Goal: Check status: Check status

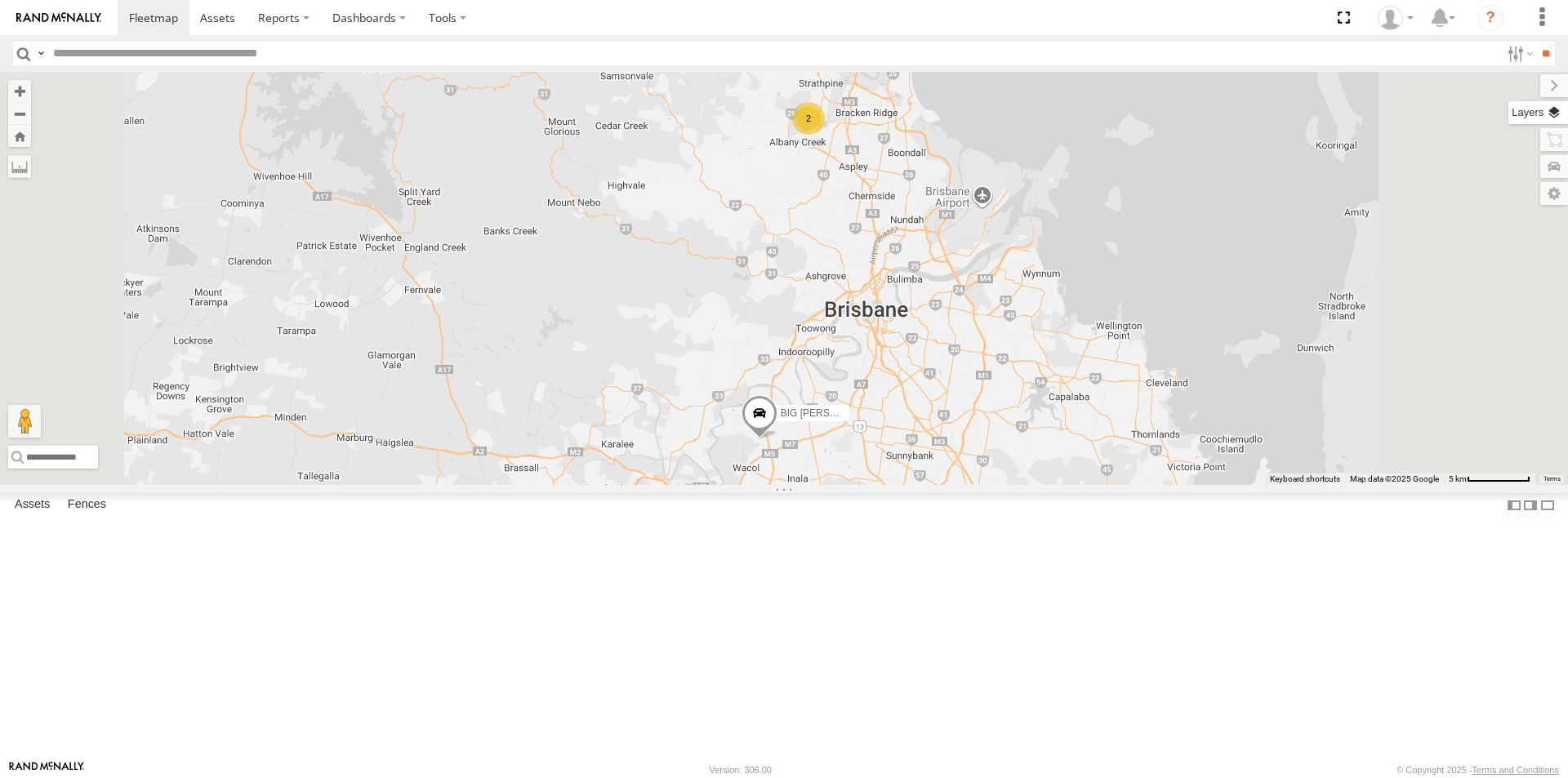
click at [1551, 113] on label at bounding box center [1538, 112] width 59 height 23
click at [0, 0] on span "Basemaps" at bounding box center [0, 0] width 0 height 0
click at [0, 0] on span "Satellite + Roadmap" at bounding box center [0, 0] width 0 height 0
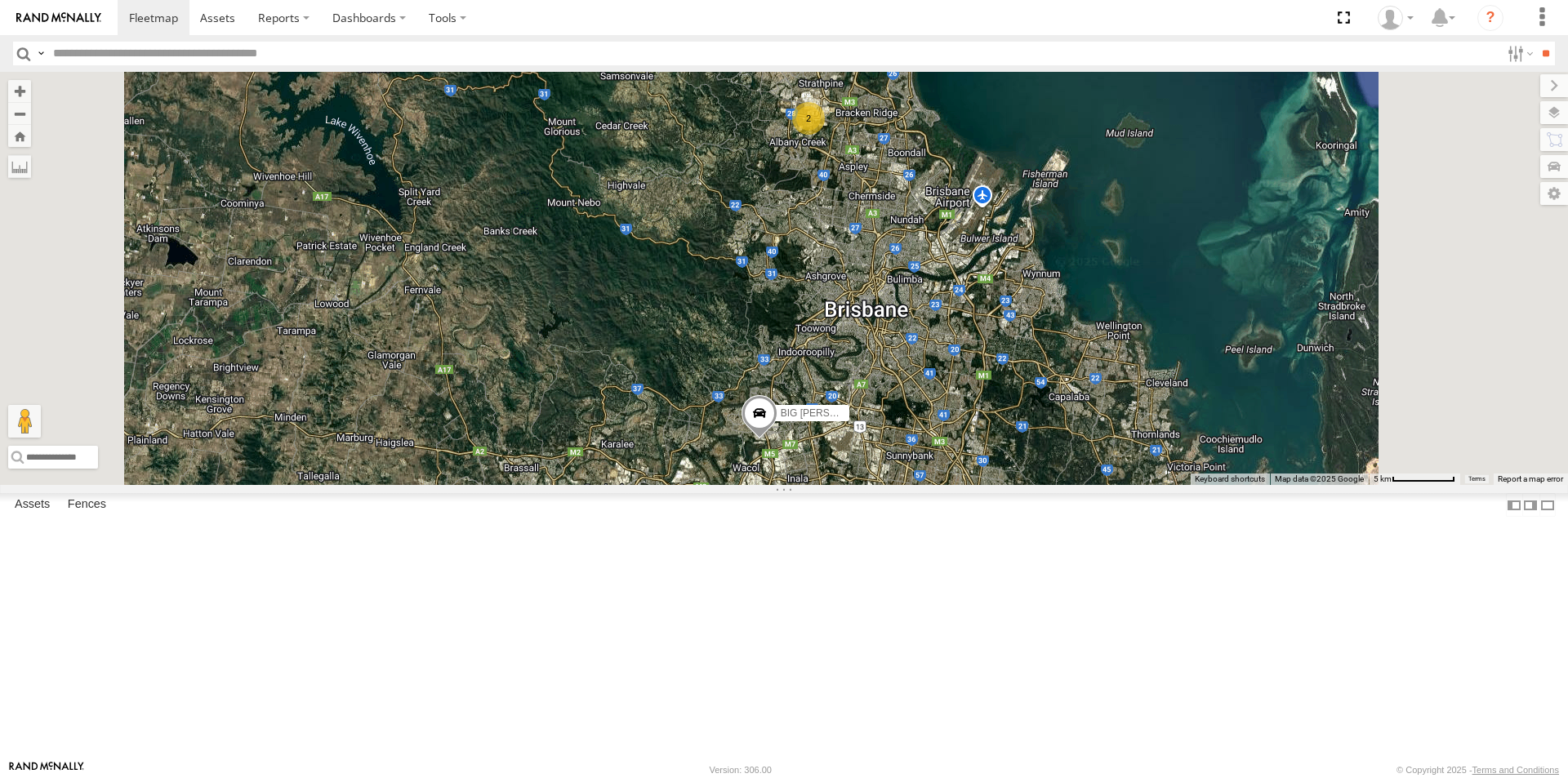
click at [0, 0] on div "LIL TURBO(SMALL TRUCK)" at bounding box center [0, 0] width 0 height 0
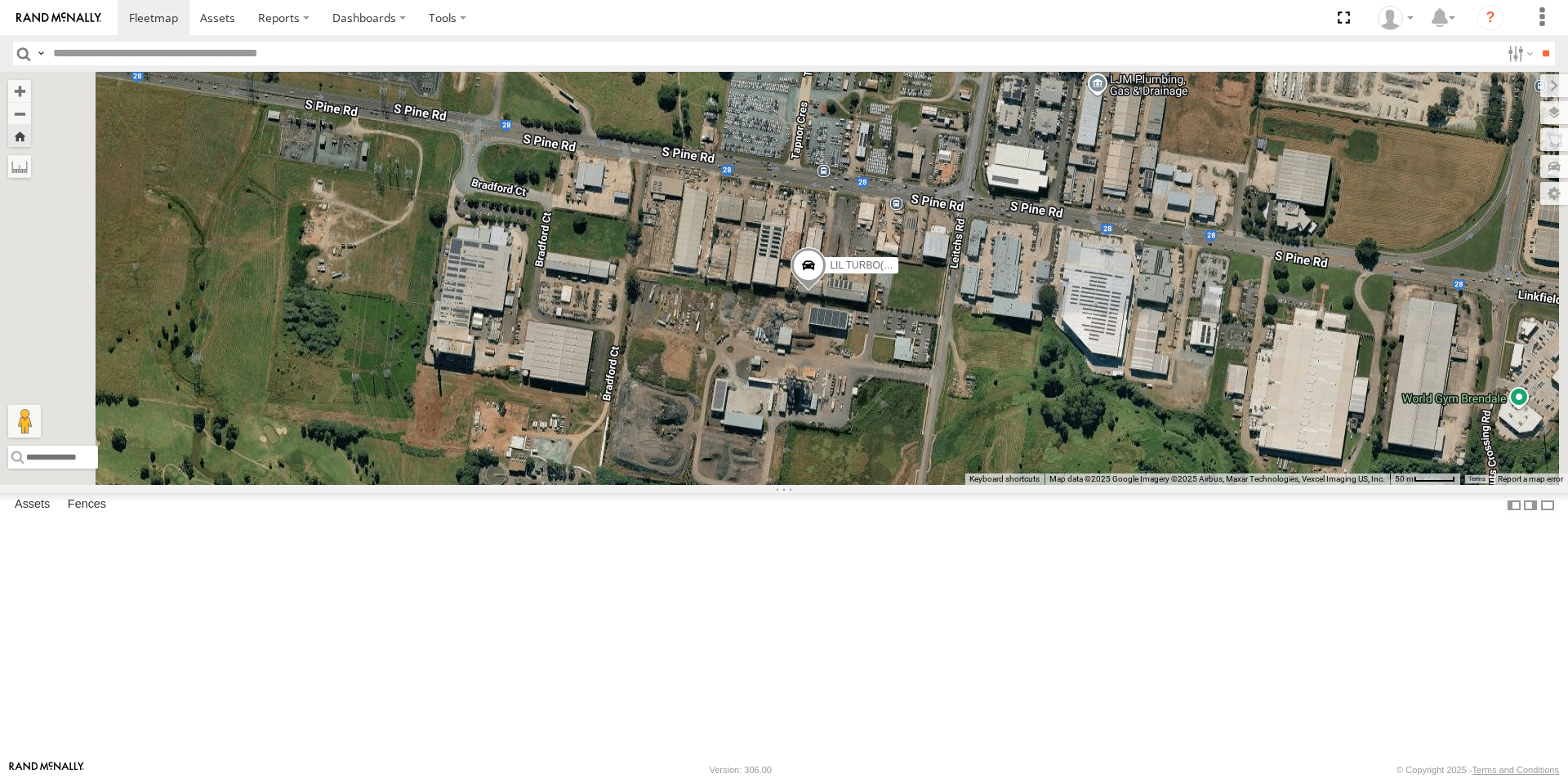
click at [0, 0] on div "BIG [PERSON_NAME] (BIG Truck)" at bounding box center [0, 0] width 0 height 0
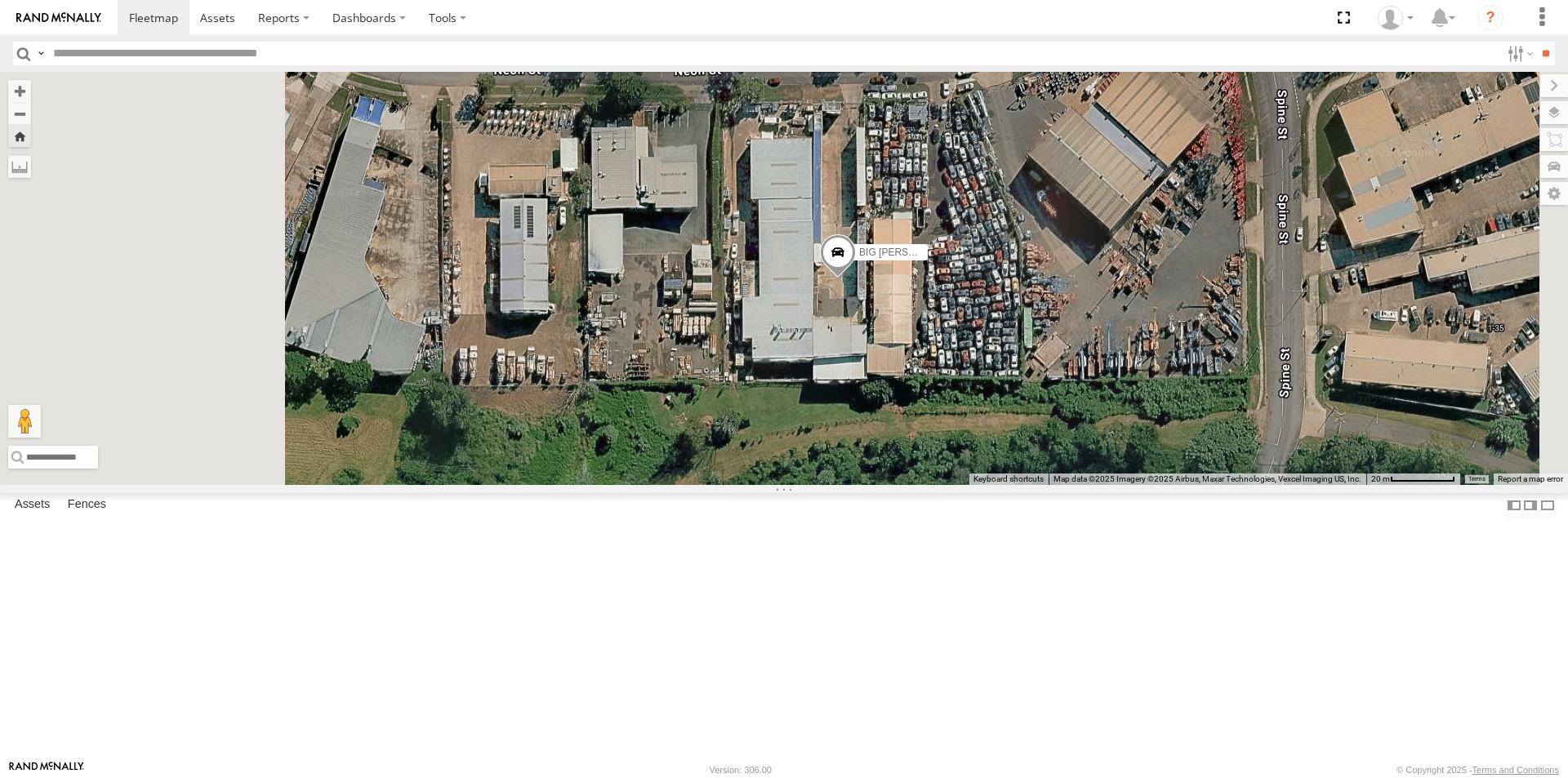
drag, startPoint x: 970, startPoint y: 506, endPoint x: 1195, endPoint y: 618, distance: 251.3
click at [1195, 484] on div "BIG [PERSON_NAME] (BIG Truck)" at bounding box center [784, 279] width 1568 height 413
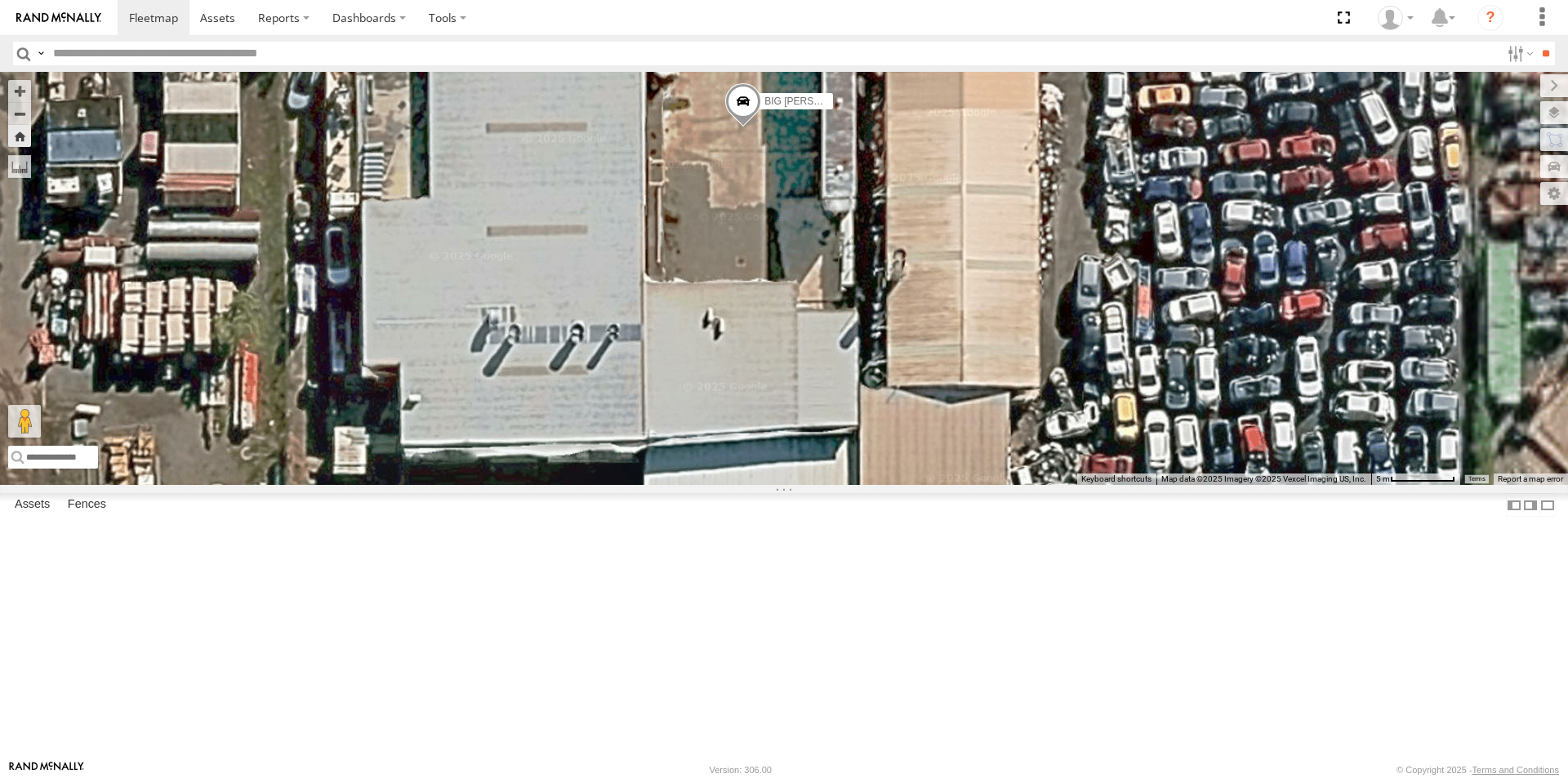
drag, startPoint x: 1144, startPoint y: 434, endPoint x: 1089, endPoint y: 753, distance: 323.7
click at [1098, 771] on body at bounding box center [784, 389] width 1568 height 778
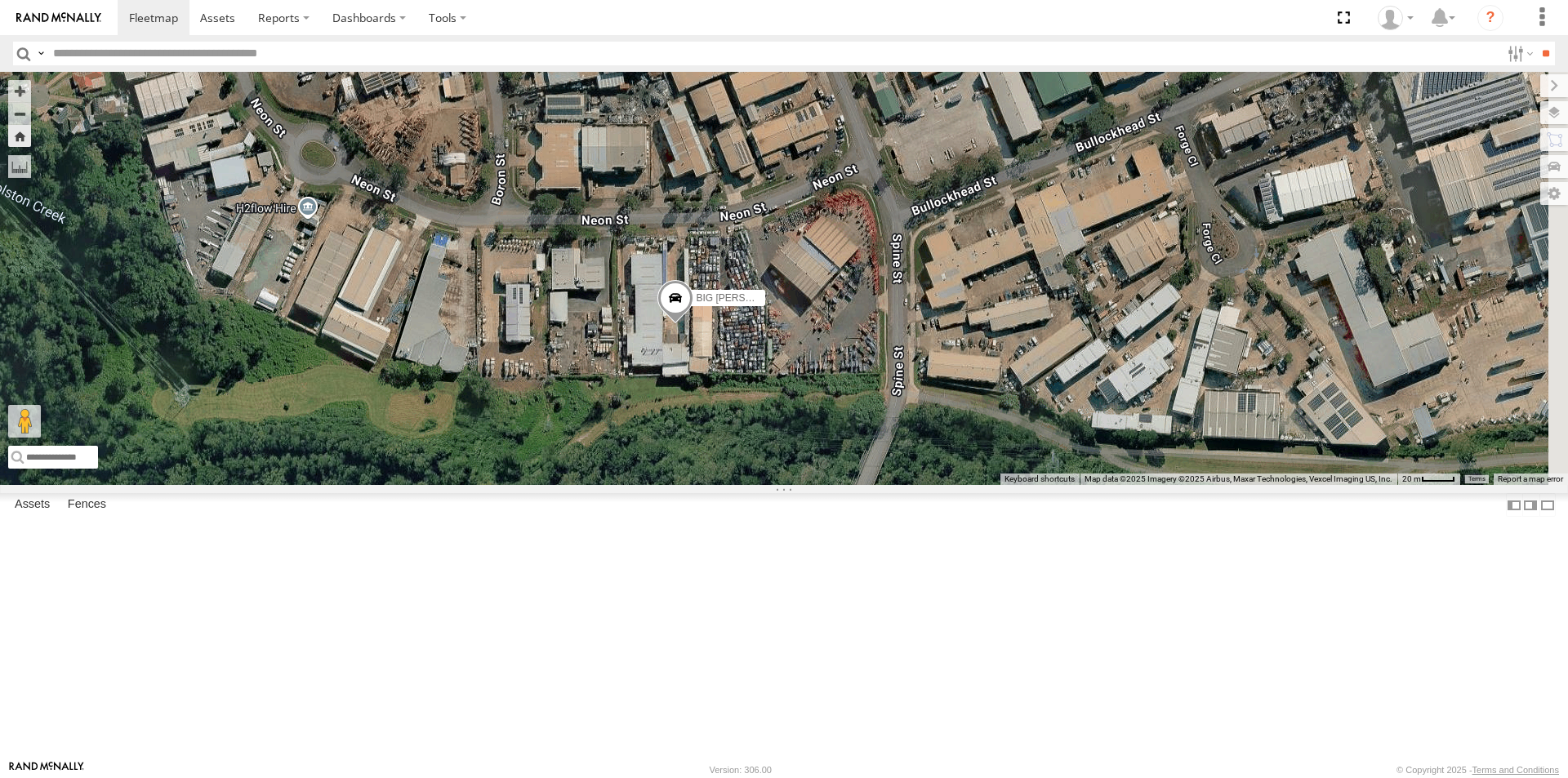
drag, startPoint x: 1191, startPoint y: 371, endPoint x: 875, endPoint y: 342, distance: 317.3
click at [875, 342] on div "BIG [PERSON_NAME] (BIG Truck)" at bounding box center [784, 279] width 1568 height 413
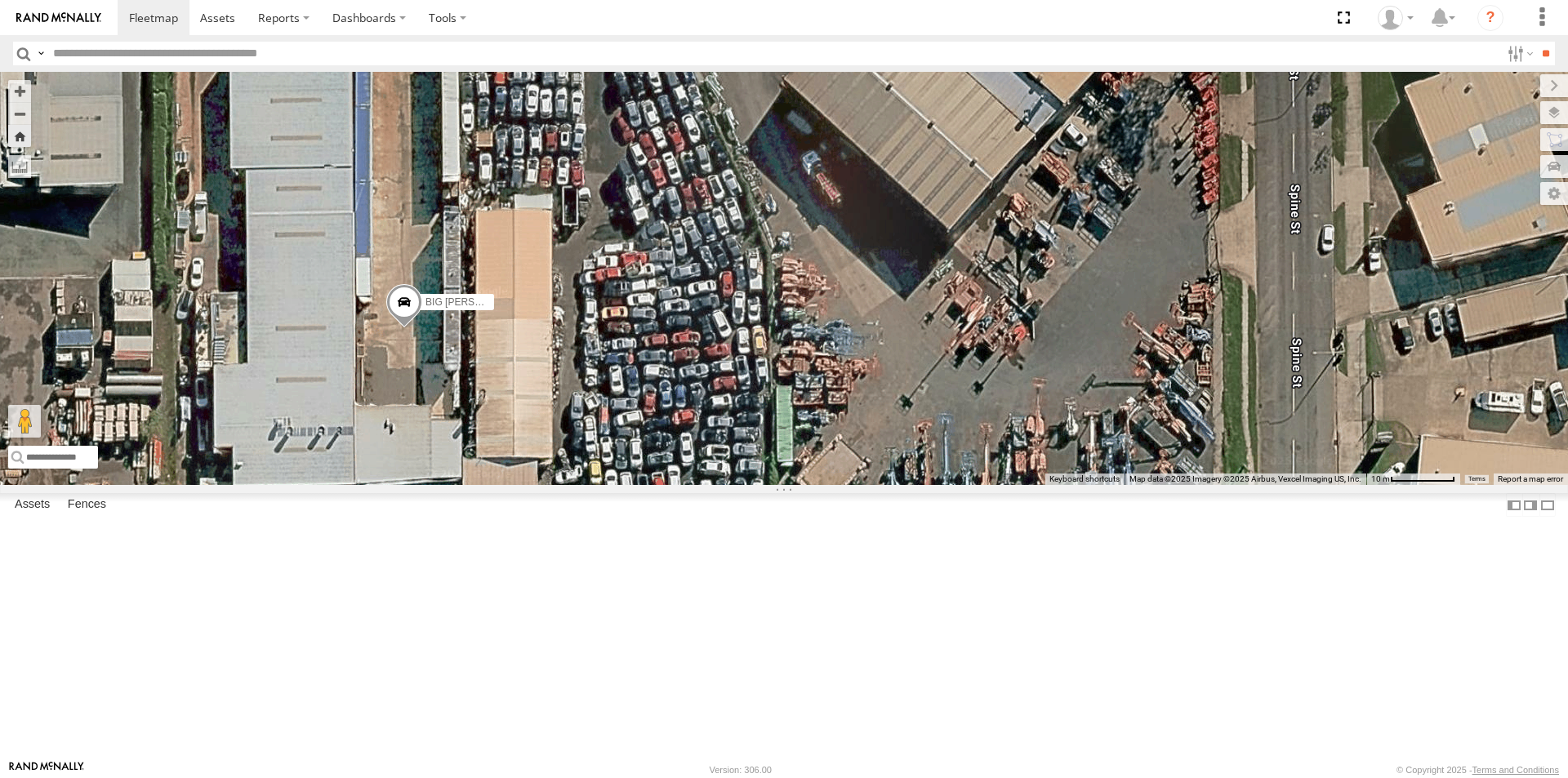
drag, startPoint x: 745, startPoint y: 475, endPoint x: 1043, endPoint y: 487, distance: 298.2
click at [1043, 484] on div "BIG [PERSON_NAME] (BIG Truck)" at bounding box center [784, 279] width 1568 height 413
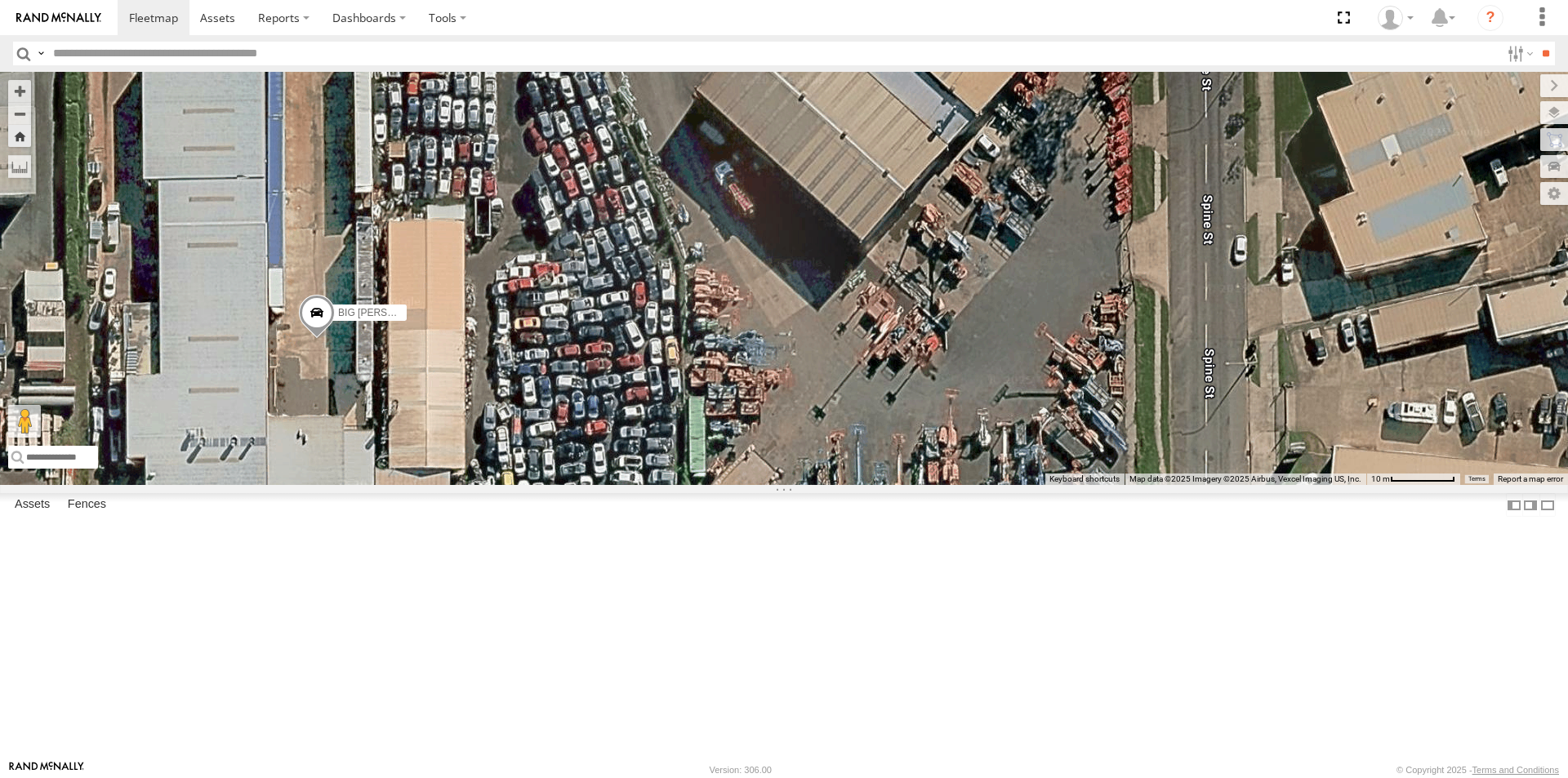
drag, startPoint x: 1110, startPoint y: 435, endPoint x: 1025, endPoint y: 445, distance: 85.6
click at [1025, 445] on div "BIG [PERSON_NAME] (BIG Truck)" at bounding box center [784, 279] width 1568 height 413
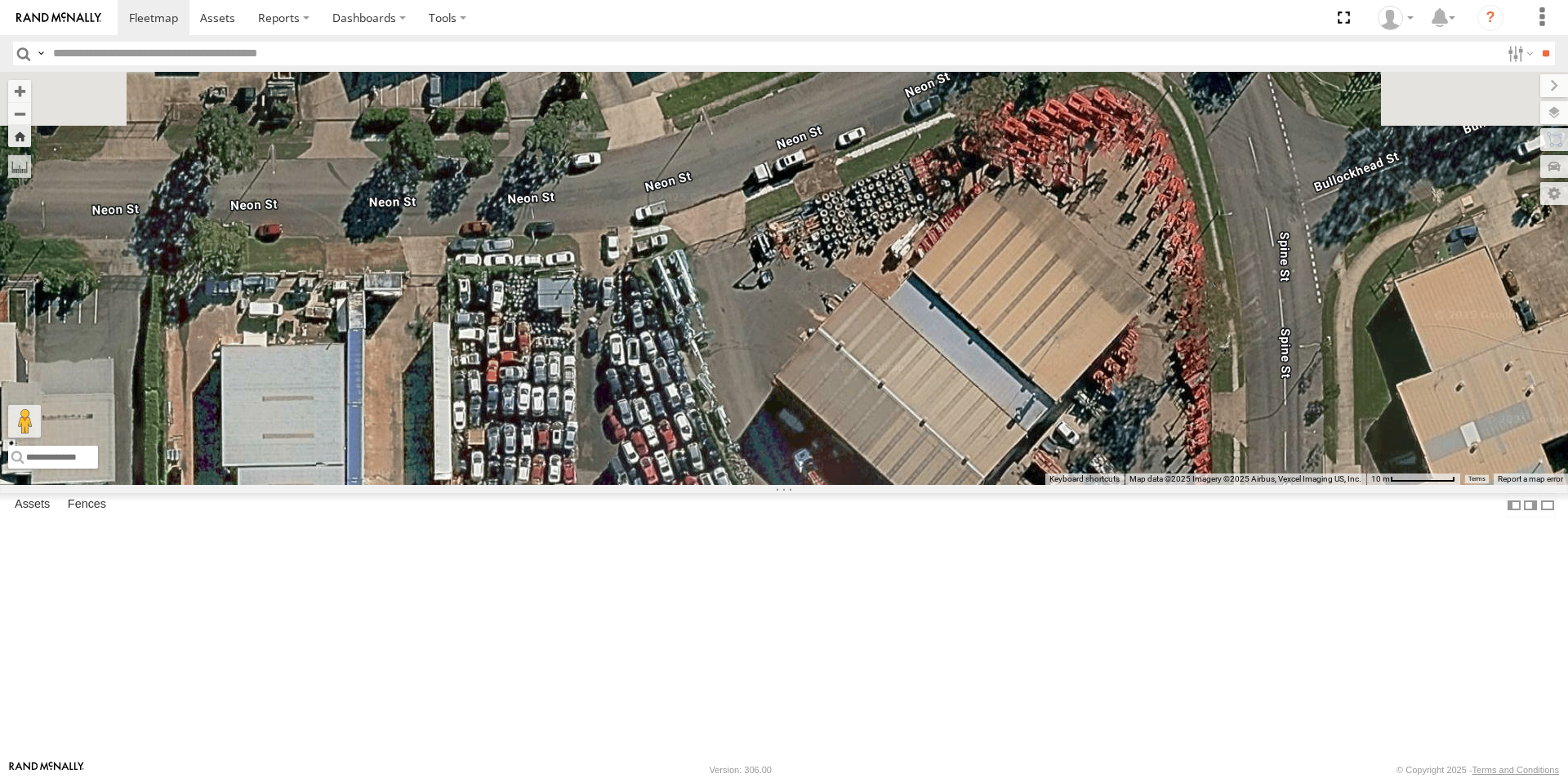
drag, startPoint x: 777, startPoint y: 271, endPoint x: 843, endPoint y: 467, distance: 206.8
click at [856, 484] on div "BIG [PERSON_NAME] (BIG Truck)" at bounding box center [784, 279] width 1568 height 413
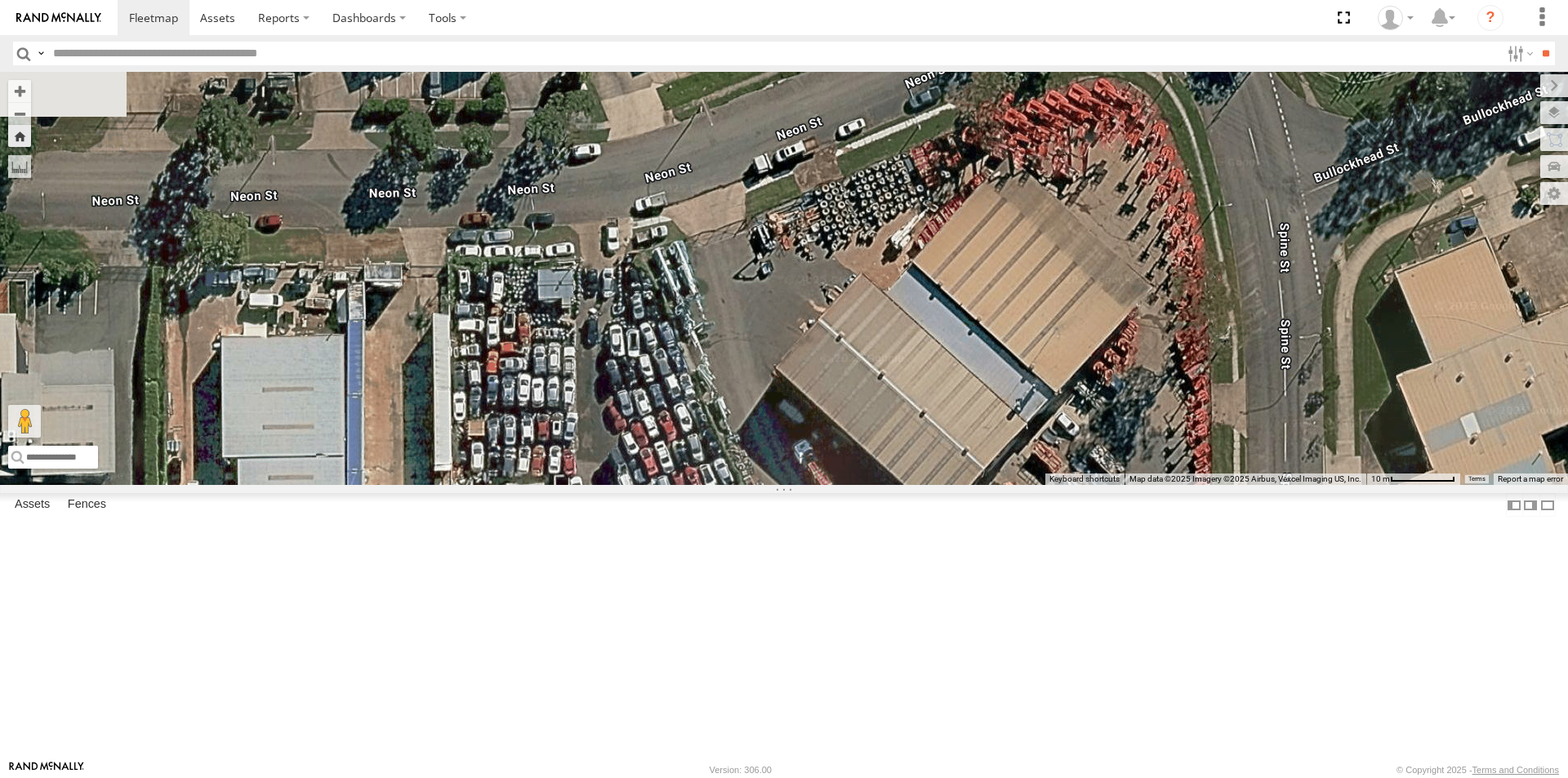
click at [792, 334] on div "BIG [PERSON_NAME] (BIG Truck)" at bounding box center [784, 279] width 1568 height 413
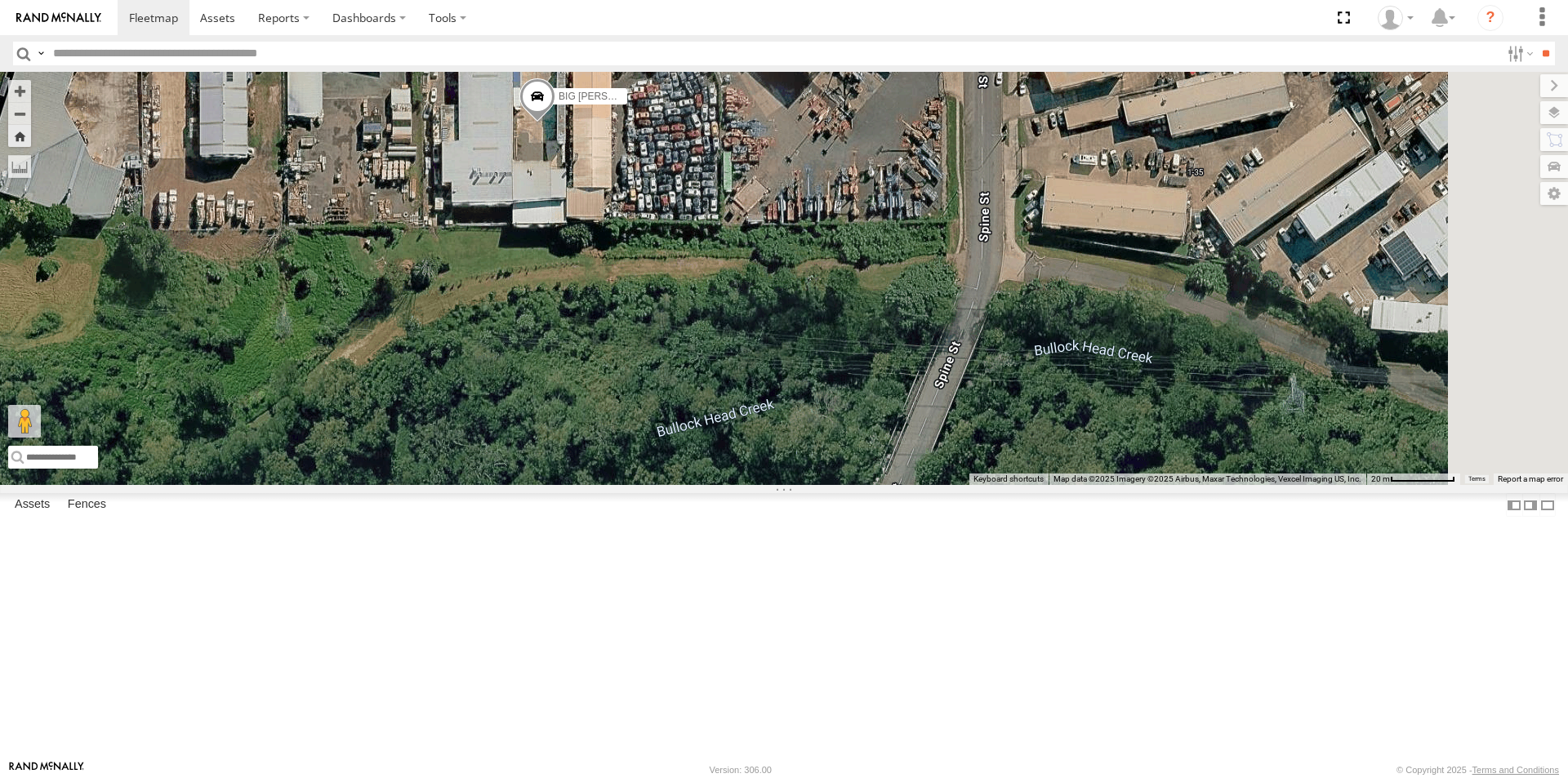
drag, startPoint x: 884, startPoint y: 535, endPoint x: 875, endPoint y: 218, distance: 317.1
click at [878, 220] on div "BIG [PERSON_NAME] (BIG Truck)" at bounding box center [784, 279] width 1568 height 413
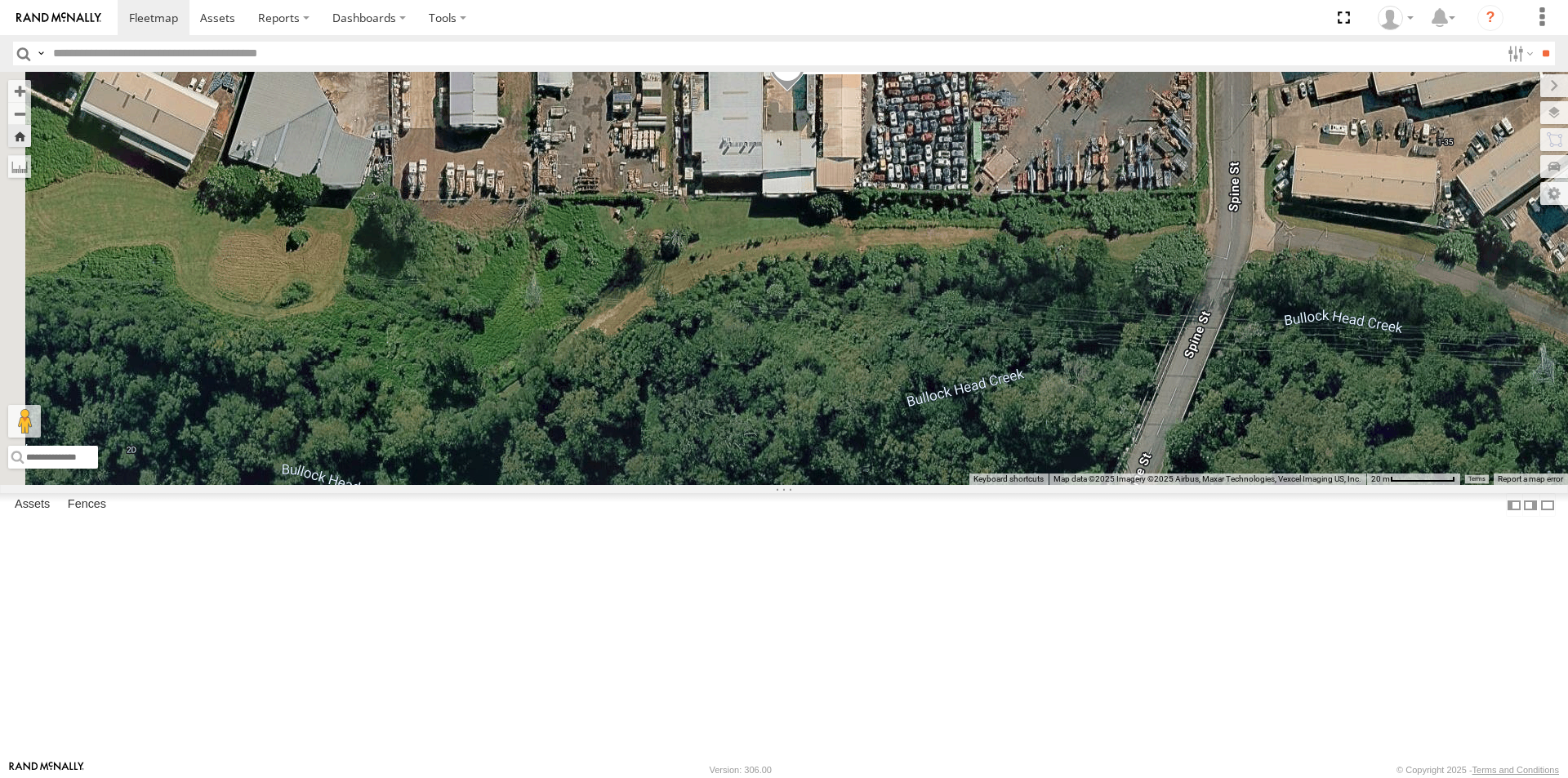
drag, startPoint x: 753, startPoint y: 449, endPoint x: 997, endPoint y: 419, distance: 245.8
click at [997, 419] on div "BIG [PERSON_NAME] (BIG Truck)" at bounding box center [784, 279] width 1568 height 413
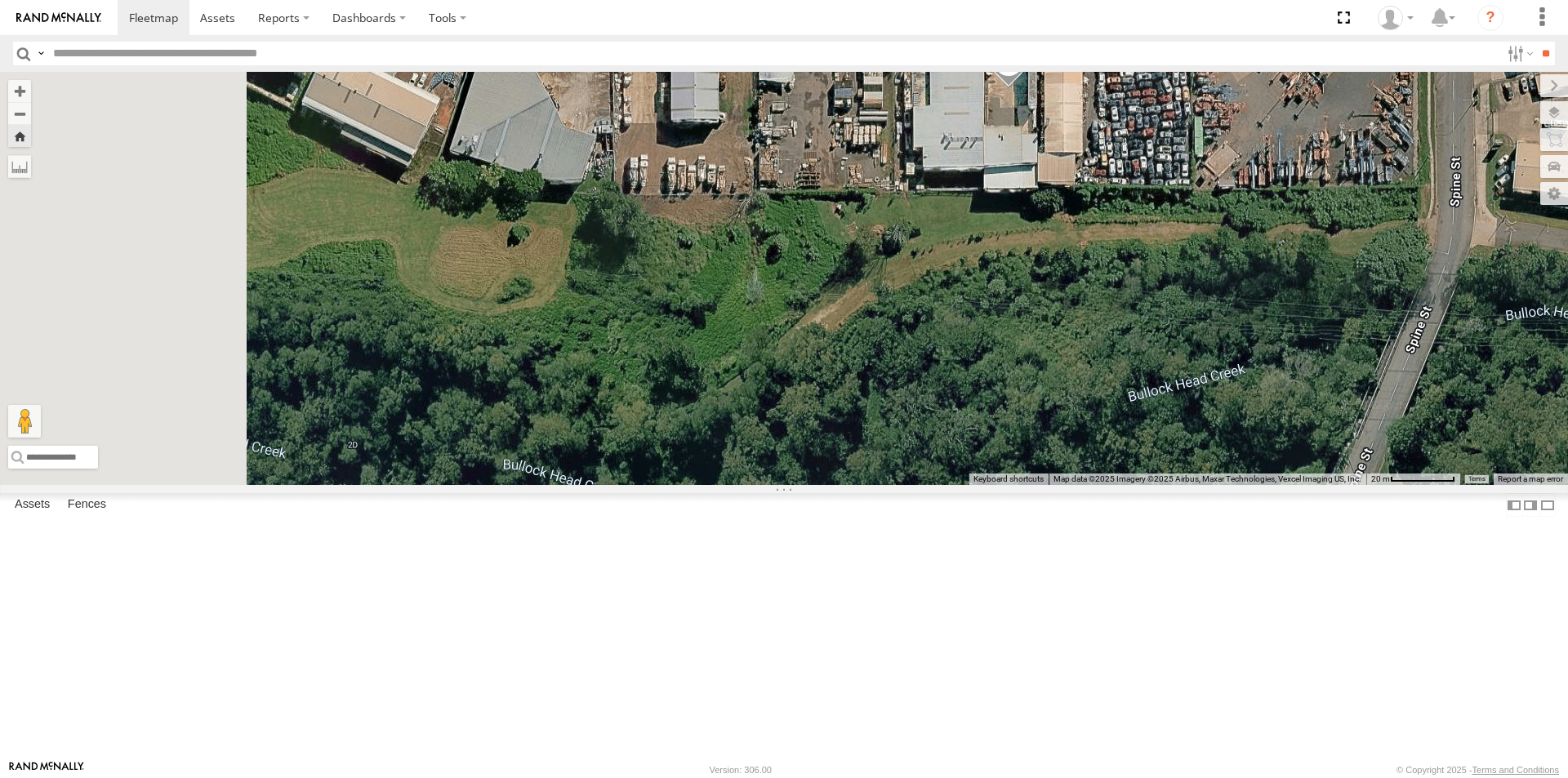
drag, startPoint x: 706, startPoint y: 430, endPoint x: 957, endPoint y: 419, distance: 251.2
click at [967, 419] on div "BIG [PERSON_NAME] (BIG Truck)" at bounding box center [784, 279] width 1568 height 413
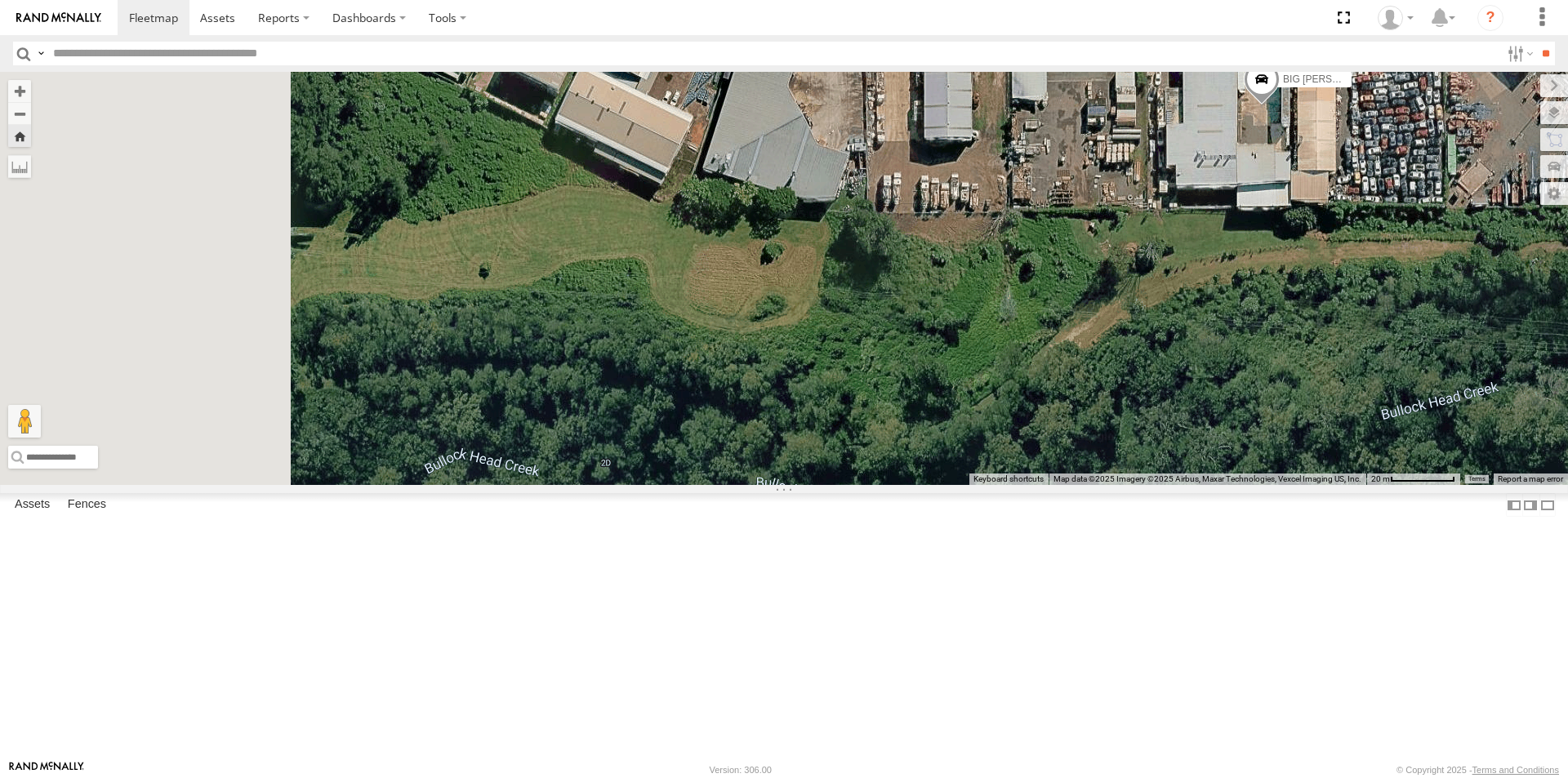
drag, startPoint x: 710, startPoint y: 408, endPoint x: 993, endPoint y: 445, distance: 285.4
click at [993, 445] on div "BIG [PERSON_NAME] (BIG Truck)" at bounding box center [784, 279] width 1568 height 413
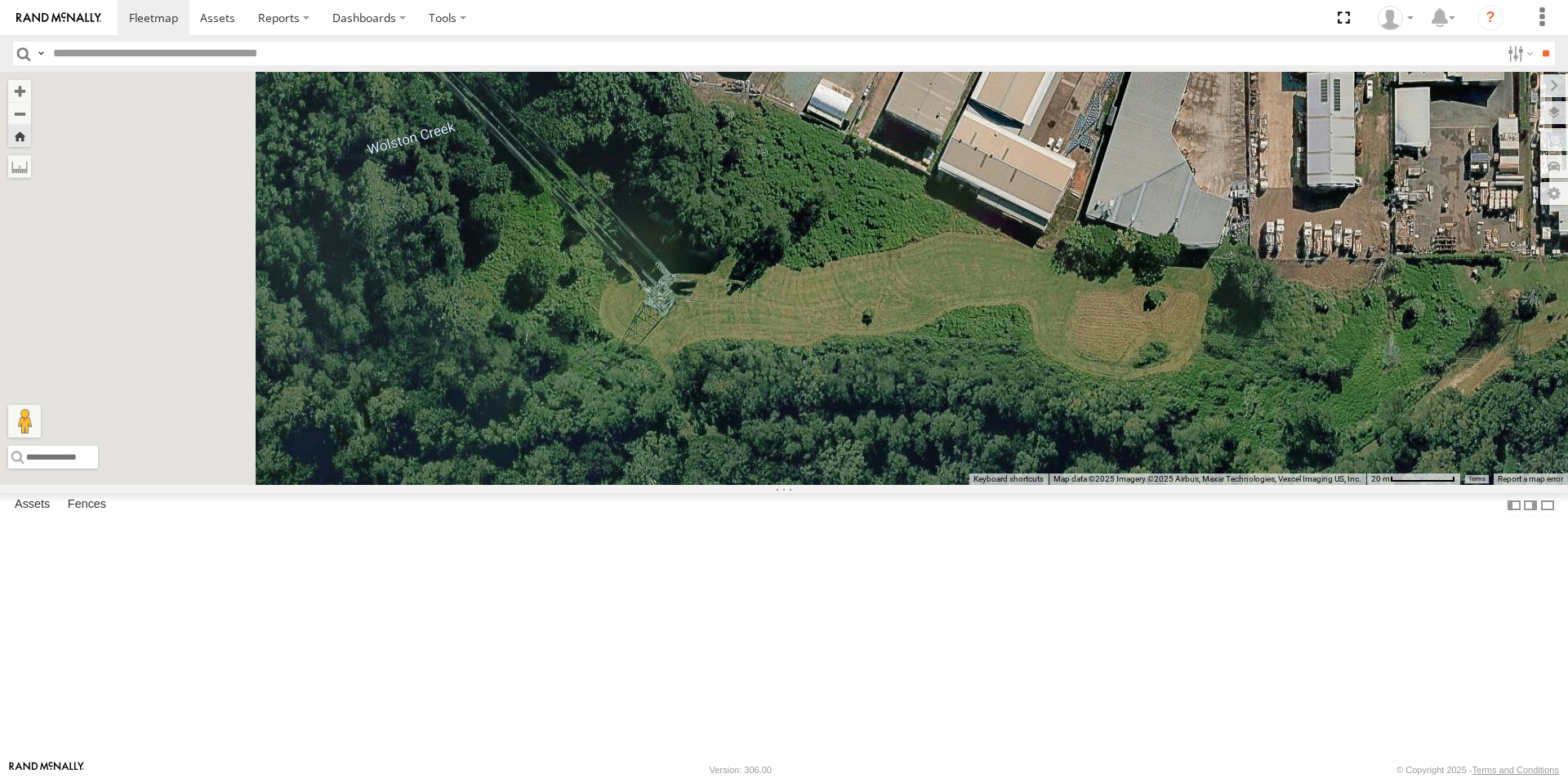
drag, startPoint x: 759, startPoint y: 416, endPoint x: 1027, endPoint y: 449, distance: 270.0
click at [1026, 449] on div "BIG [PERSON_NAME] (BIG Truck)" at bounding box center [784, 279] width 1568 height 413
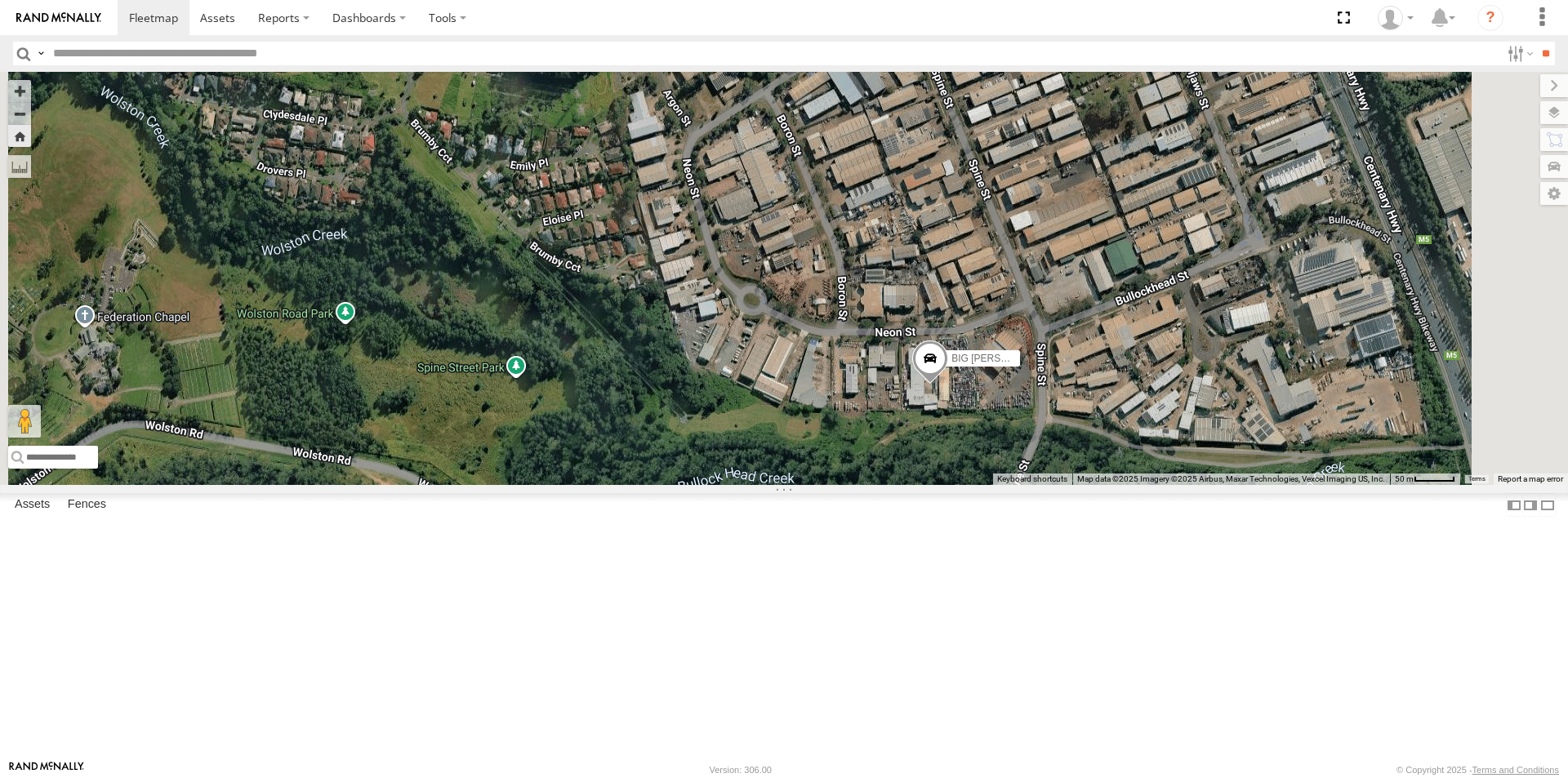
drag, startPoint x: 796, startPoint y: 245, endPoint x: 776, endPoint y: 457, distance: 212.9
click at [776, 457] on div "BIG [PERSON_NAME] (BIG Truck)" at bounding box center [784, 279] width 1568 height 413
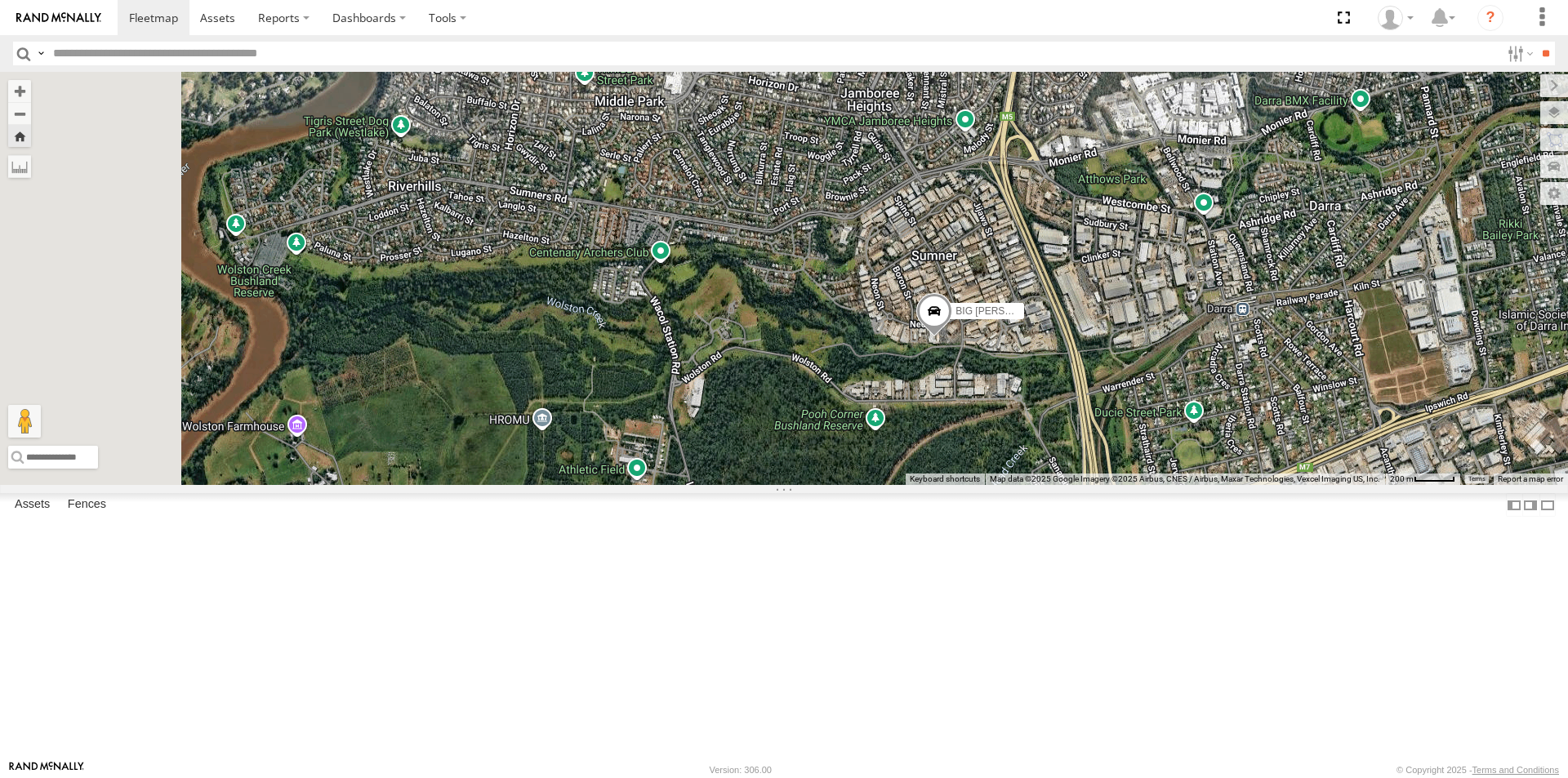
drag, startPoint x: 613, startPoint y: 311, endPoint x: 939, endPoint y: 385, distance: 334.3
click at [939, 385] on div "BIG [PERSON_NAME] (BIG Truck)" at bounding box center [784, 279] width 1568 height 413
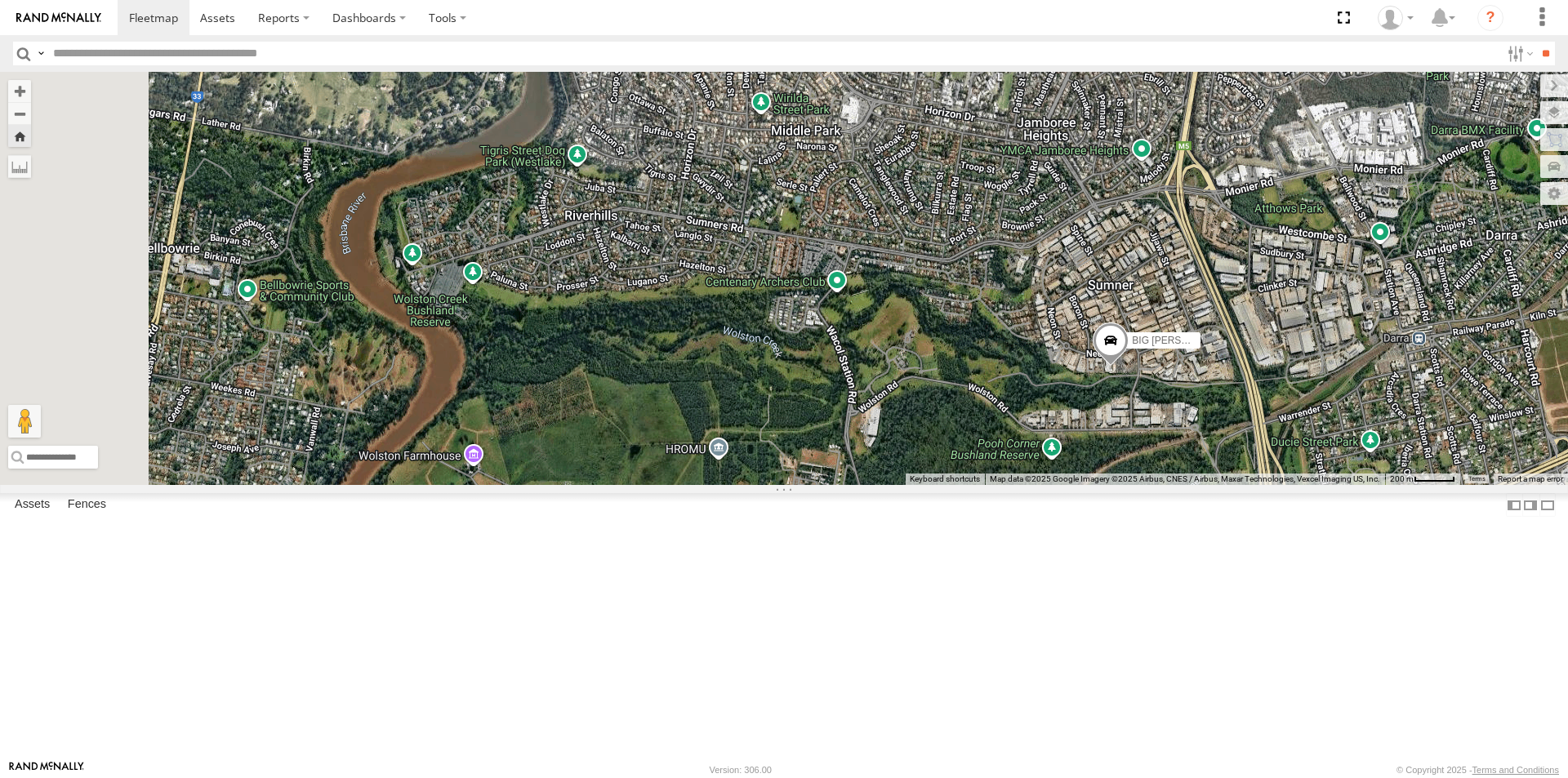
drag, startPoint x: 744, startPoint y: 455, endPoint x: 920, endPoint y: 484, distance: 178.4
click at [920, 484] on div "BIG [PERSON_NAME] (BIG Truck)" at bounding box center [784, 279] width 1568 height 413
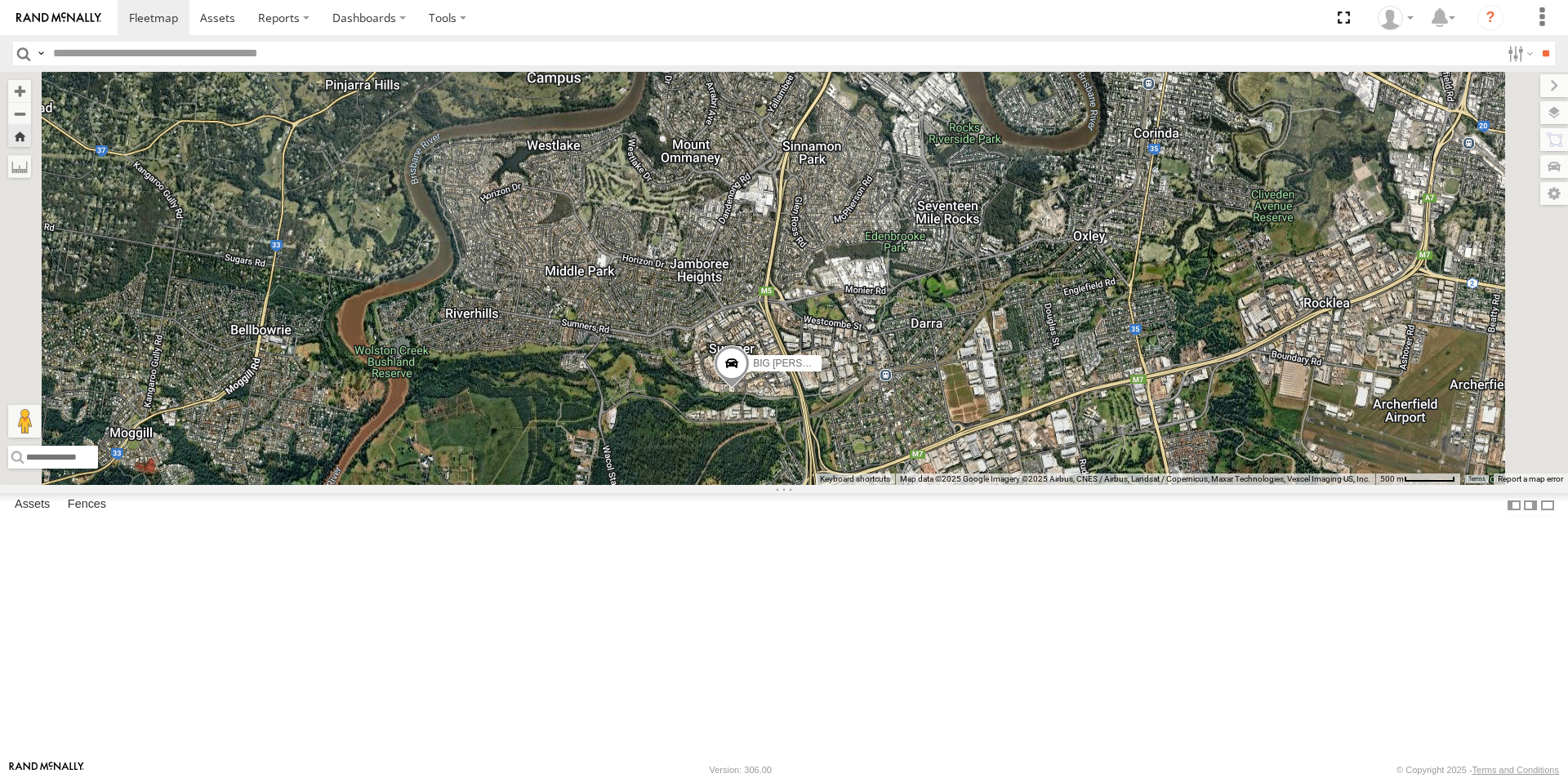
drag, startPoint x: 999, startPoint y: 356, endPoint x: 850, endPoint y: 399, distance: 155.1
click at [850, 399] on div "BIG [PERSON_NAME] (BIG Truck)" at bounding box center [784, 279] width 1568 height 413
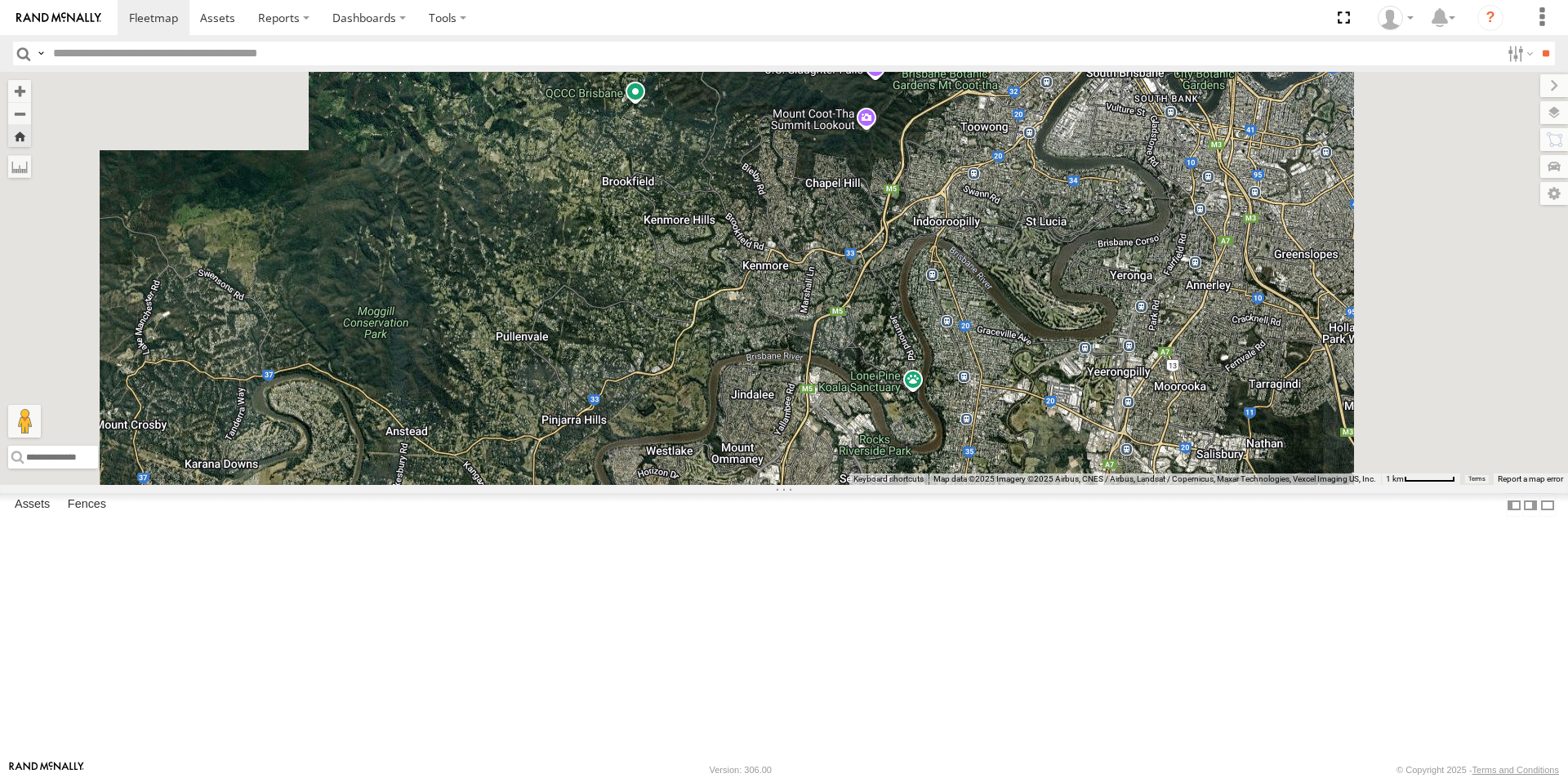
drag, startPoint x: 1157, startPoint y: 306, endPoint x: 1077, endPoint y: 571, distance: 276.8
click at [1081, 484] on div "BIG [PERSON_NAME] (BIG Truck)" at bounding box center [784, 279] width 1568 height 413
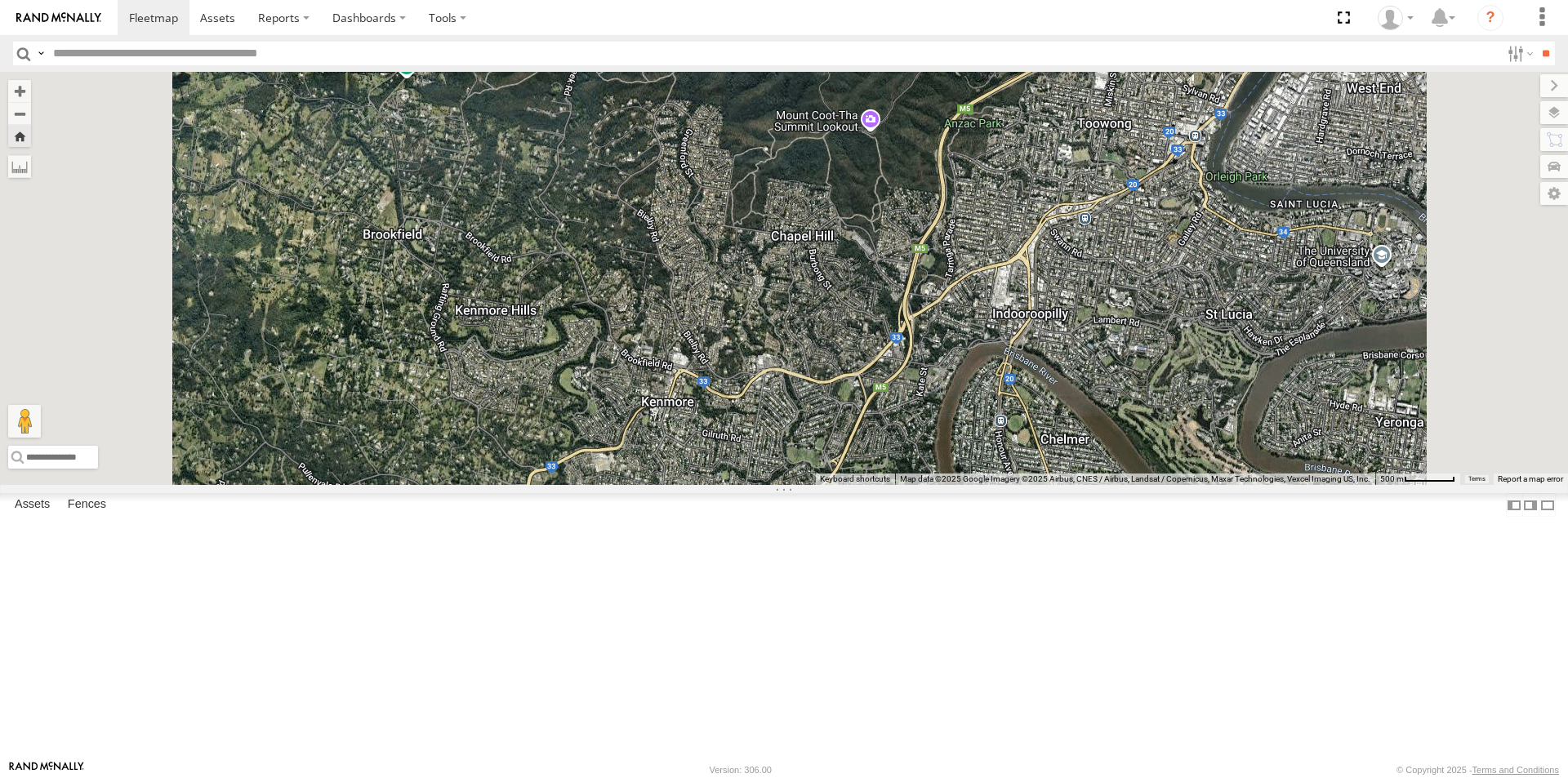
drag, startPoint x: 1085, startPoint y: 364, endPoint x: 1145, endPoint y: 573, distance: 217.4
click at [1145, 484] on div "BIG [PERSON_NAME] (BIG Truck)" at bounding box center [784, 279] width 1568 height 413
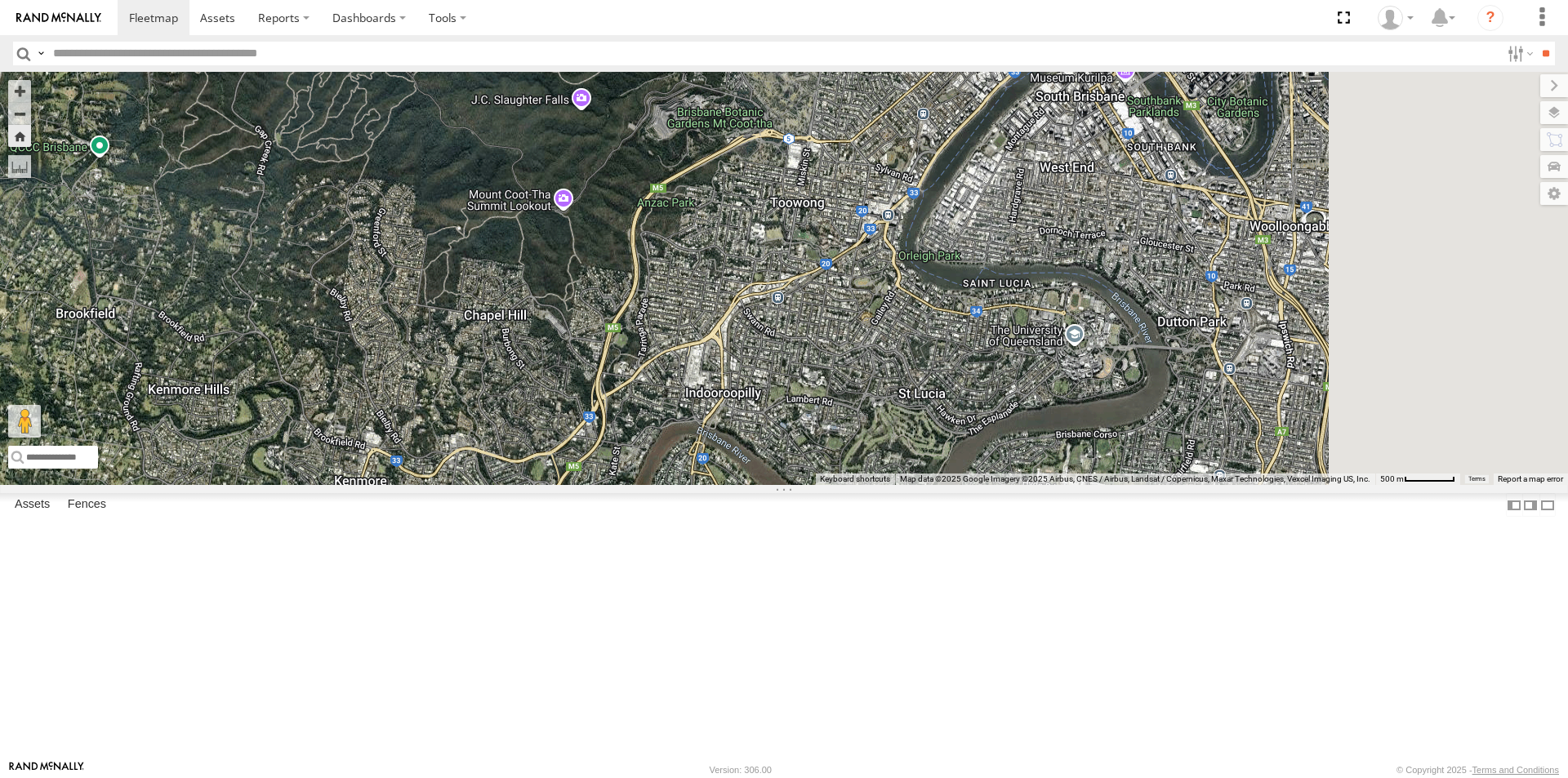
drag, startPoint x: 953, startPoint y: 270, endPoint x: 643, endPoint y: 349, distance: 319.9
click at [643, 349] on div "BIG [PERSON_NAME] (BIG Truck)" at bounding box center [784, 279] width 1568 height 413
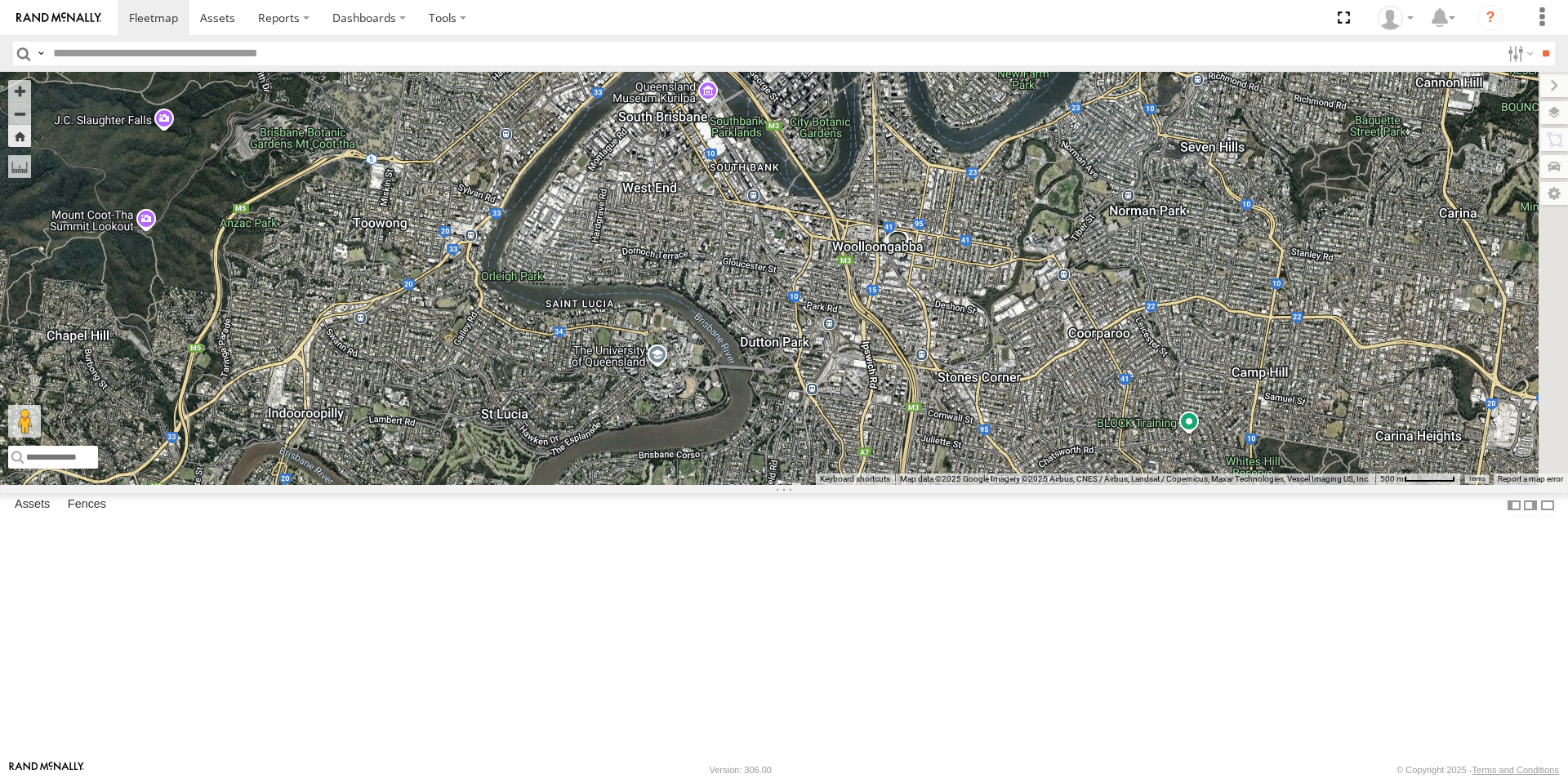
drag, startPoint x: 1113, startPoint y: 355, endPoint x: 725, endPoint y: 370, distance: 388.3
click at [707, 376] on div "BIG [PERSON_NAME] (BIG Truck)" at bounding box center [784, 279] width 1568 height 413
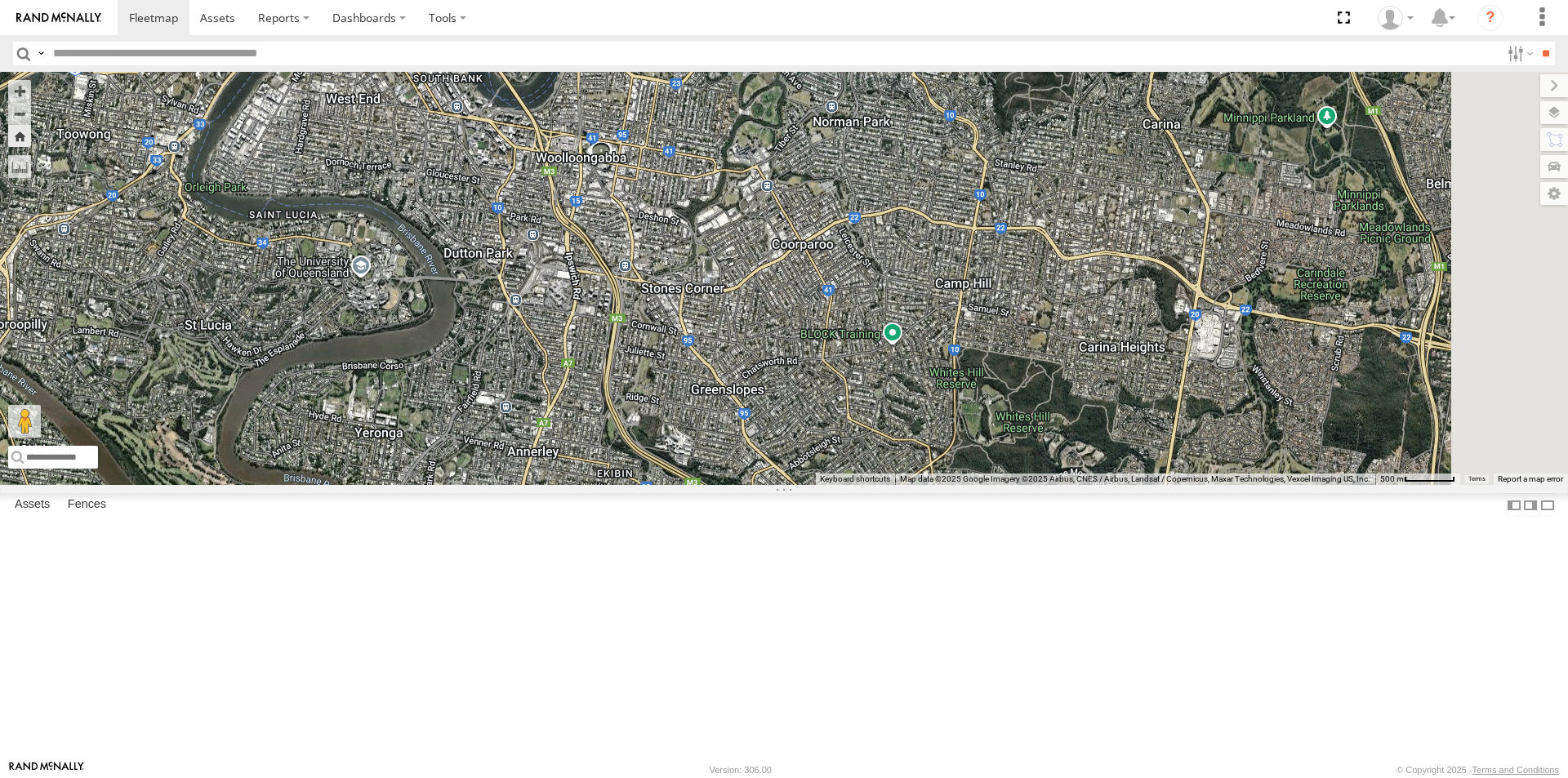
drag, startPoint x: 1103, startPoint y: 356, endPoint x: 801, endPoint y: 265, distance: 315.4
click at [801, 265] on div "BIG [PERSON_NAME] (BIG Truck)" at bounding box center [784, 279] width 1568 height 413
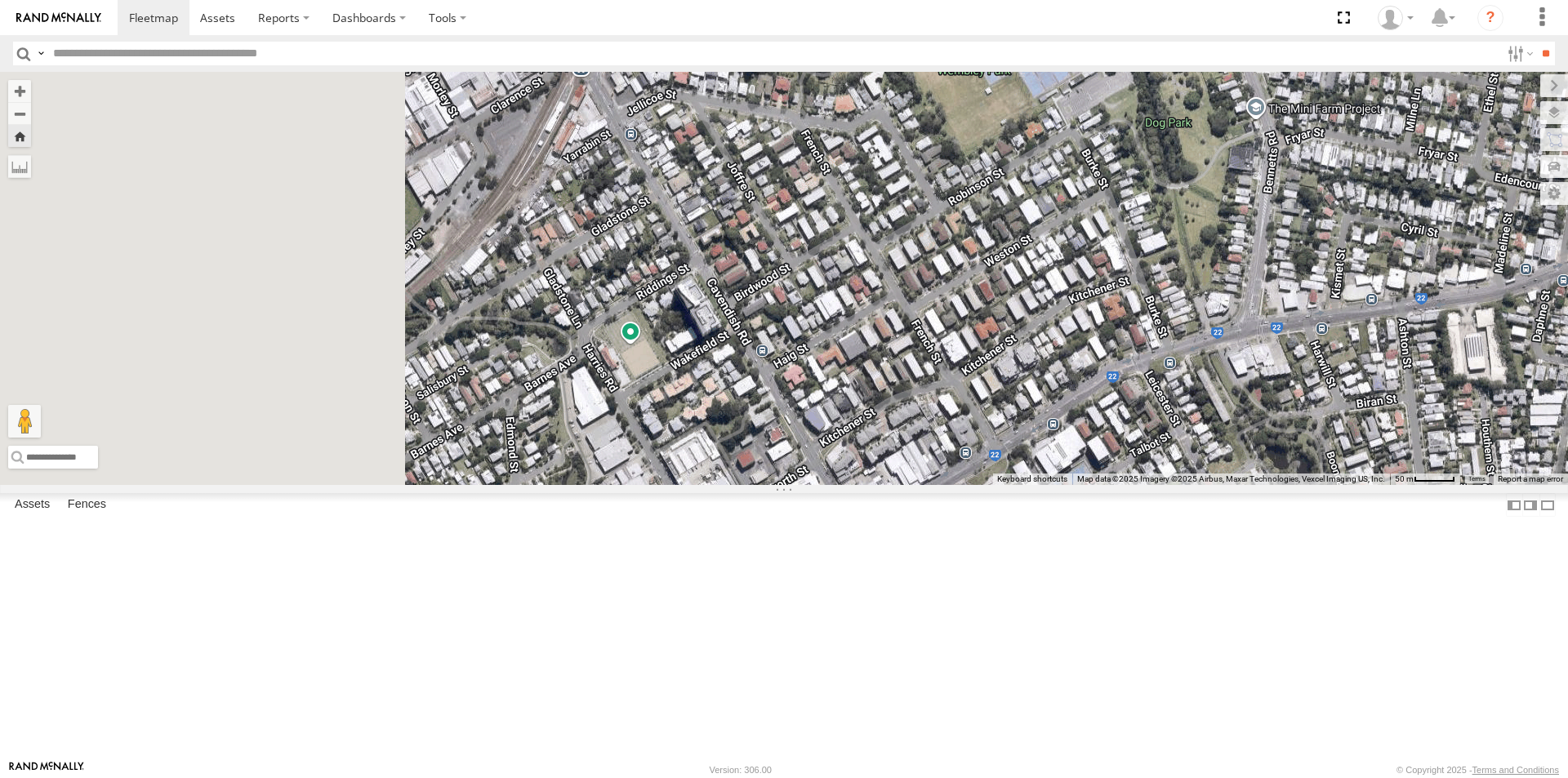
drag, startPoint x: 783, startPoint y: 503, endPoint x: 1131, endPoint y: 521, distance: 348.5
click at [1131, 484] on div "BIG [PERSON_NAME] (BIG Truck)" at bounding box center [784, 279] width 1568 height 413
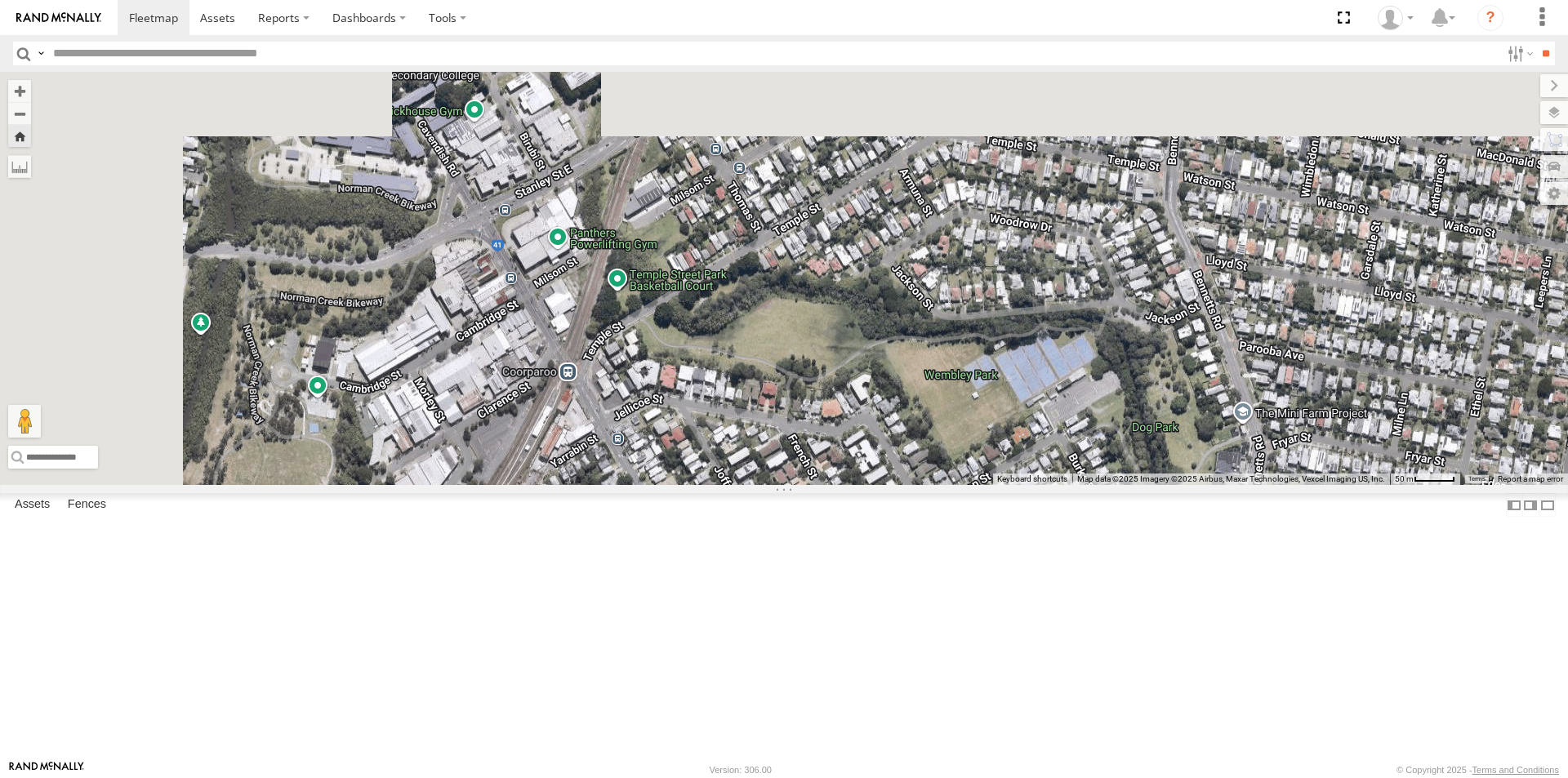
drag, startPoint x: 879, startPoint y: 333, endPoint x: 864, endPoint y: 639, distance: 306.4
click at [864, 484] on div "BIG [PERSON_NAME] (BIG Truck)" at bounding box center [784, 279] width 1568 height 413
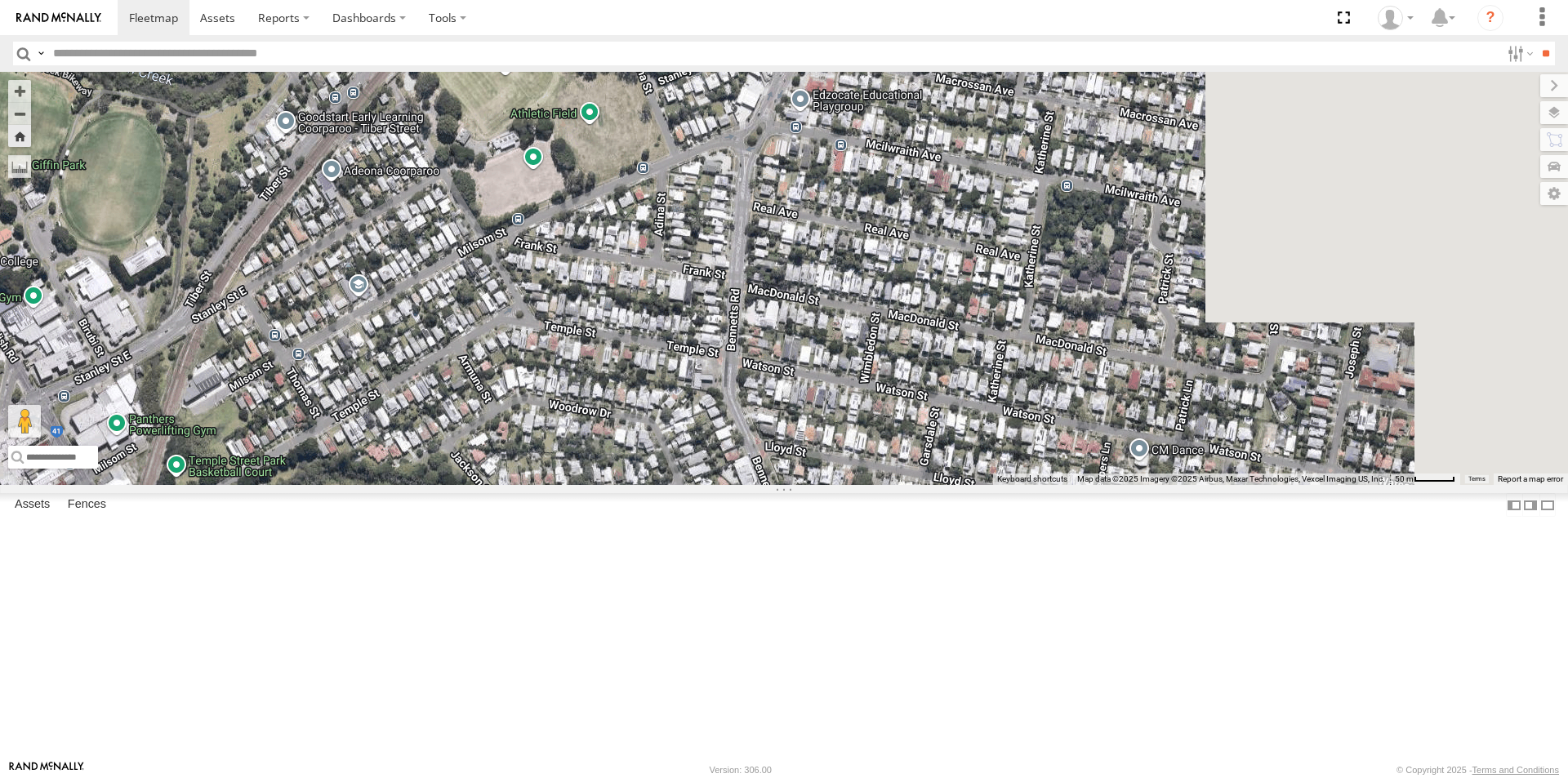
drag, startPoint x: 1136, startPoint y: 383, endPoint x: 732, endPoint y: 537, distance: 432.4
click at [697, 484] on div "BIG [PERSON_NAME] (BIG Truck)" at bounding box center [784, 279] width 1568 height 413
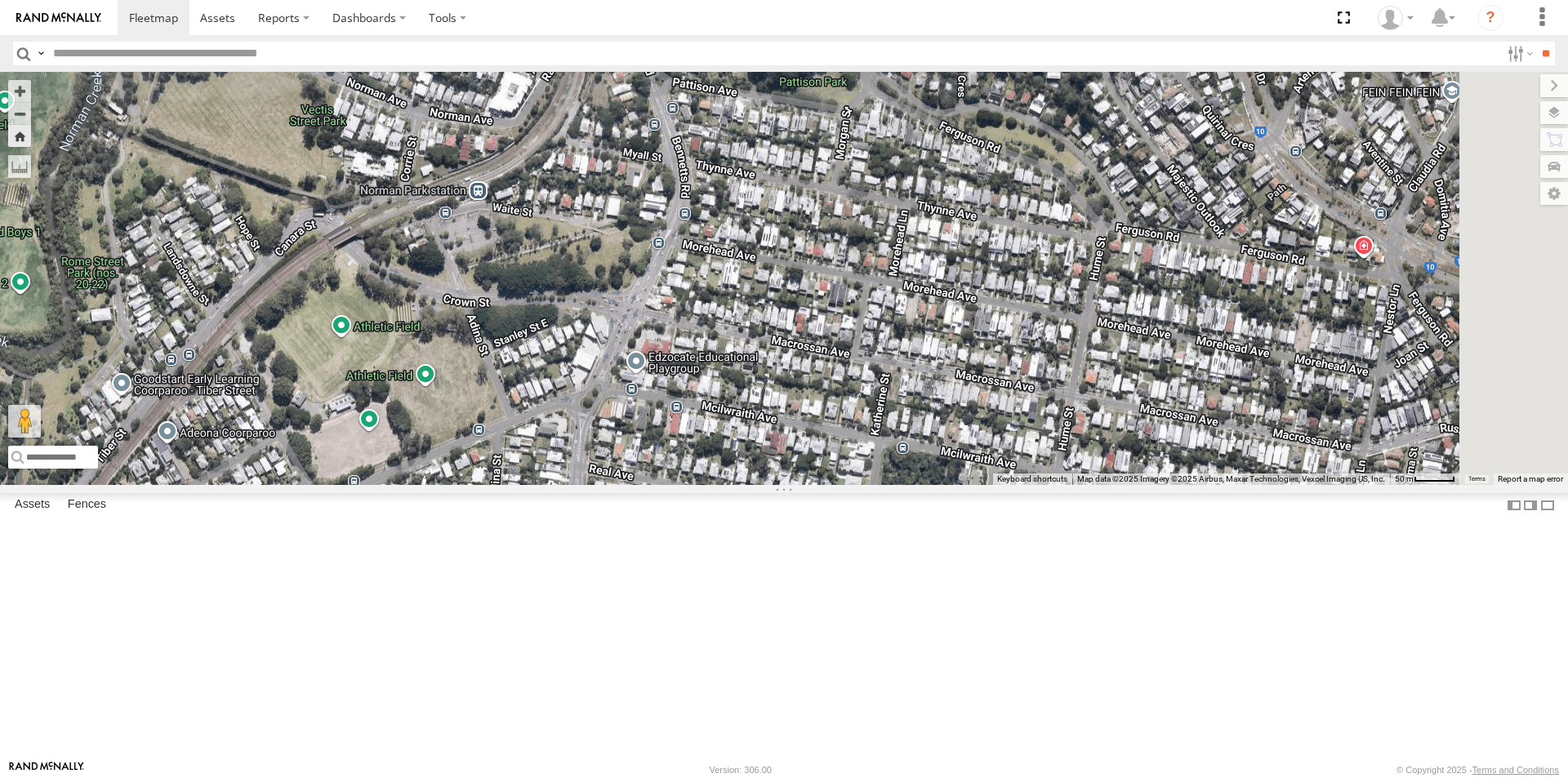
drag, startPoint x: 984, startPoint y: 411, endPoint x: 819, endPoint y: 678, distance: 313.9
click at [822, 484] on div "BIG [PERSON_NAME] (BIG Truck)" at bounding box center [784, 279] width 1568 height 413
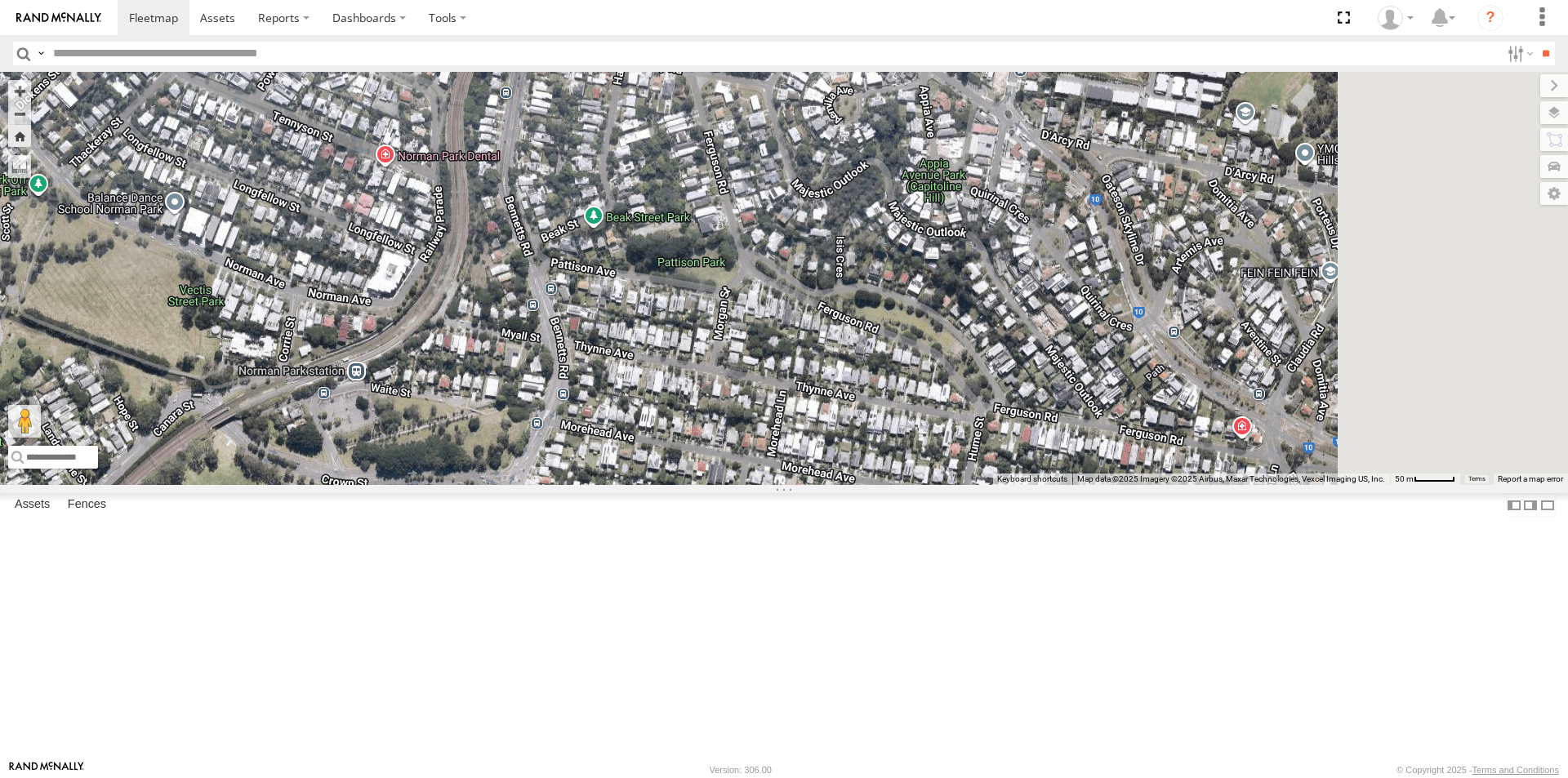
drag, startPoint x: 923, startPoint y: 263, endPoint x: 789, endPoint y: 471, distance: 247.4
click at [789, 471] on div "BIG [PERSON_NAME] (BIG Truck)" at bounding box center [784, 279] width 1568 height 413
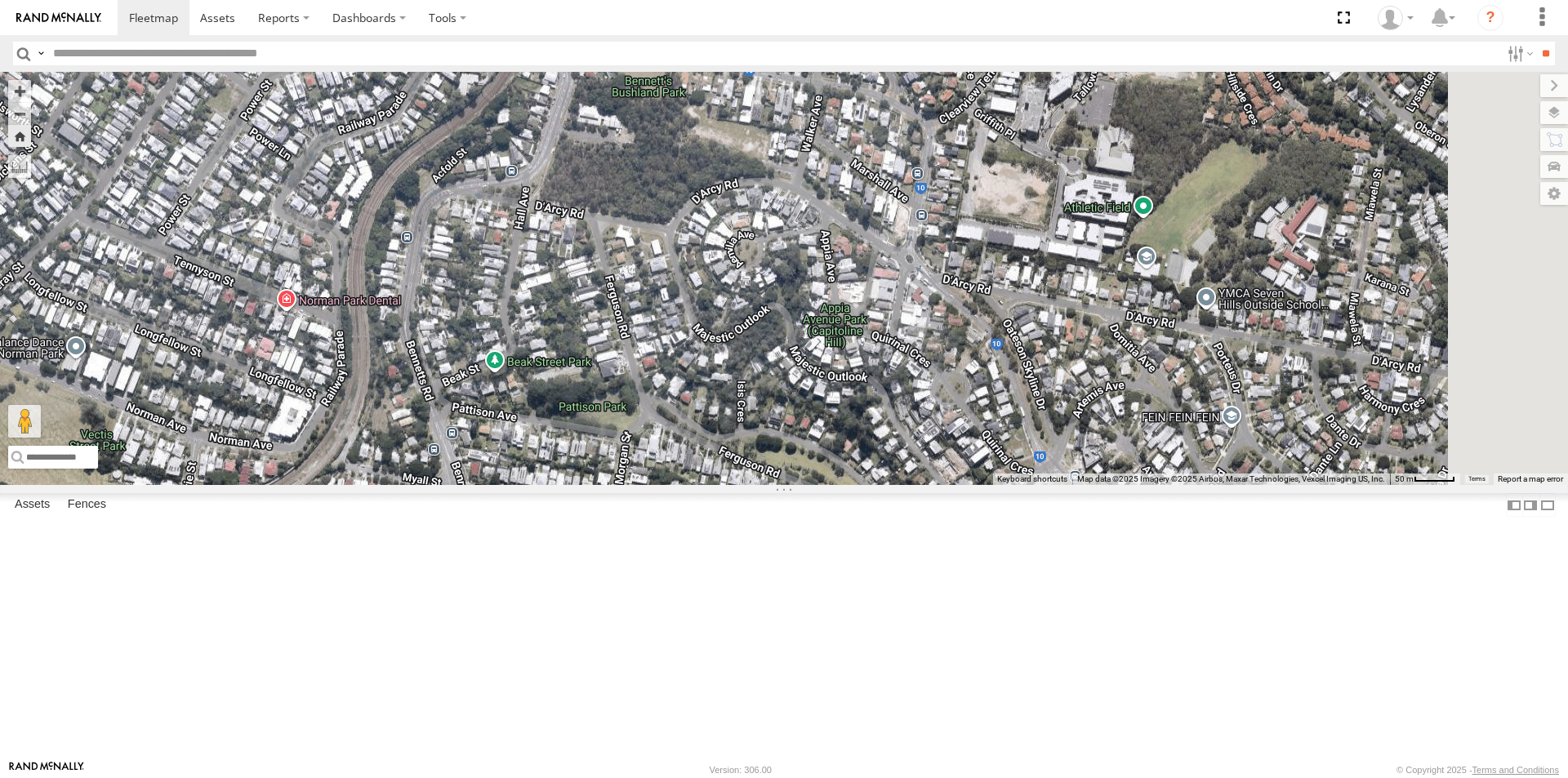
drag, startPoint x: 1034, startPoint y: 239, endPoint x: 792, endPoint y: 493, distance: 350.8
click at [794, 484] on div "BIG [PERSON_NAME] (BIG Truck)" at bounding box center [784, 279] width 1568 height 413
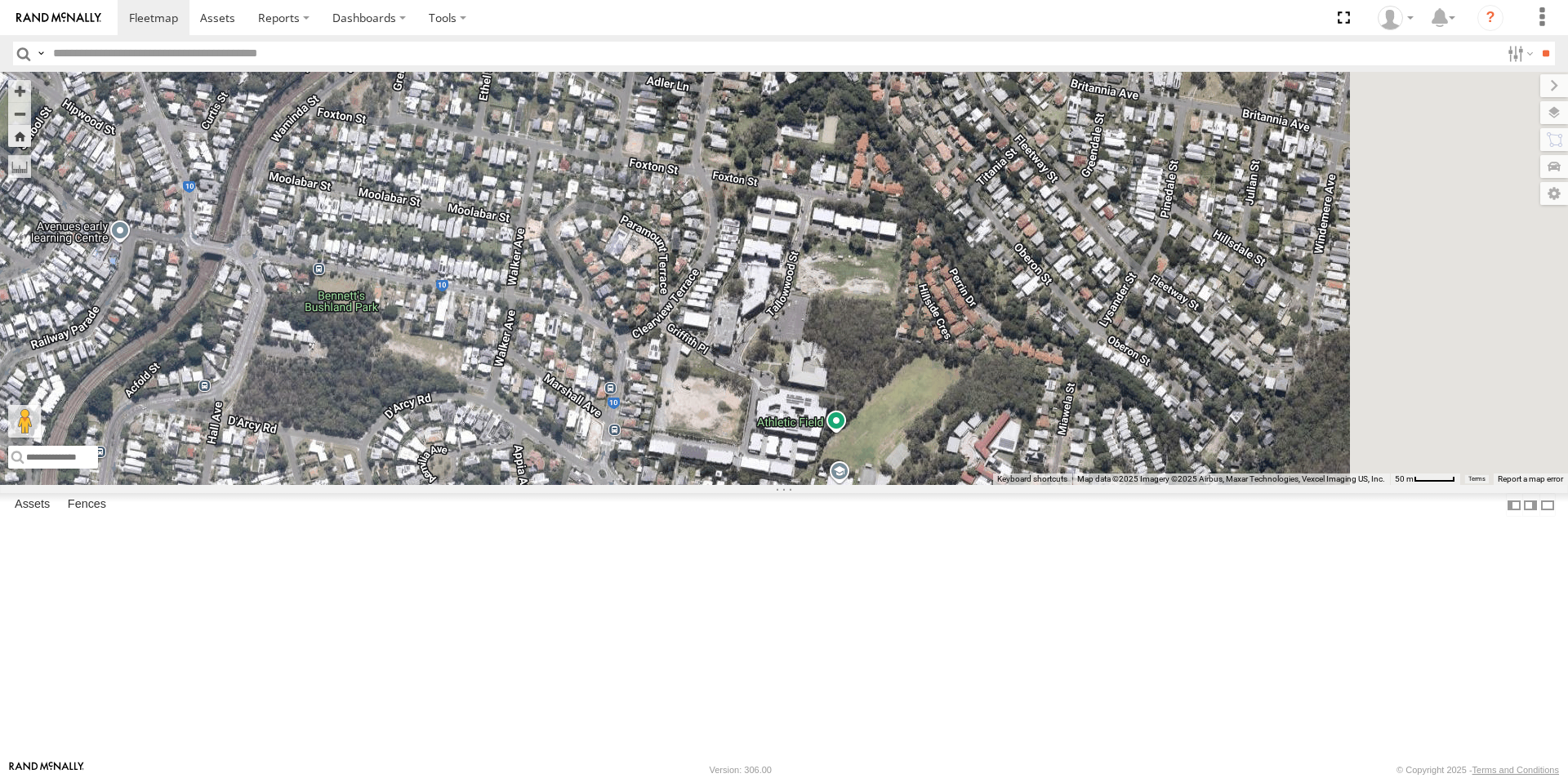
drag, startPoint x: 1063, startPoint y: 364, endPoint x: 615, endPoint y: 542, distance: 482.1
click at [620, 484] on div "BIG [PERSON_NAME] (BIG Truck)" at bounding box center [784, 279] width 1568 height 413
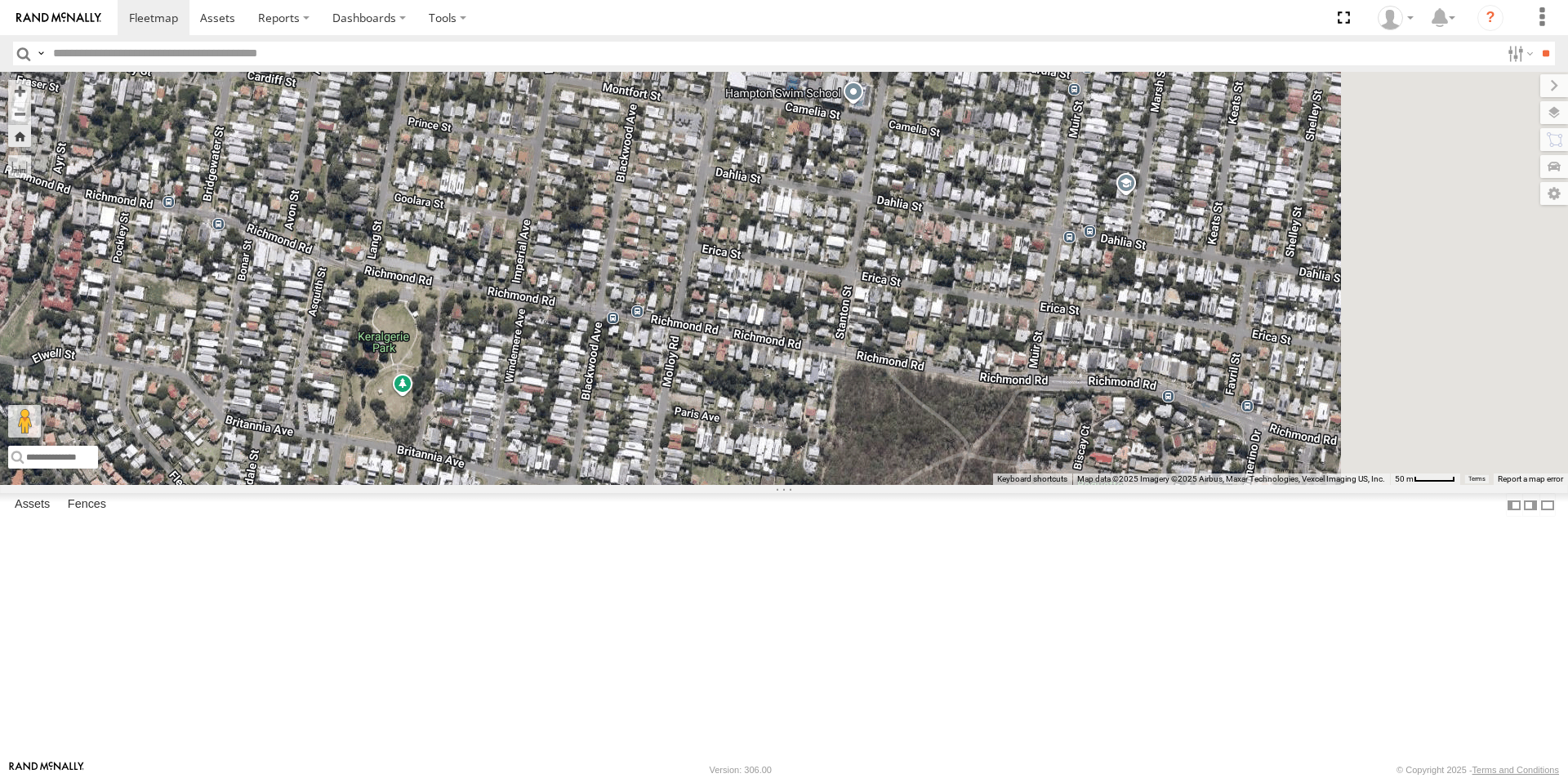
drag, startPoint x: 1000, startPoint y: 428, endPoint x: 492, endPoint y: 526, distance: 517.4
click at [494, 484] on div "BIG [PERSON_NAME] (BIG Truck)" at bounding box center [784, 279] width 1568 height 413
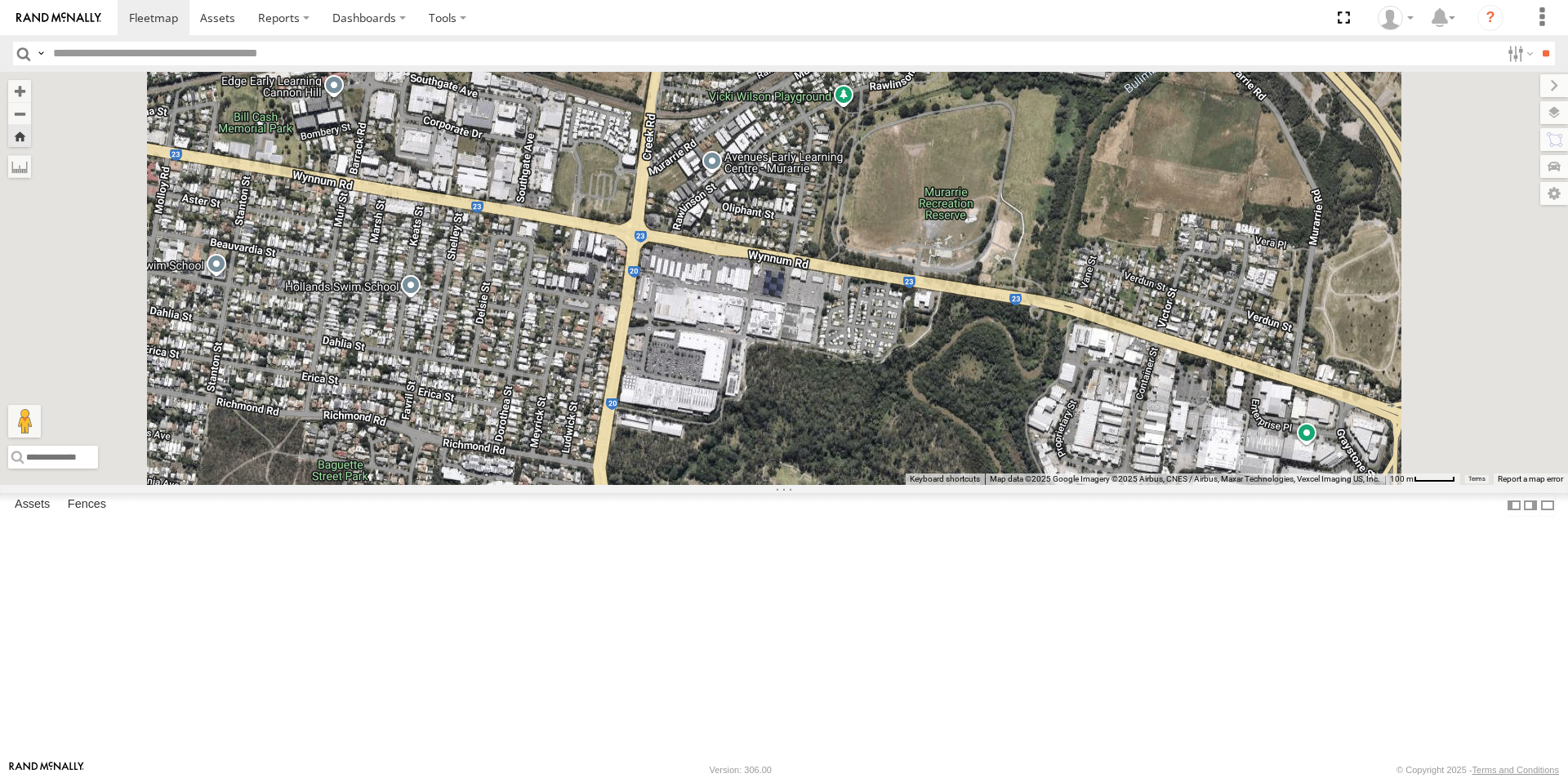
drag, startPoint x: 1031, startPoint y: 395, endPoint x: 367, endPoint y: 558, distance: 683.7
click at [370, 558] on main "← Move left → Move right ↑ Move up ↓ Move down + Zoom in - Zoom out Home Jump l…" at bounding box center [784, 416] width 1568 height 688
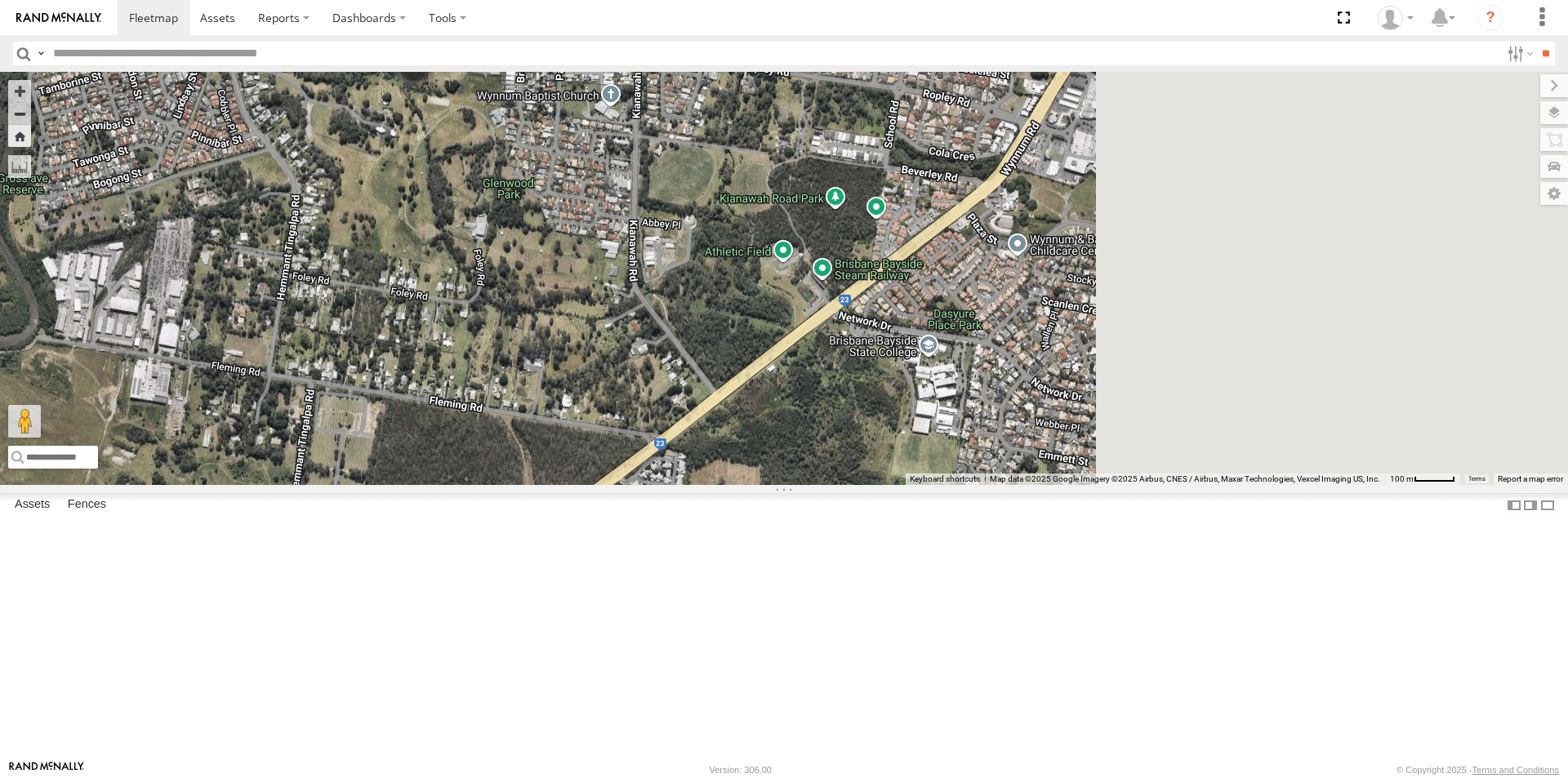
drag, startPoint x: 864, startPoint y: 525, endPoint x: 489, endPoint y: 560, distance: 376.6
click at [492, 484] on div "BIG [PERSON_NAME] (BIG Truck)" at bounding box center [784, 279] width 1568 height 413
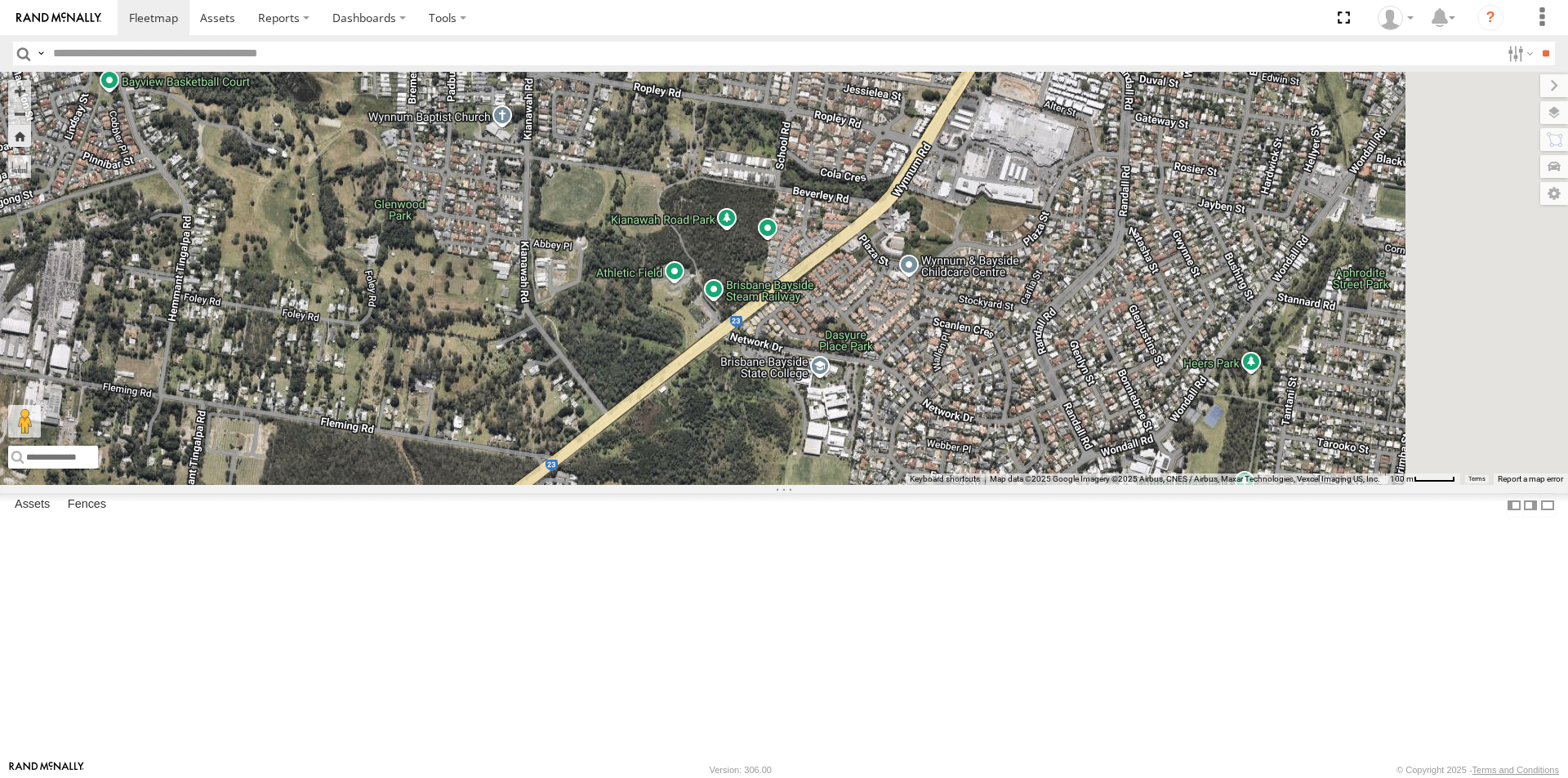
drag, startPoint x: 852, startPoint y: 468, endPoint x: 654, endPoint y: 567, distance: 221.4
click at [654, 484] on div "BIG [PERSON_NAME] (BIG Truck)" at bounding box center [784, 279] width 1568 height 413
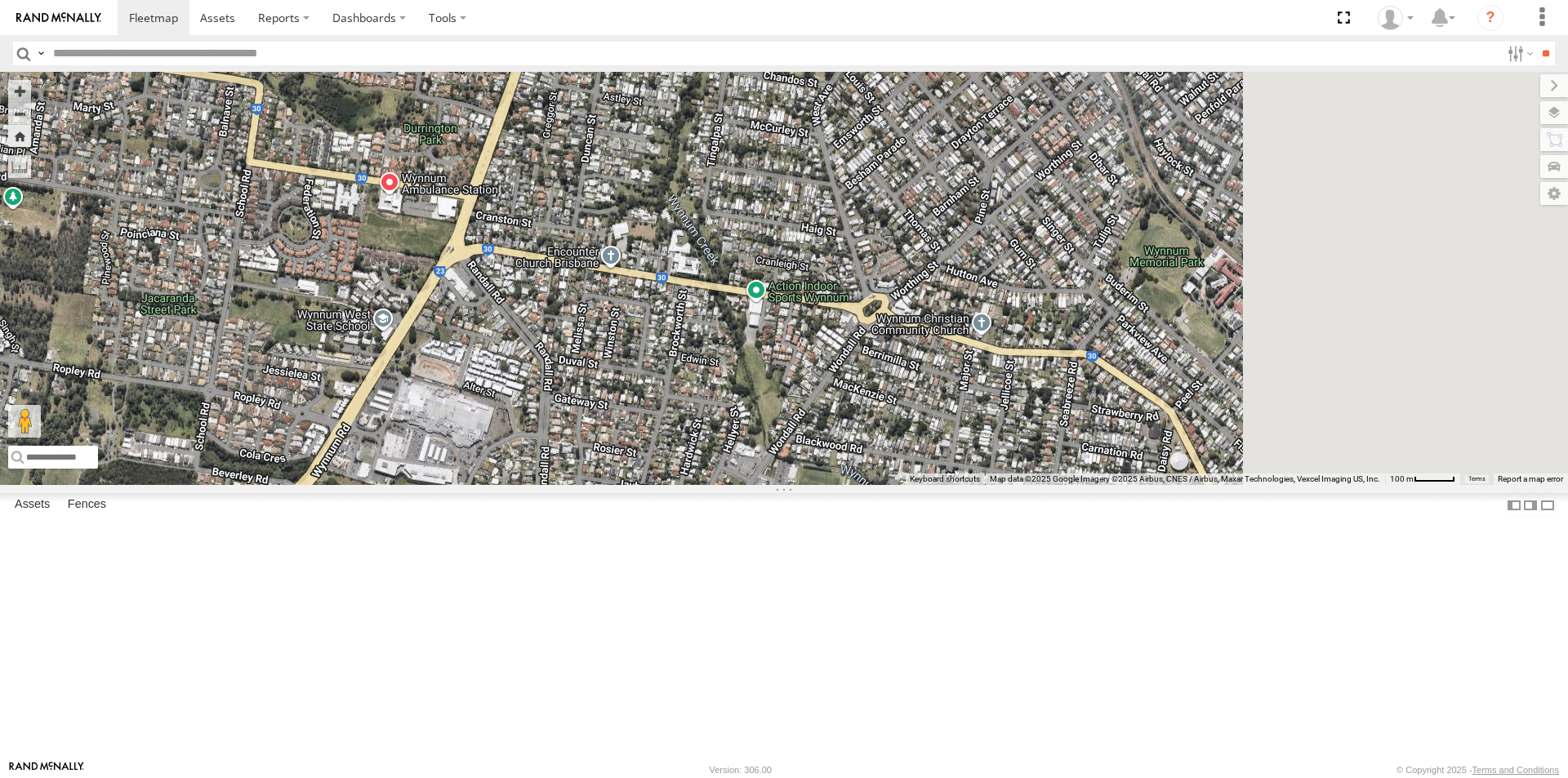
drag, startPoint x: 987, startPoint y: 478, endPoint x: 531, endPoint y: 636, distance: 482.6
click at [538, 484] on div "BIG [PERSON_NAME] (BIG Truck)" at bounding box center [784, 279] width 1568 height 413
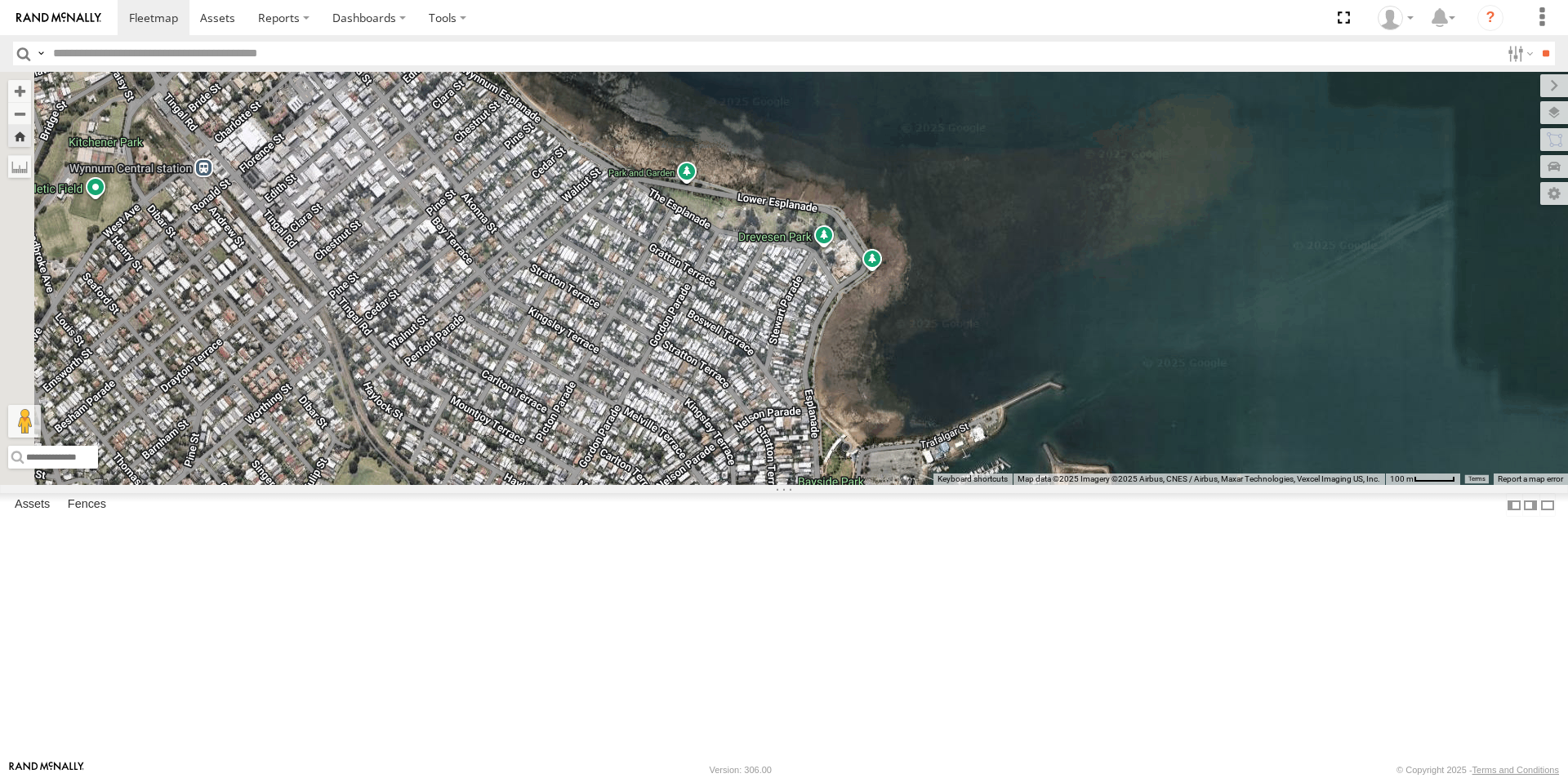
drag, startPoint x: 640, startPoint y: 563, endPoint x: 996, endPoint y: 456, distance: 371.7
click at [988, 458] on div "BIG [PERSON_NAME] (BIG Truck)" at bounding box center [784, 279] width 1568 height 413
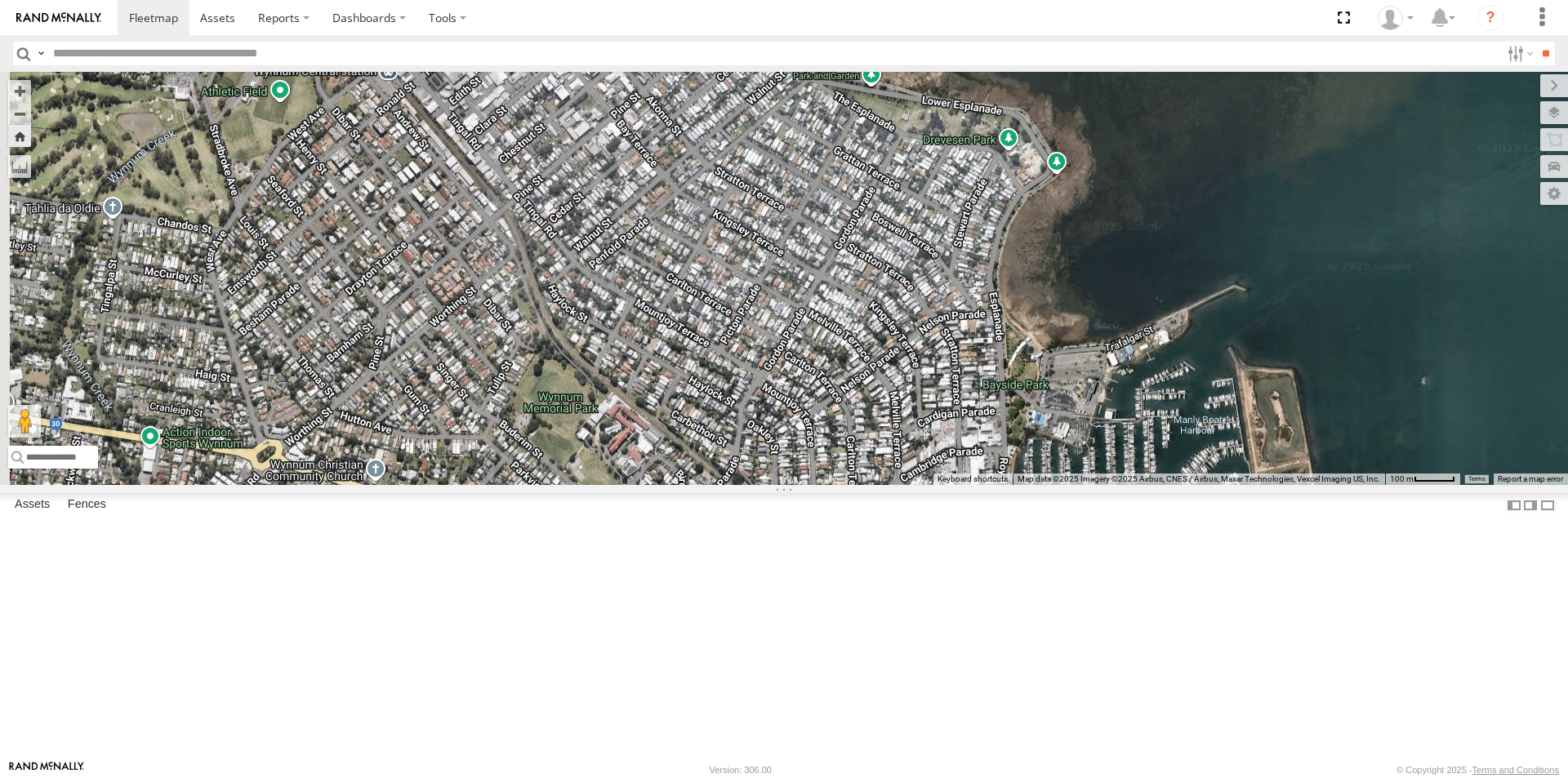
drag, startPoint x: 777, startPoint y: 550, endPoint x: 866, endPoint y: 473, distance: 117.7
click at [866, 474] on div "BIG [PERSON_NAME] (BIG Truck)" at bounding box center [784, 279] width 1568 height 413
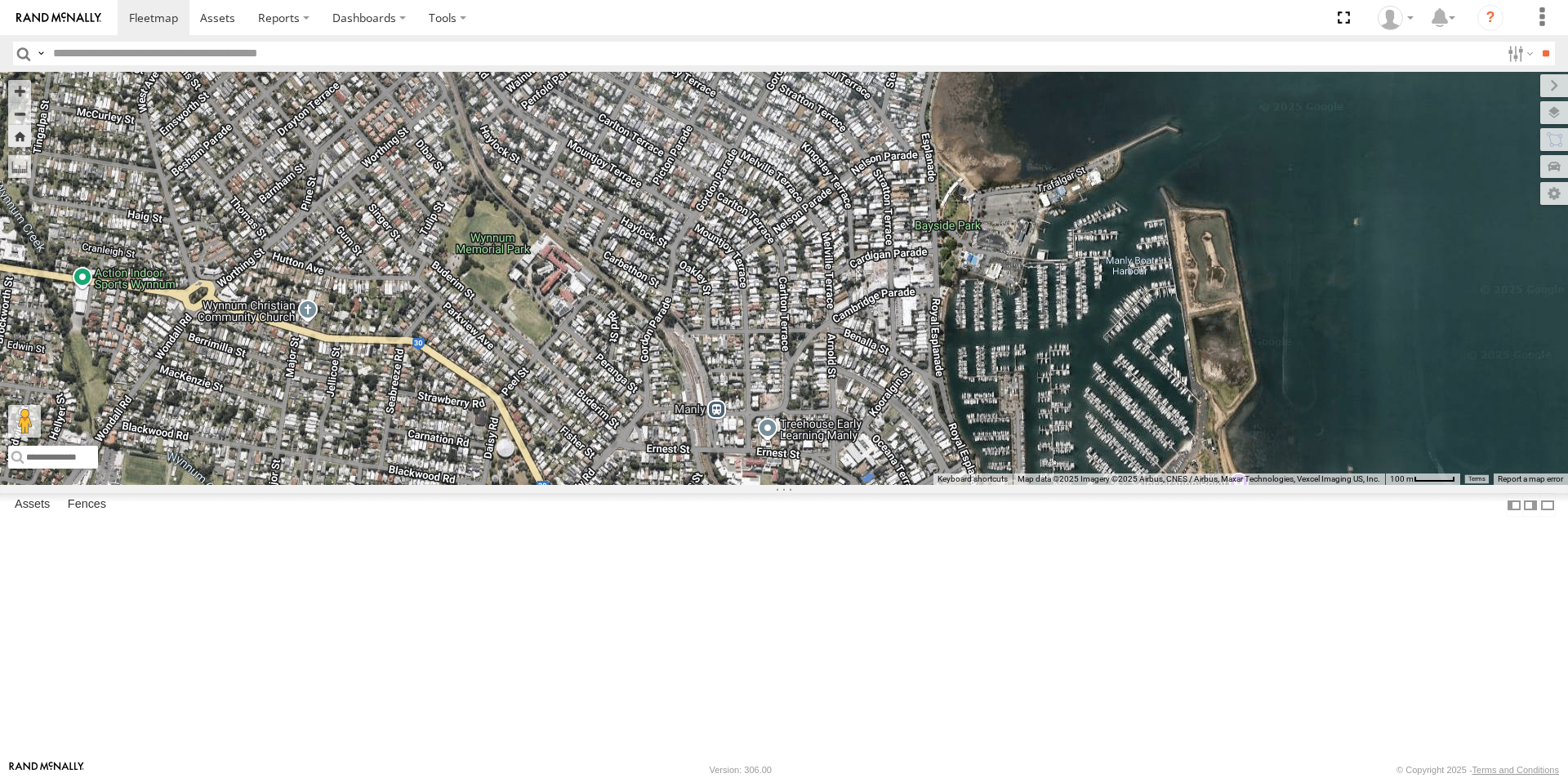
drag, startPoint x: 985, startPoint y: 478, endPoint x: 891, endPoint y: 352, distance: 157.2
click at [904, 327] on div "BIG [PERSON_NAME] (BIG Truck)" at bounding box center [784, 279] width 1568 height 413
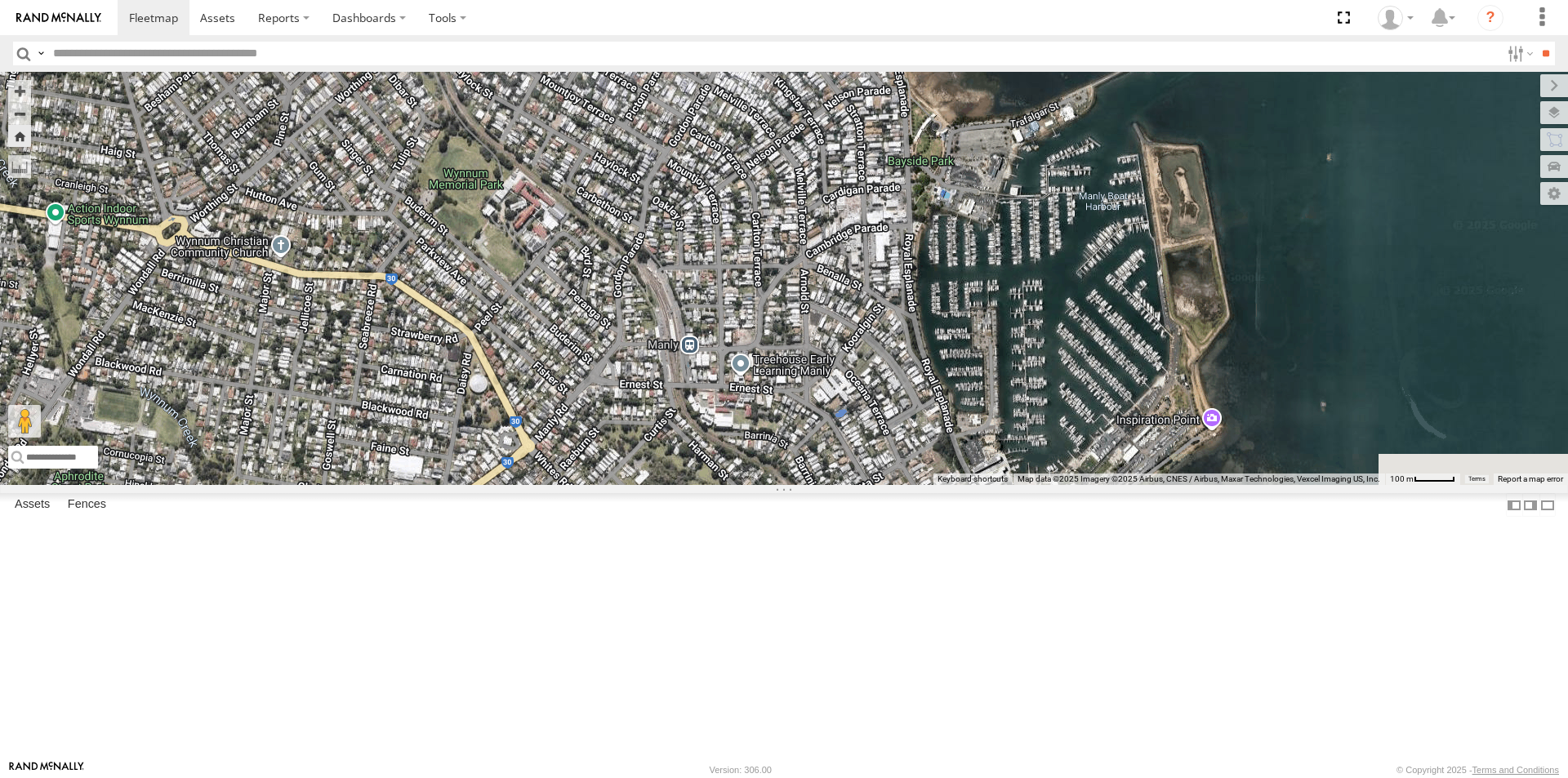
drag, startPoint x: 899, startPoint y: 457, endPoint x: 803, endPoint y: 305, distance: 179.8
click at [805, 305] on div "BIG [PERSON_NAME] (BIG Truck)" at bounding box center [784, 279] width 1568 height 413
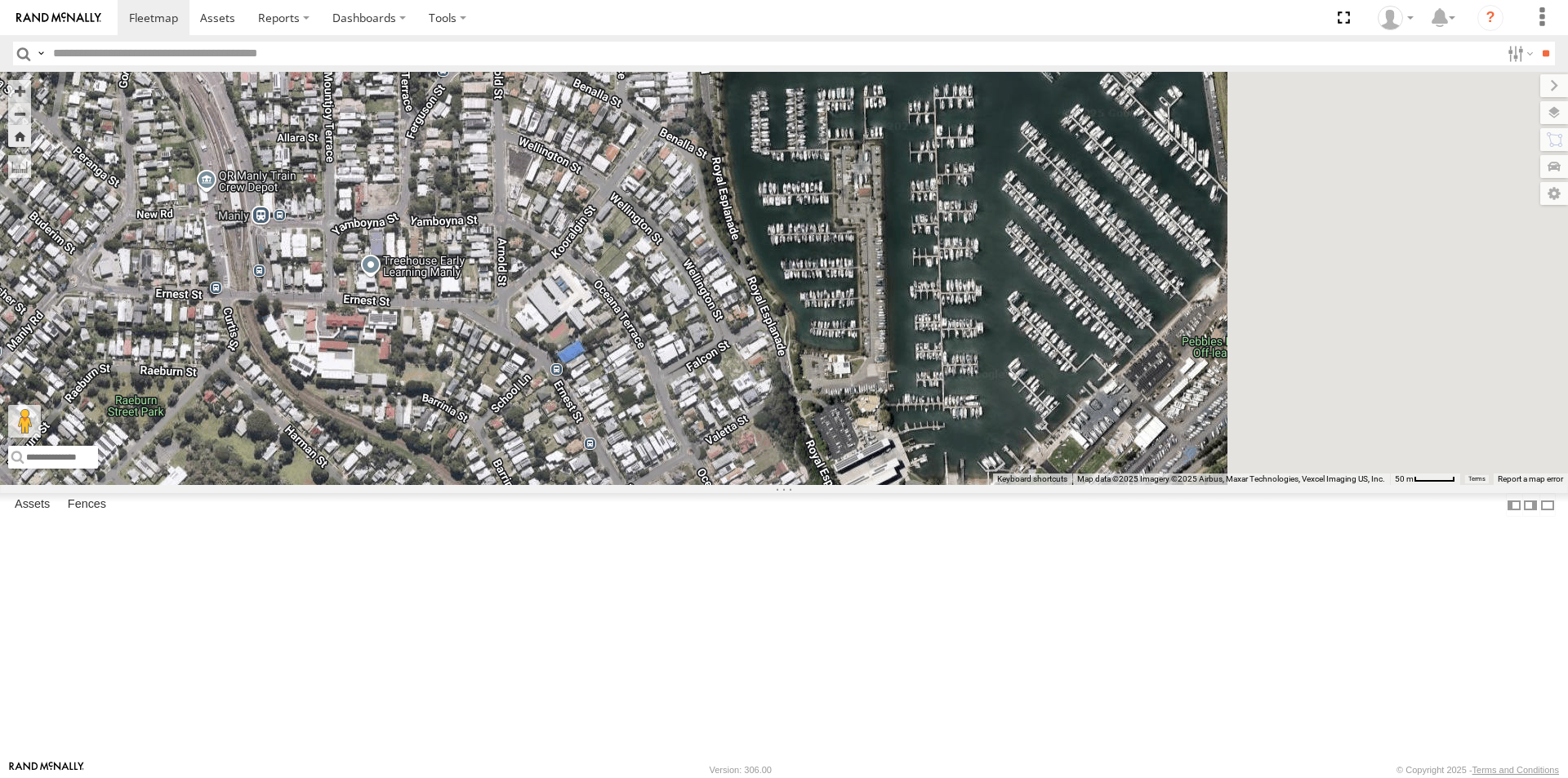
drag, startPoint x: 1004, startPoint y: 398, endPoint x: 693, endPoint y: 423, distance: 312.0
click at [694, 431] on div "BIG [PERSON_NAME] (BIG Truck)" at bounding box center [784, 279] width 1568 height 413
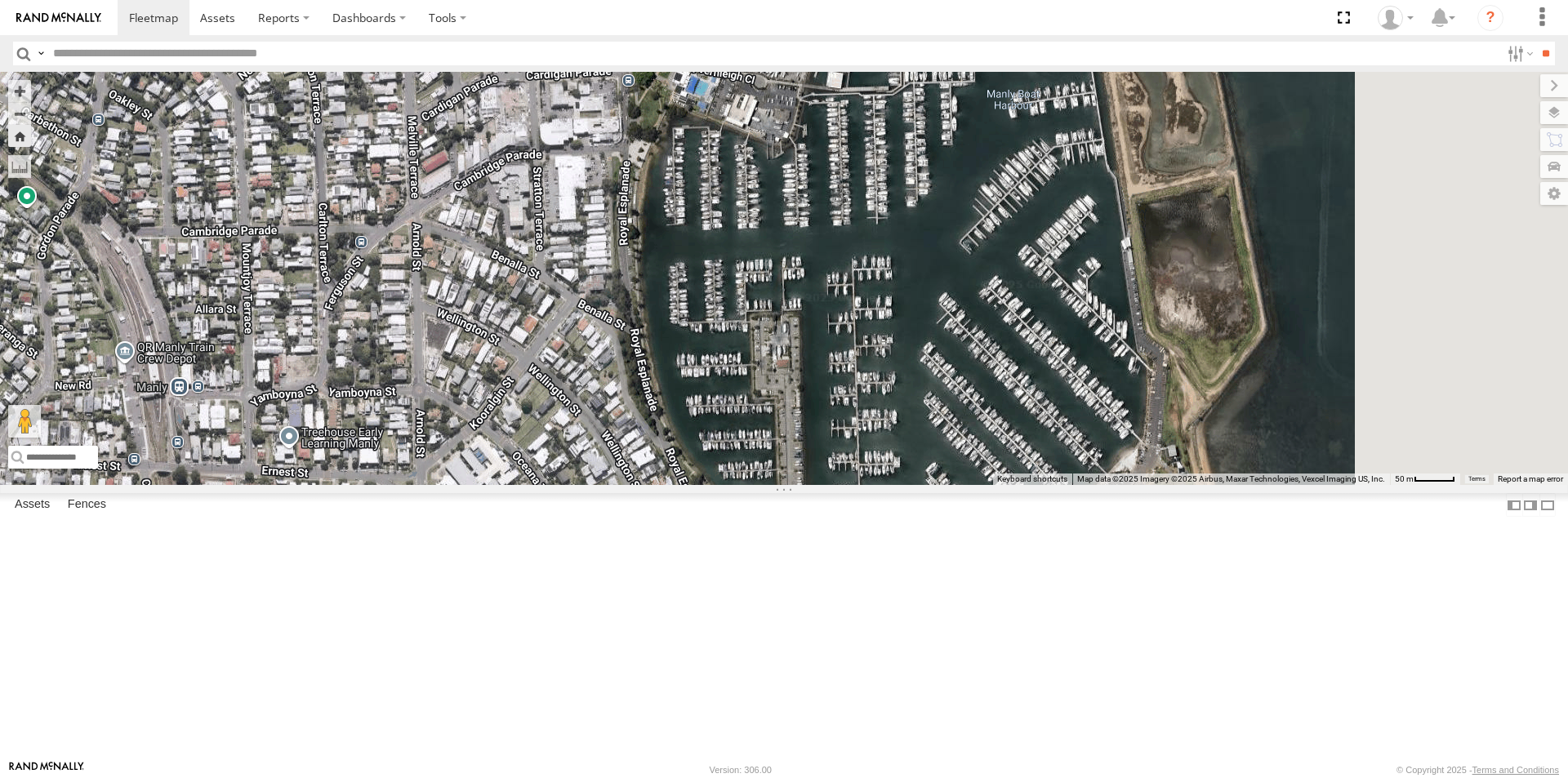
drag, startPoint x: 892, startPoint y: 350, endPoint x: 815, endPoint y: 452, distance: 127.8
click at [810, 484] on div "BIG [PERSON_NAME] (BIG Truck)" at bounding box center [784, 279] width 1568 height 413
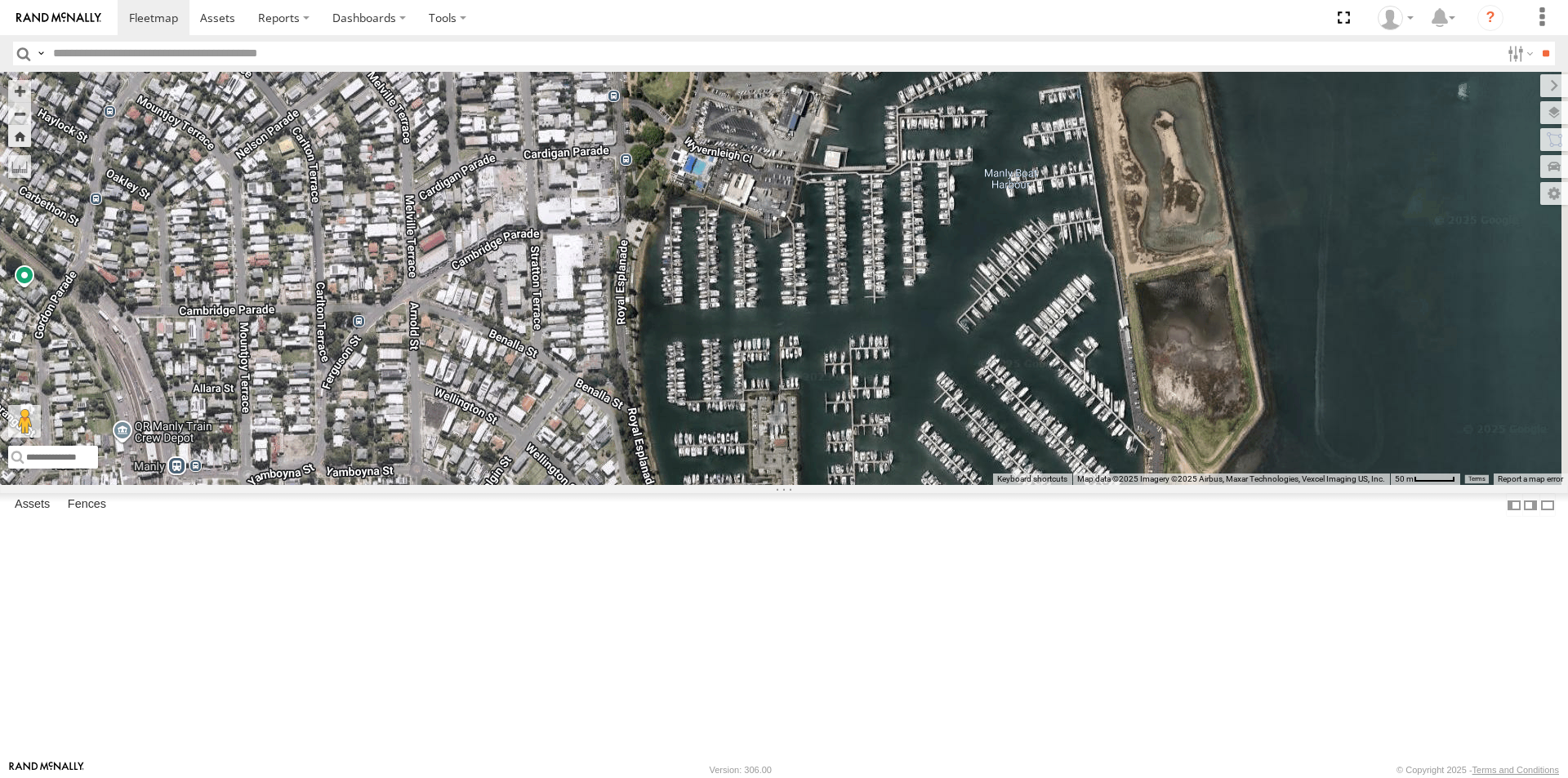
drag, startPoint x: 774, startPoint y: 368, endPoint x: 794, endPoint y: 512, distance: 145.4
click at [794, 484] on div "BIG [PERSON_NAME] (BIG Truck)" at bounding box center [784, 279] width 1568 height 413
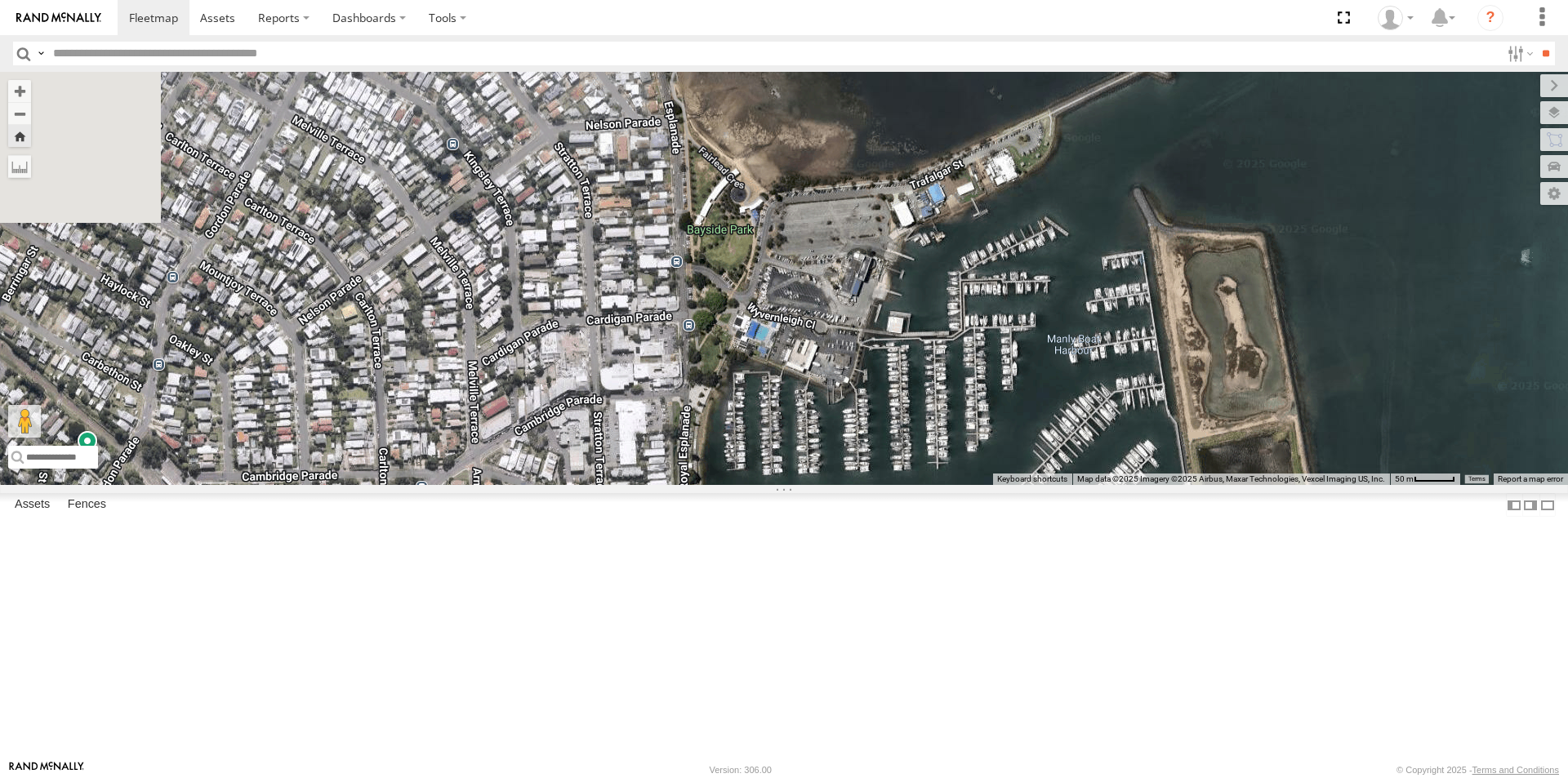
drag, startPoint x: 793, startPoint y: 307, endPoint x: 856, endPoint y: 436, distance: 143.6
click at [850, 445] on div "BIG [PERSON_NAME] (BIG Truck)" at bounding box center [784, 279] width 1568 height 413
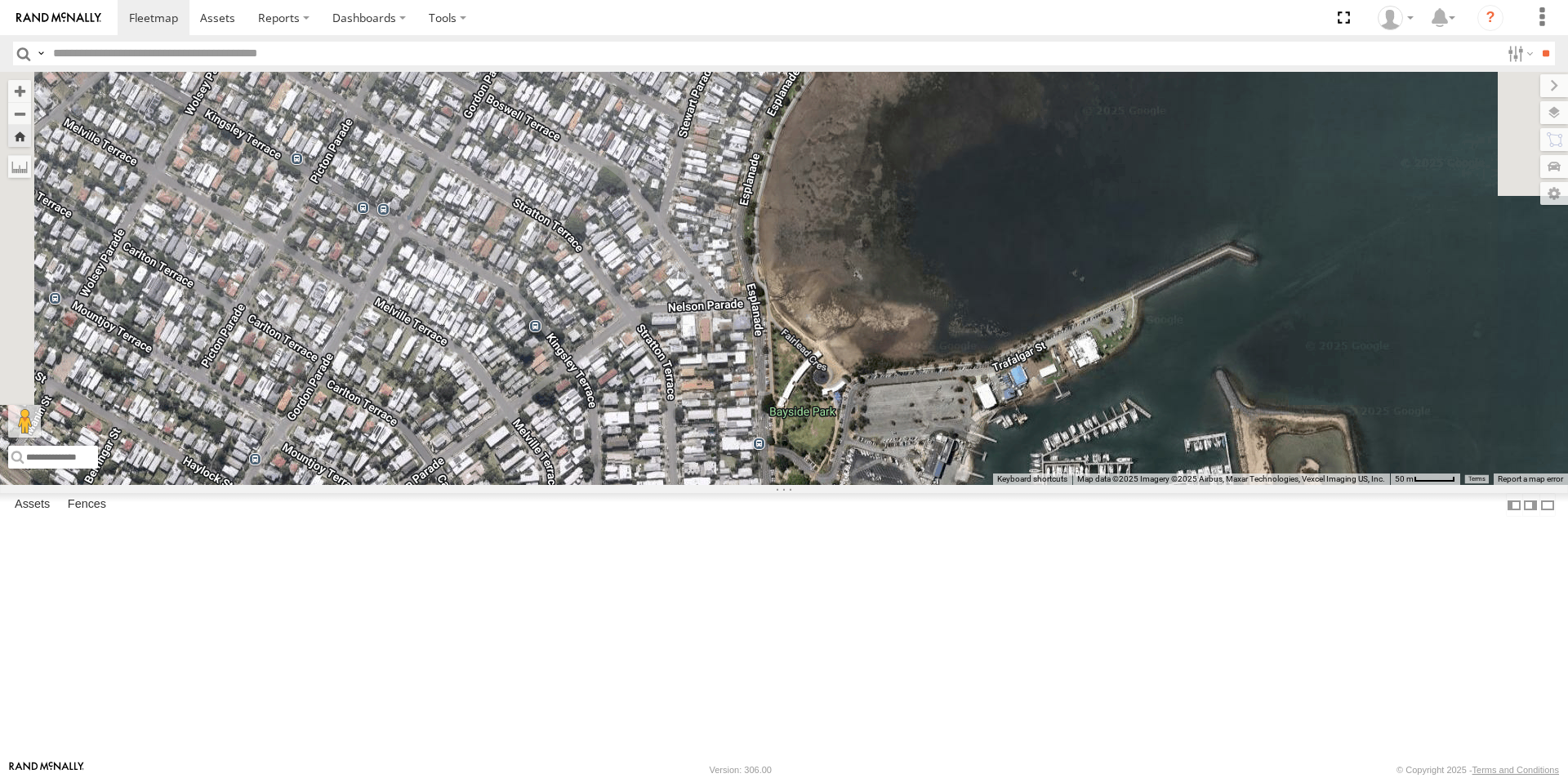
drag, startPoint x: 841, startPoint y: 410, endPoint x: 856, endPoint y: 442, distance: 35.3
click at [842, 457] on div "BIG [PERSON_NAME] (BIG Truck)" at bounding box center [784, 279] width 1568 height 413
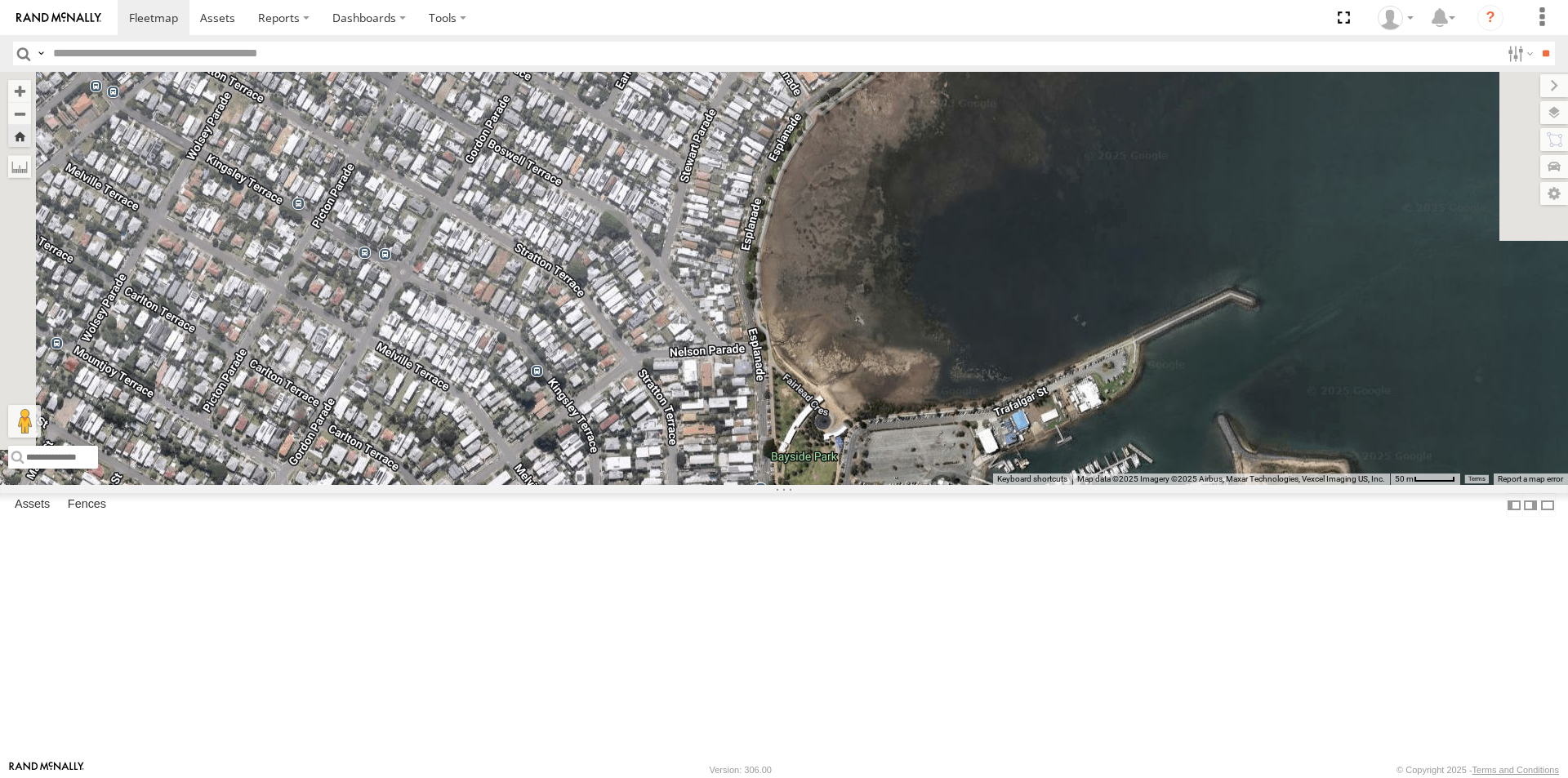
drag, startPoint x: 871, startPoint y: 413, endPoint x: 860, endPoint y: 483, distance: 70.9
click at [860, 483] on div "BIG [PERSON_NAME] (BIG Truck)" at bounding box center [784, 279] width 1568 height 413
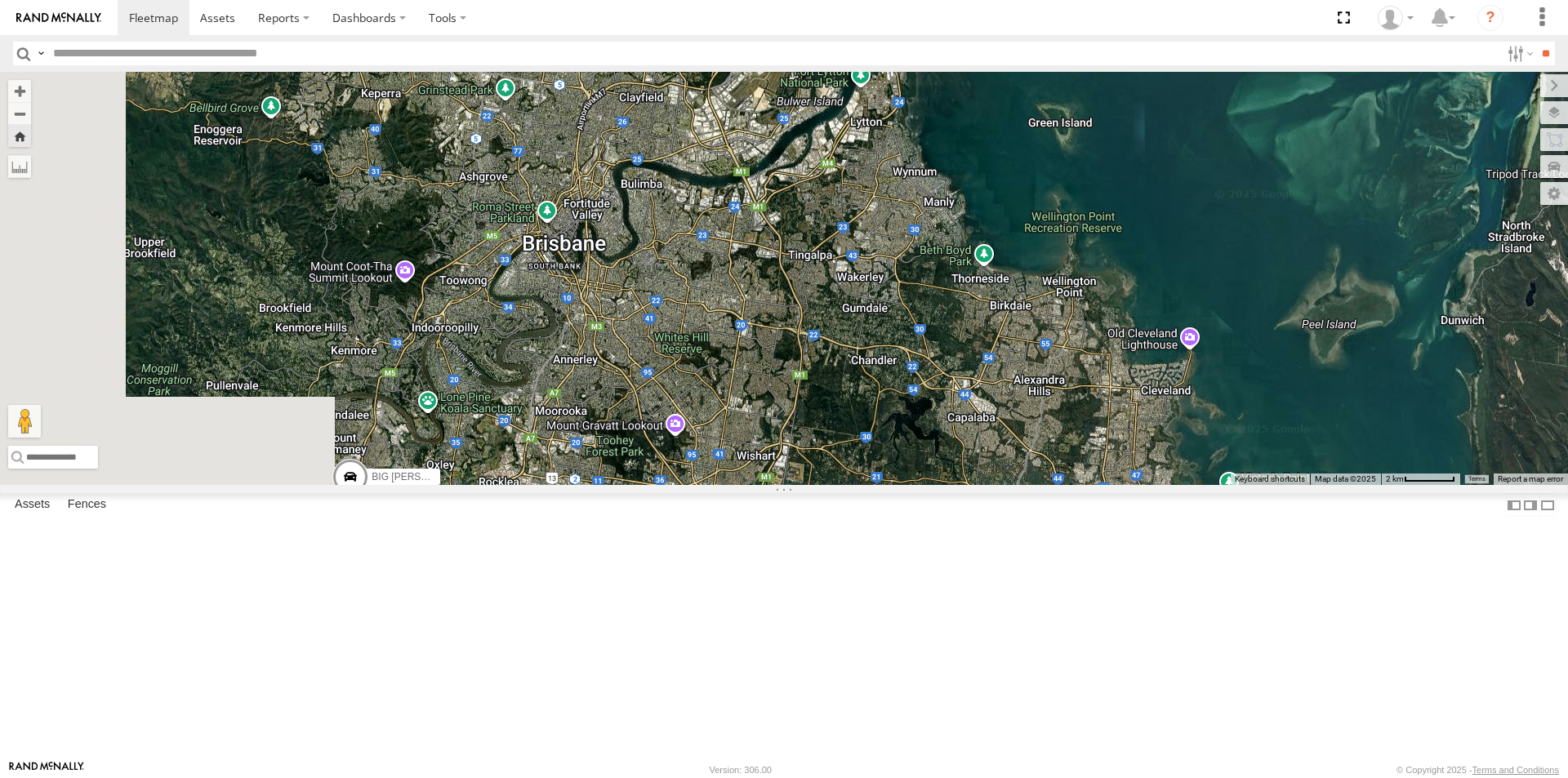
drag, startPoint x: 848, startPoint y: 303, endPoint x: 1066, endPoint y: 293, distance: 218.2
click at [1066, 293] on div "BIG [PERSON_NAME] (BIG Truck)" at bounding box center [784, 279] width 1568 height 413
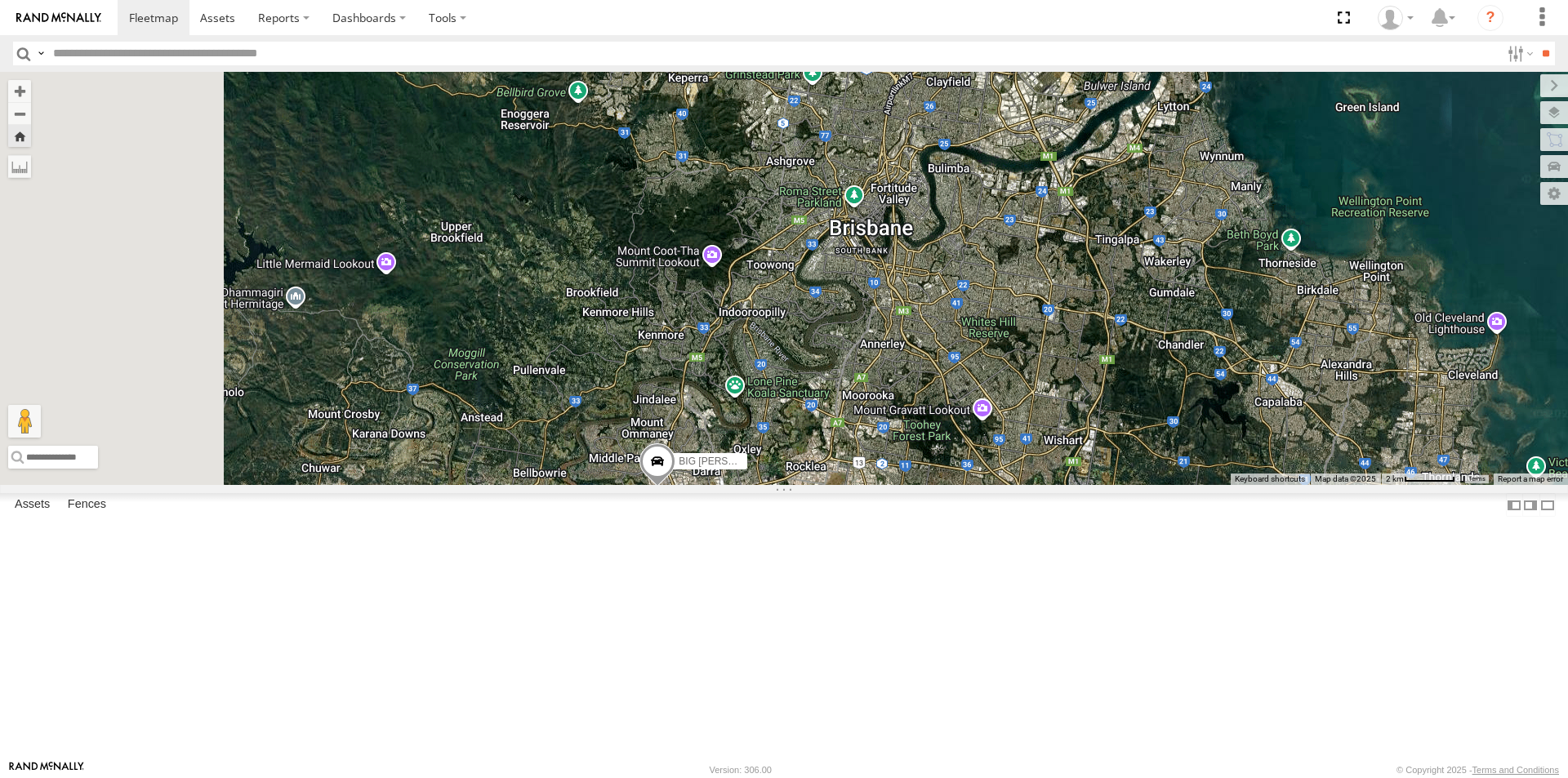
drag, startPoint x: 949, startPoint y: 292, endPoint x: 1180, endPoint y: 282, distance: 231.2
click at [1180, 282] on div "BIG [PERSON_NAME] (BIG Truck)" at bounding box center [784, 279] width 1568 height 413
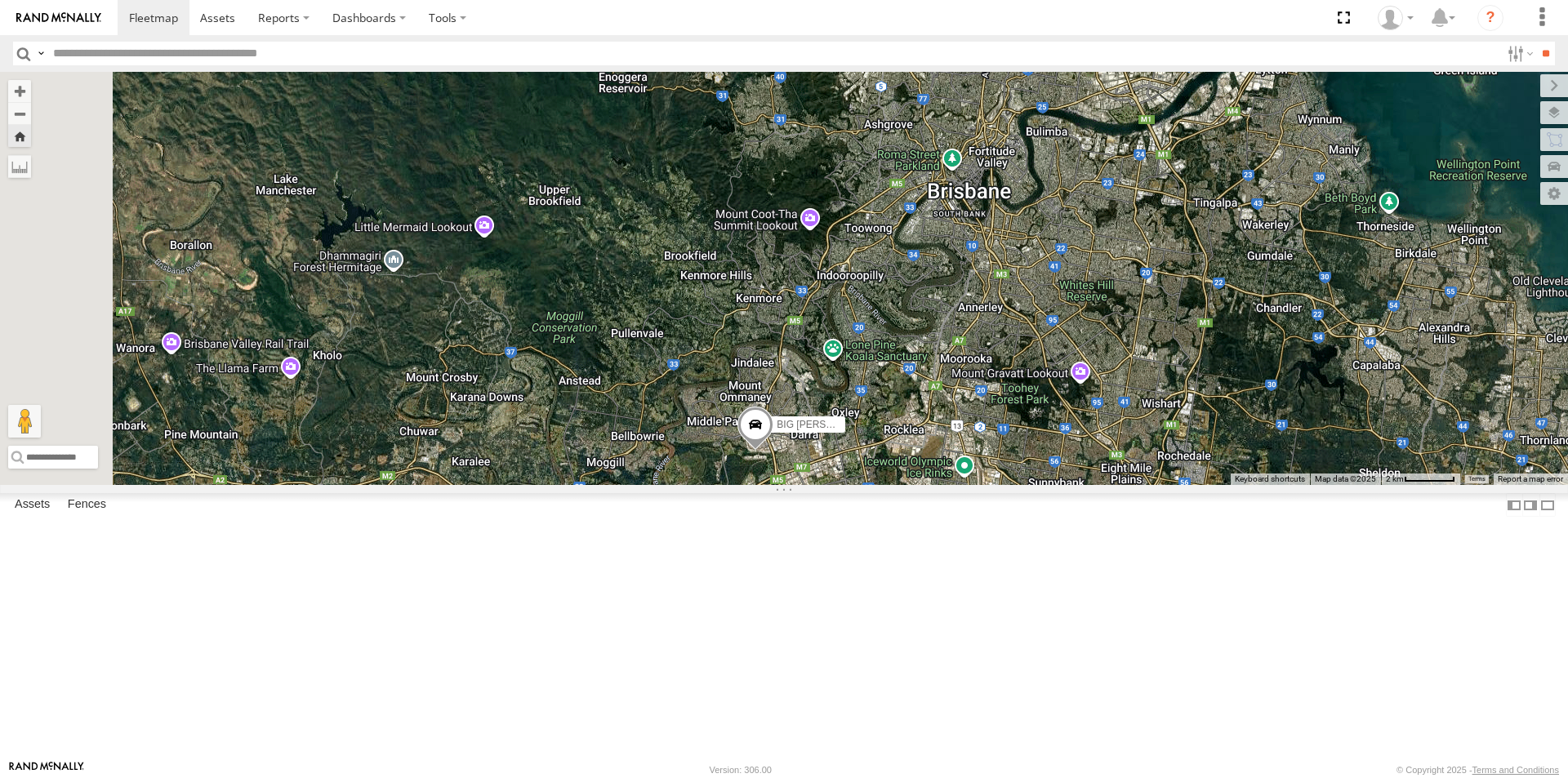
drag, startPoint x: 1029, startPoint y: 269, endPoint x: 1069, endPoint y: 233, distance: 53.8
click at [1069, 233] on div "BIG [PERSON_NAME] (BIG Truck)" at bounding box center [784, 279] width 1568 height 413
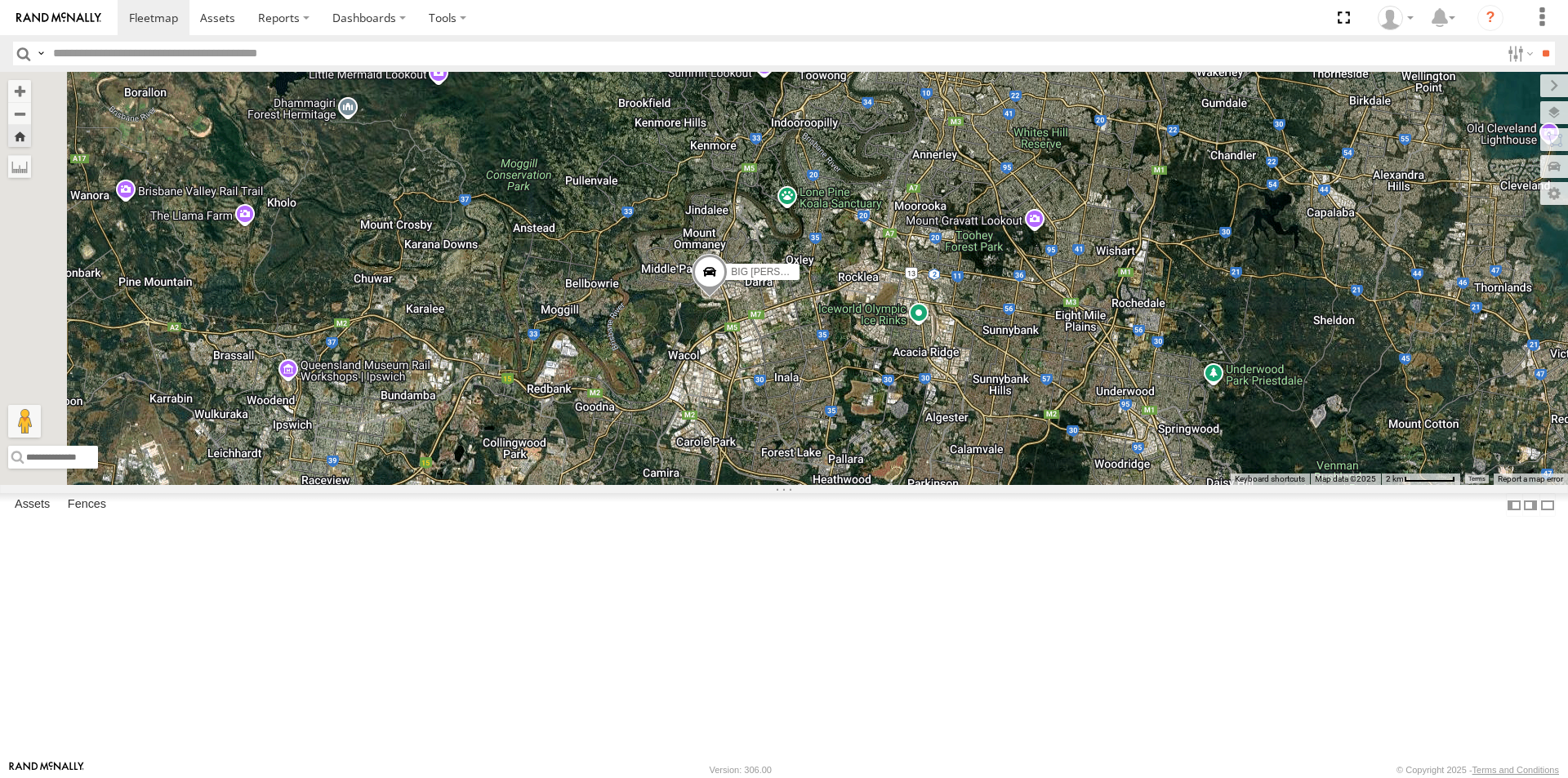
drag, startPoint x: 1118, startPoint y: 402, endPoint x: 1069, endPoint y: 249, distance: 160.7
click at [1069, 249] on div "BIG [PERSON_NAME] (BIG Truck)" at bounding box center [784, 279] width 1568 height 413
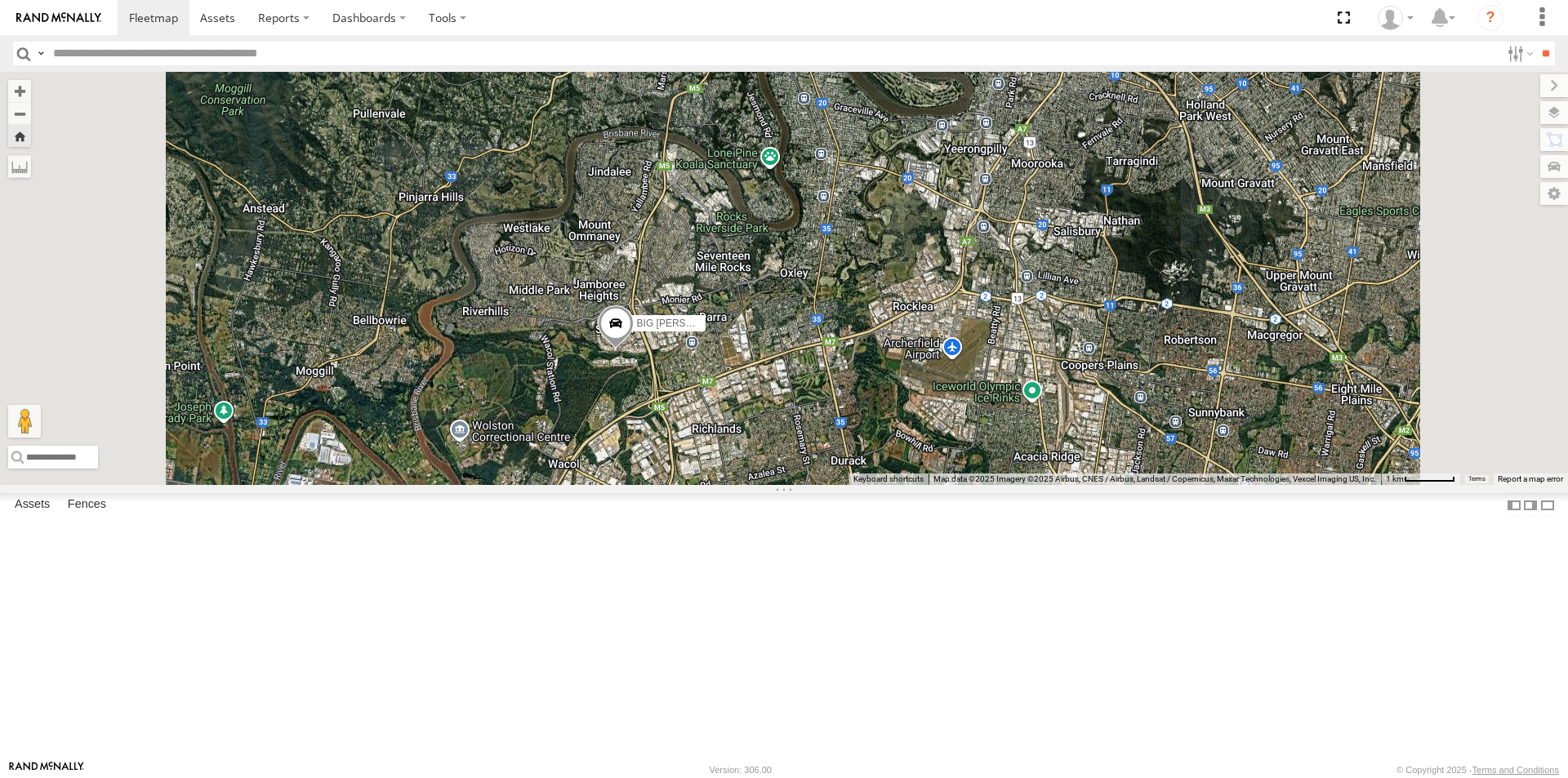
drag, startPoint x: 1005, startPoint y: 363, endPoint x: 1122, endPoint y: 282, distance: 142.3
click at [1122, 282] on div "BIG [PERSON_NAME] (BIG Truck)" at bounding box center [784, 279] width 1568 height 413
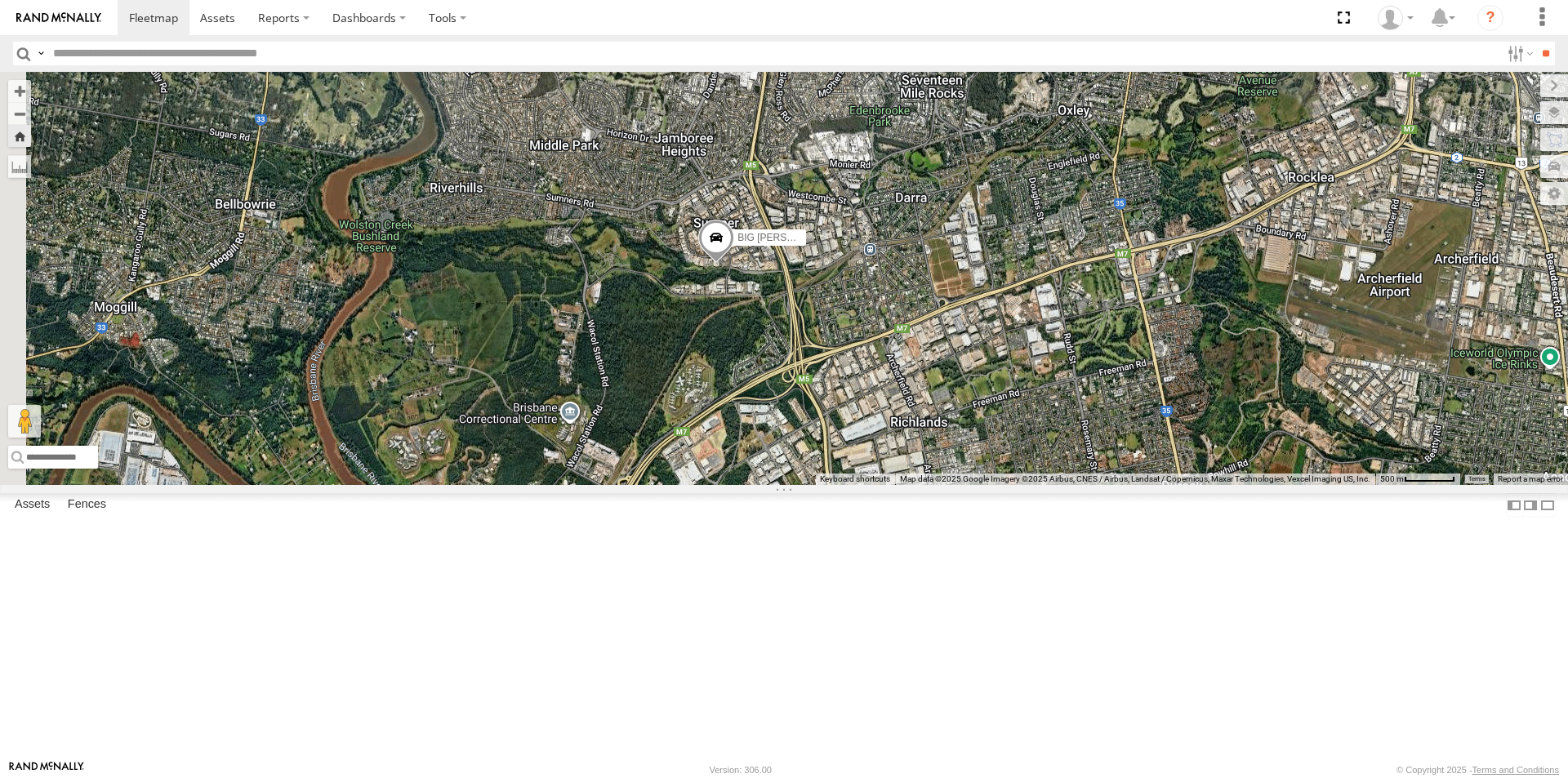
drag, startPoint x: 885, startPoint y: 416, endPoint x: 1176, endPoint y: 234, distance: 343.2
click at [1176, 234] on div "BIG [PERSON_NAME] (BIG Truck)" at bounding box center [784, 279] width 1568 height 413
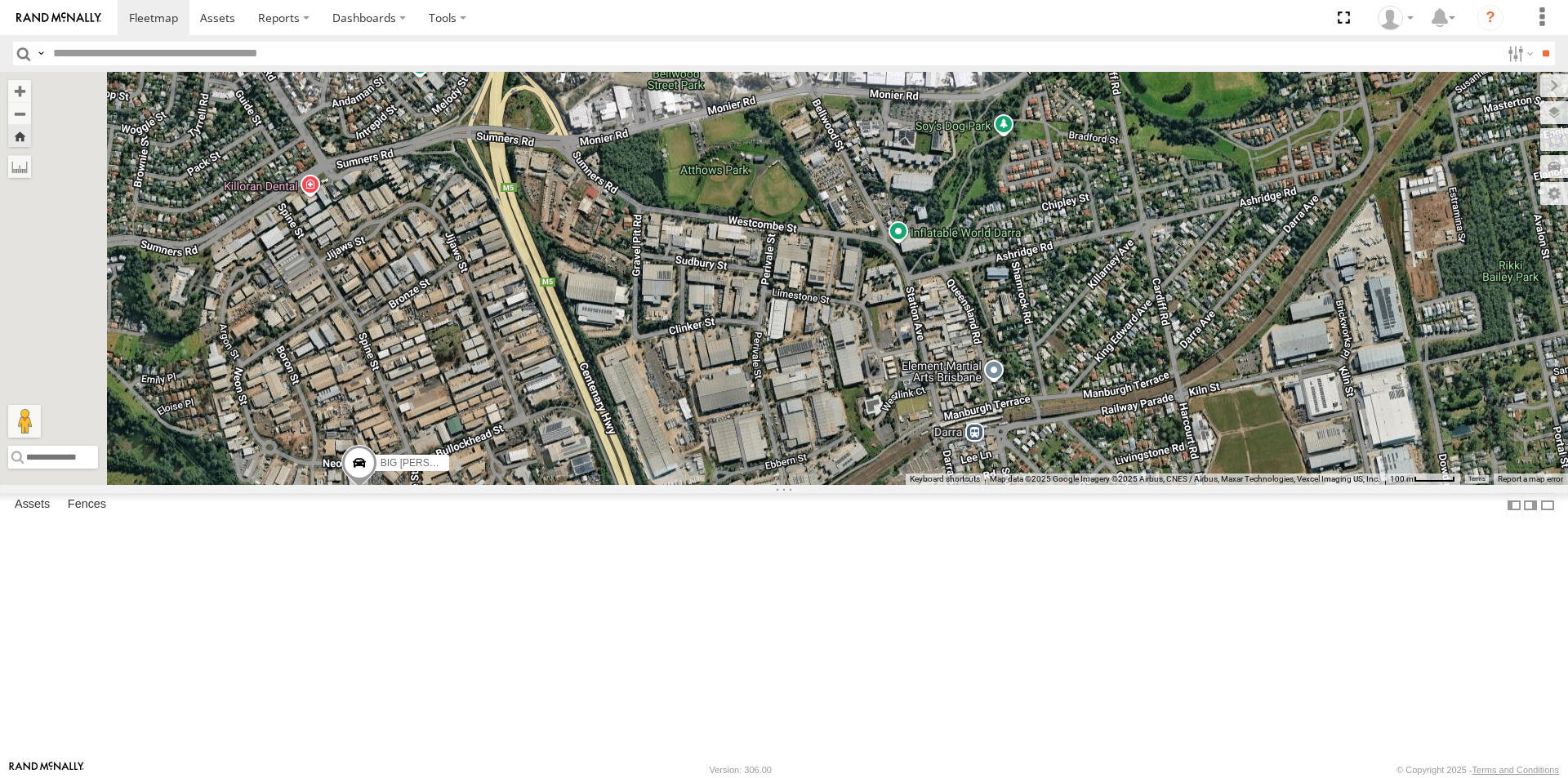
drag, startPoint x: 941, startPoint y: 447, endPoint x: 1197, endPoint y: 307, distance: 291.8
click at [1193, 311] on div "BIG [PERSON_NAME] (BIG Truck)" at bounding box center [784, 279] width 1568 height 413
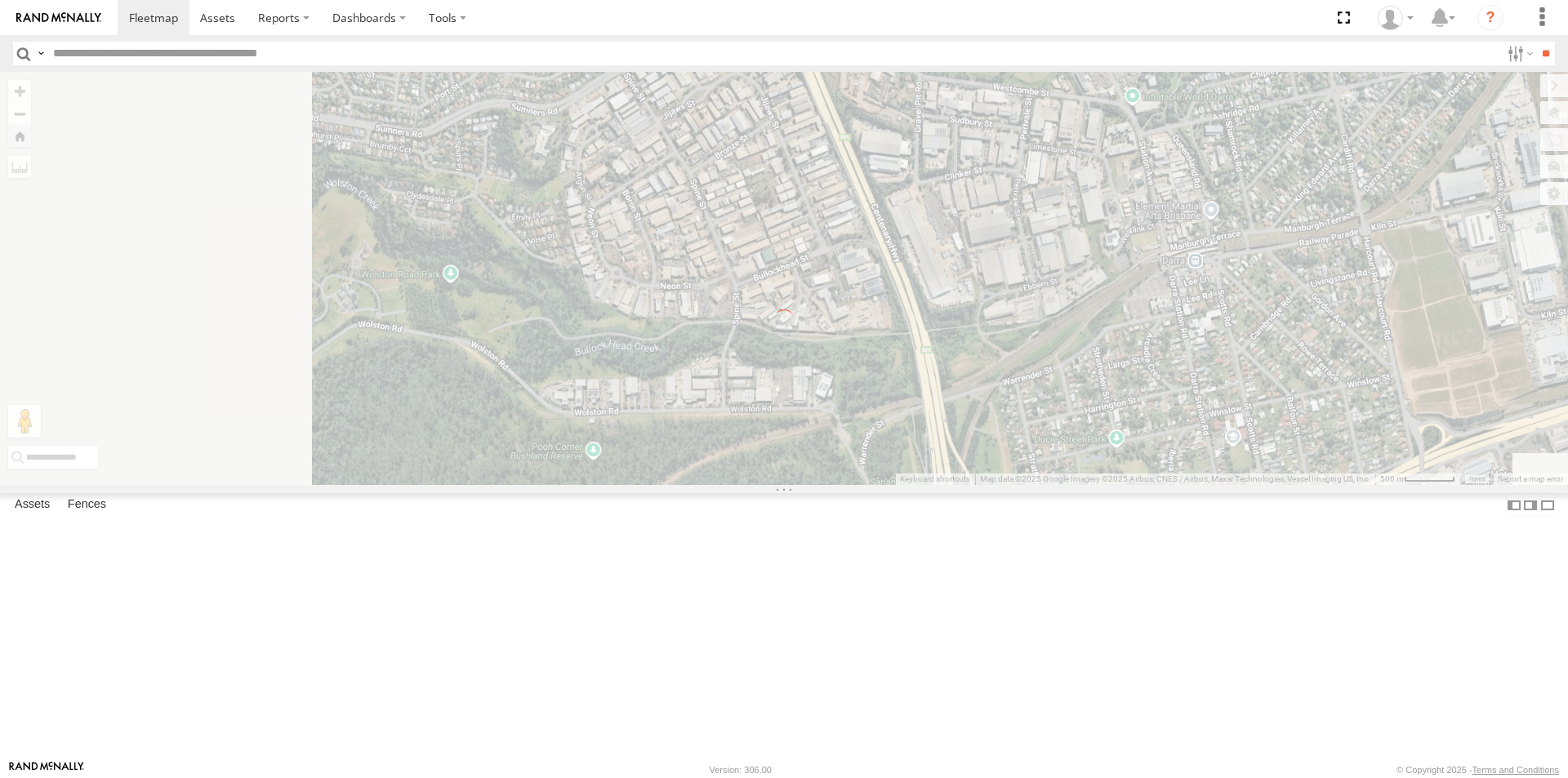
drag, startPoint x: 1040, startPoint y: 392, endPoint x: 1130, endPoint y: 328, distance: 110.4
click at [1129, 328] on div "← Move left → Move right ↑ Move up ↓ Move down + Zoom in - Zoom out Home Jump l…" at bounding box center [784, 279] width 1568 height 413
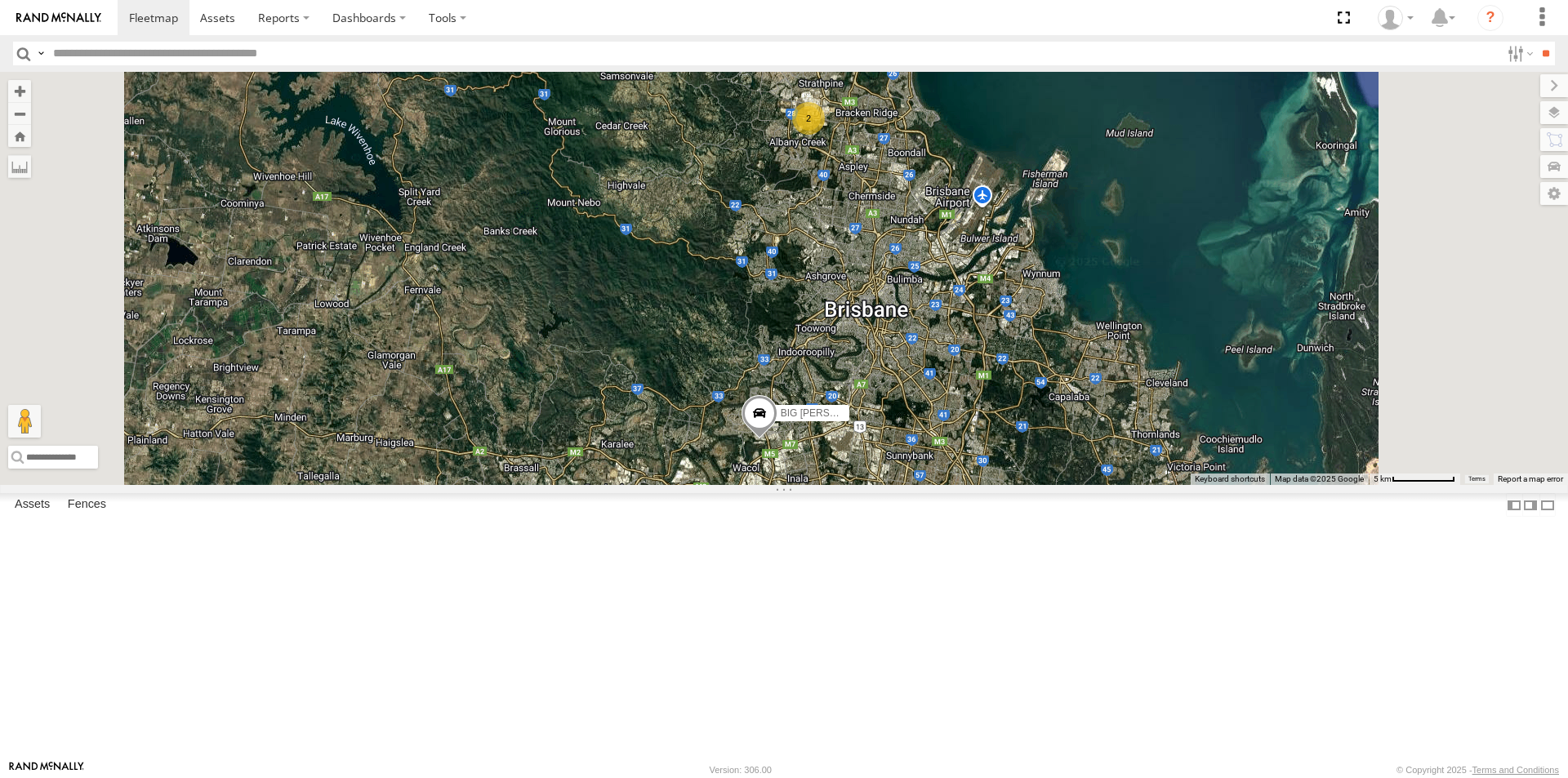
click at [778, 439] on span at bounding box center [759, 418] width 36 height 44
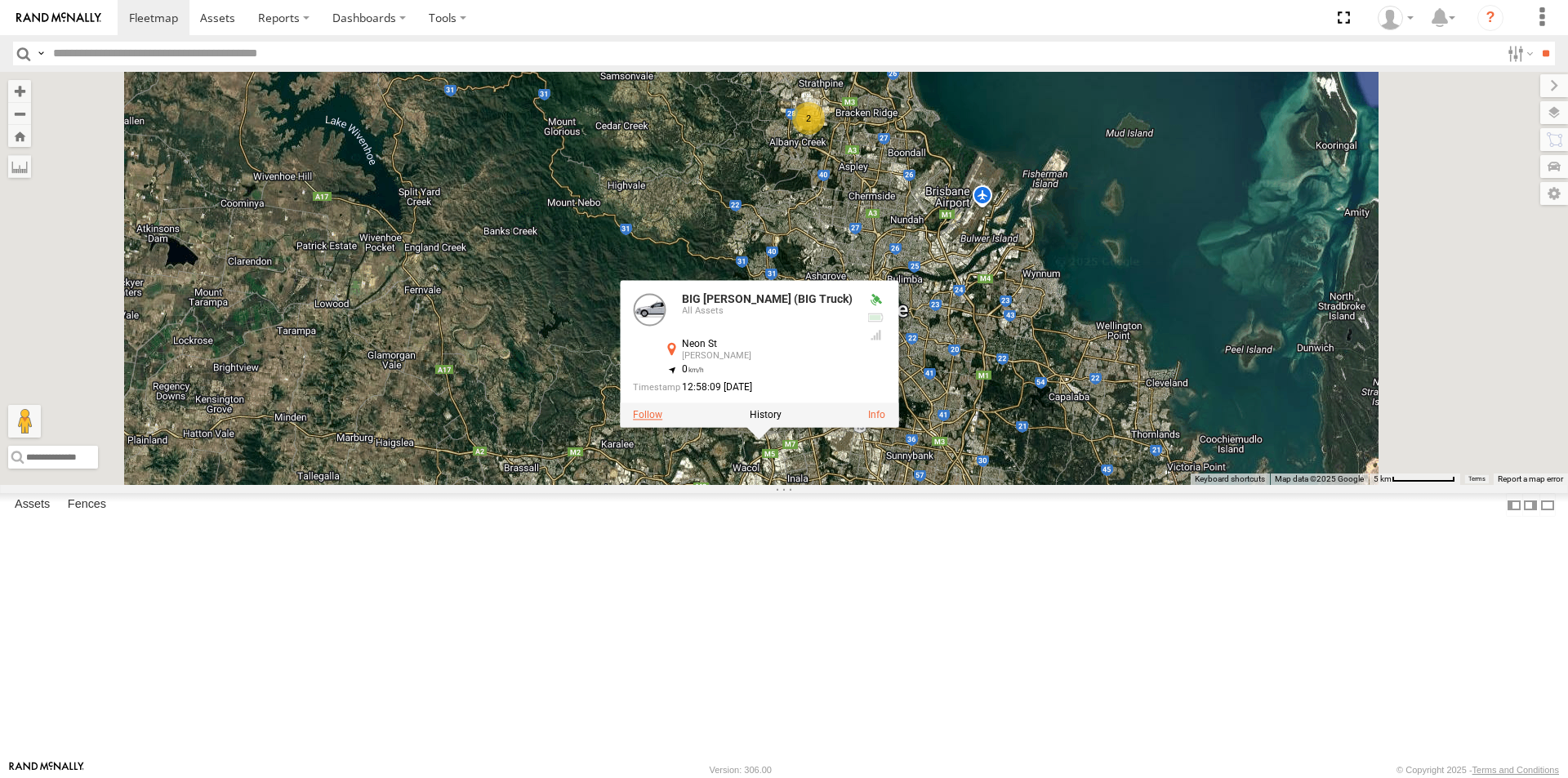
click at [663, 420] on label at bounding box center [648, 415] width 30 height 11
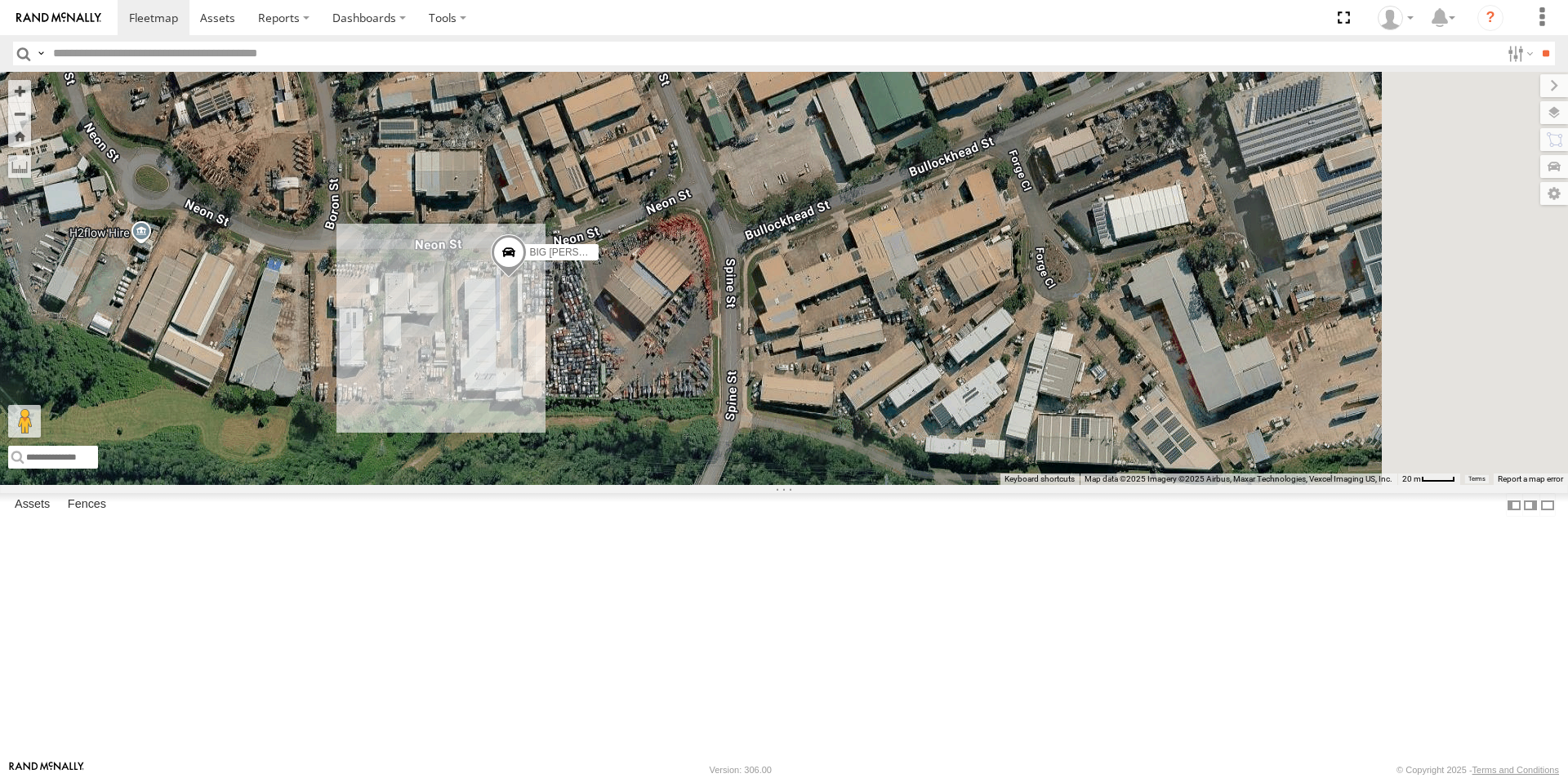
drag, startPoint x: 1045, startPoint y: 584, endPoint x: 772, endPoint y: 648, distance: 280.4
click at [768, 484] on div "BIG [PERSON_NAME] (BIG Truck)" at bounding box center [784, 279] width 1568 height 413
